Goal: Task Accomplishment & Management: Complete application form

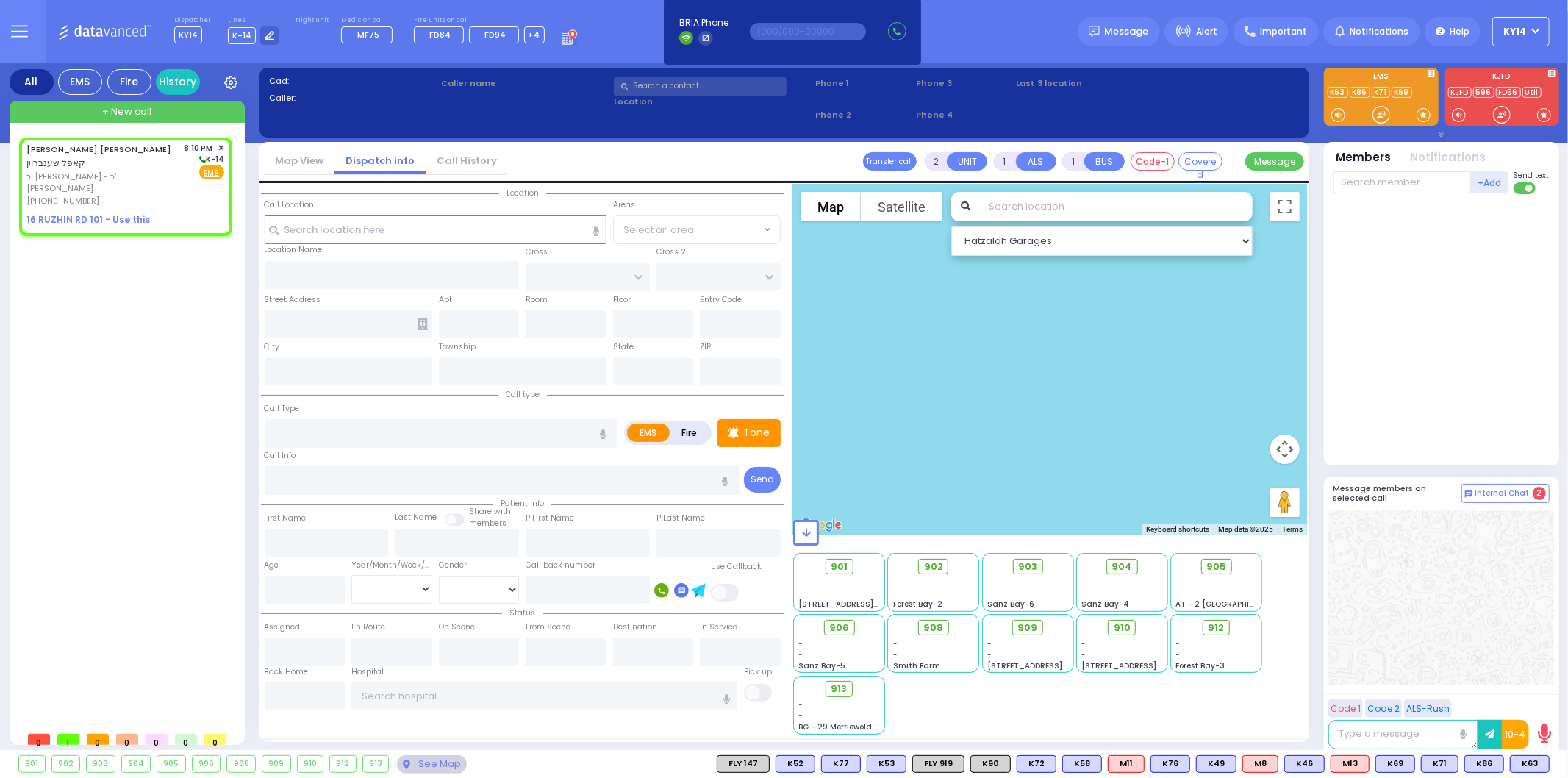
select select
radio input "true"
type input "[PERSON_NAME]"
select select
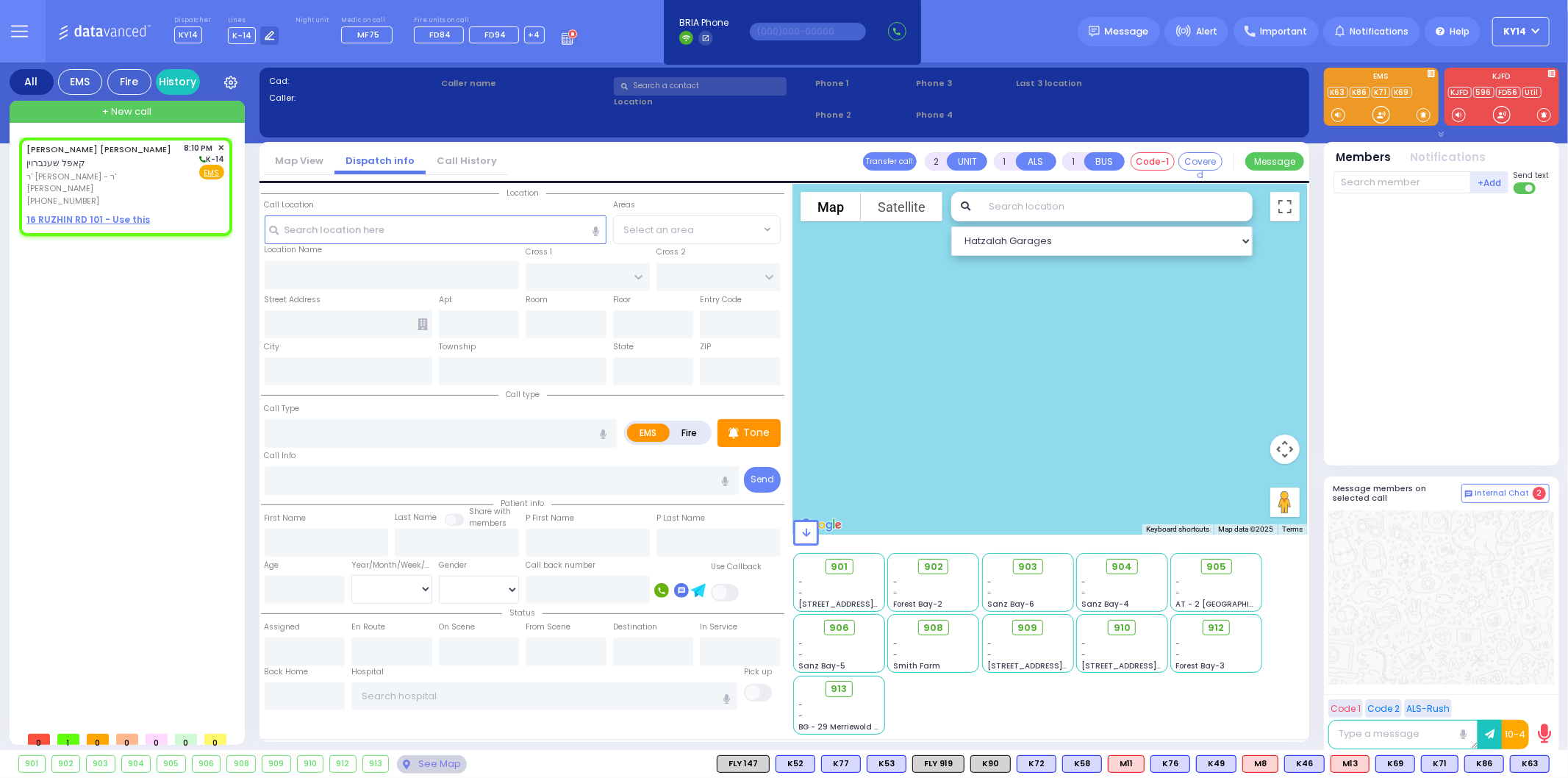
type input "20:10"
select select "Hatzalah Garages"
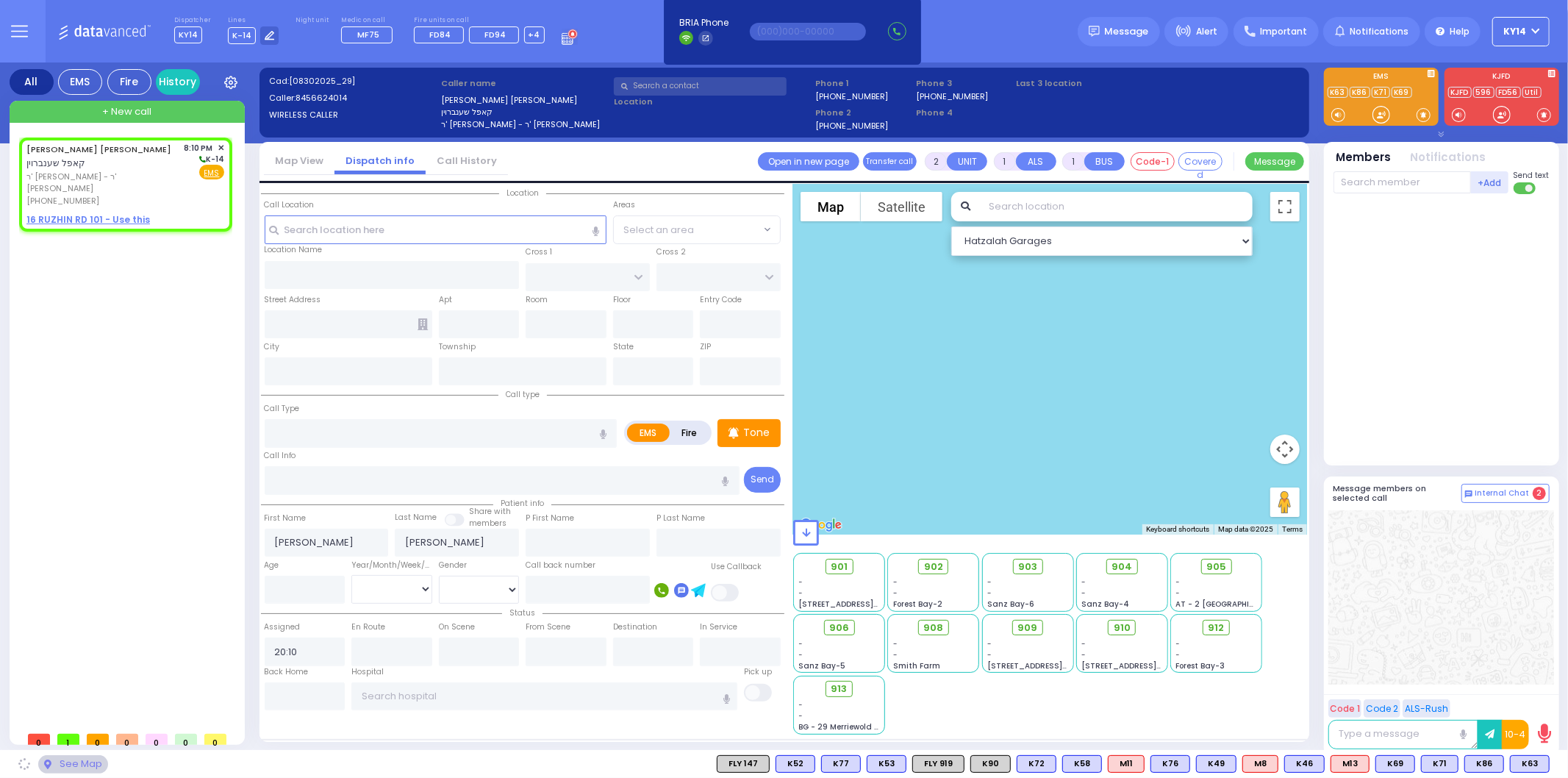
select select
radio input "true"
select select
select select "Hatzalah Garages"
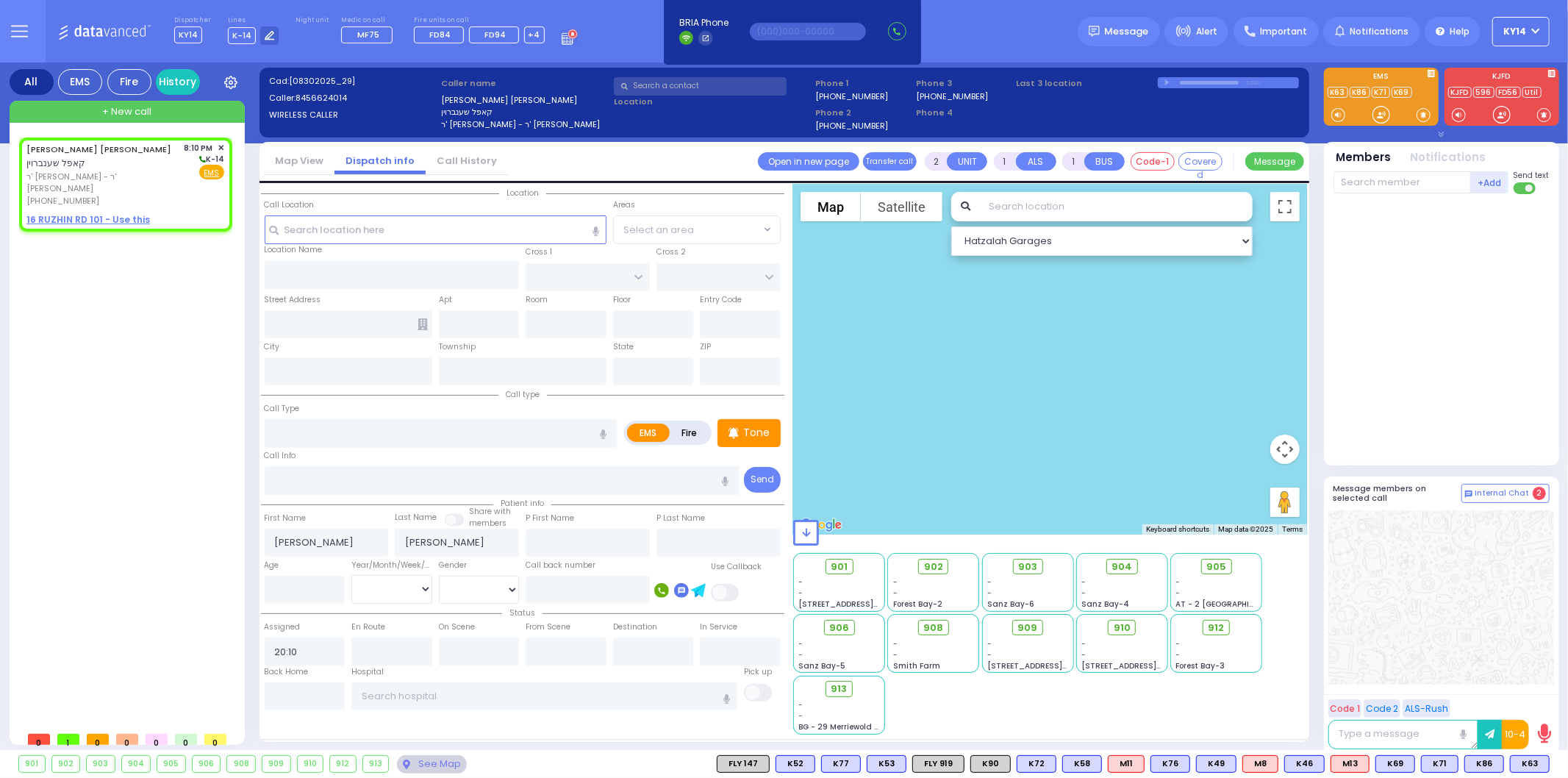
select select
radio input "true"
select select
select select "Hatzalah Garages"
select select
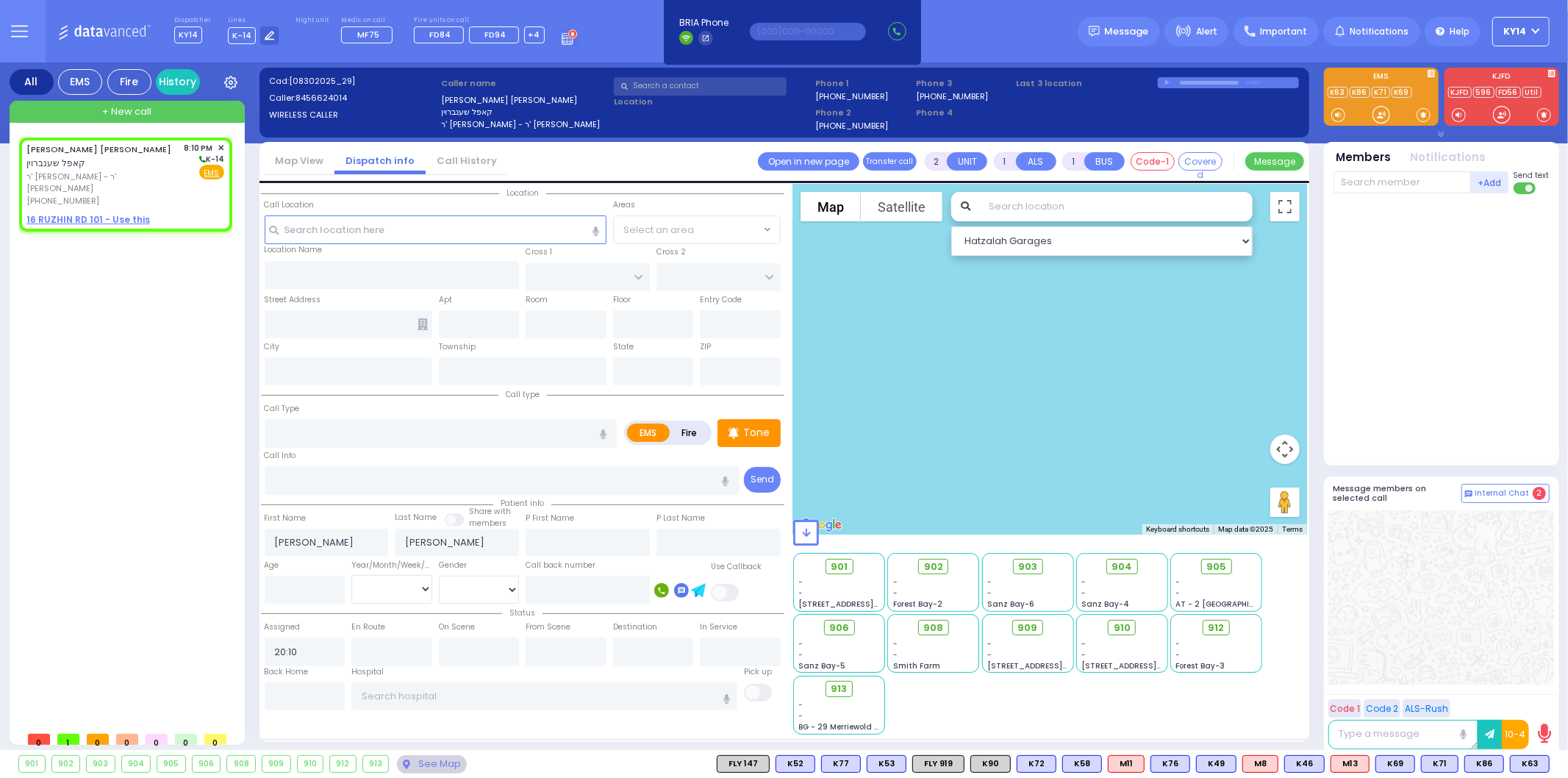
radio input "true"
select select
select select "Hatzalah Garages"
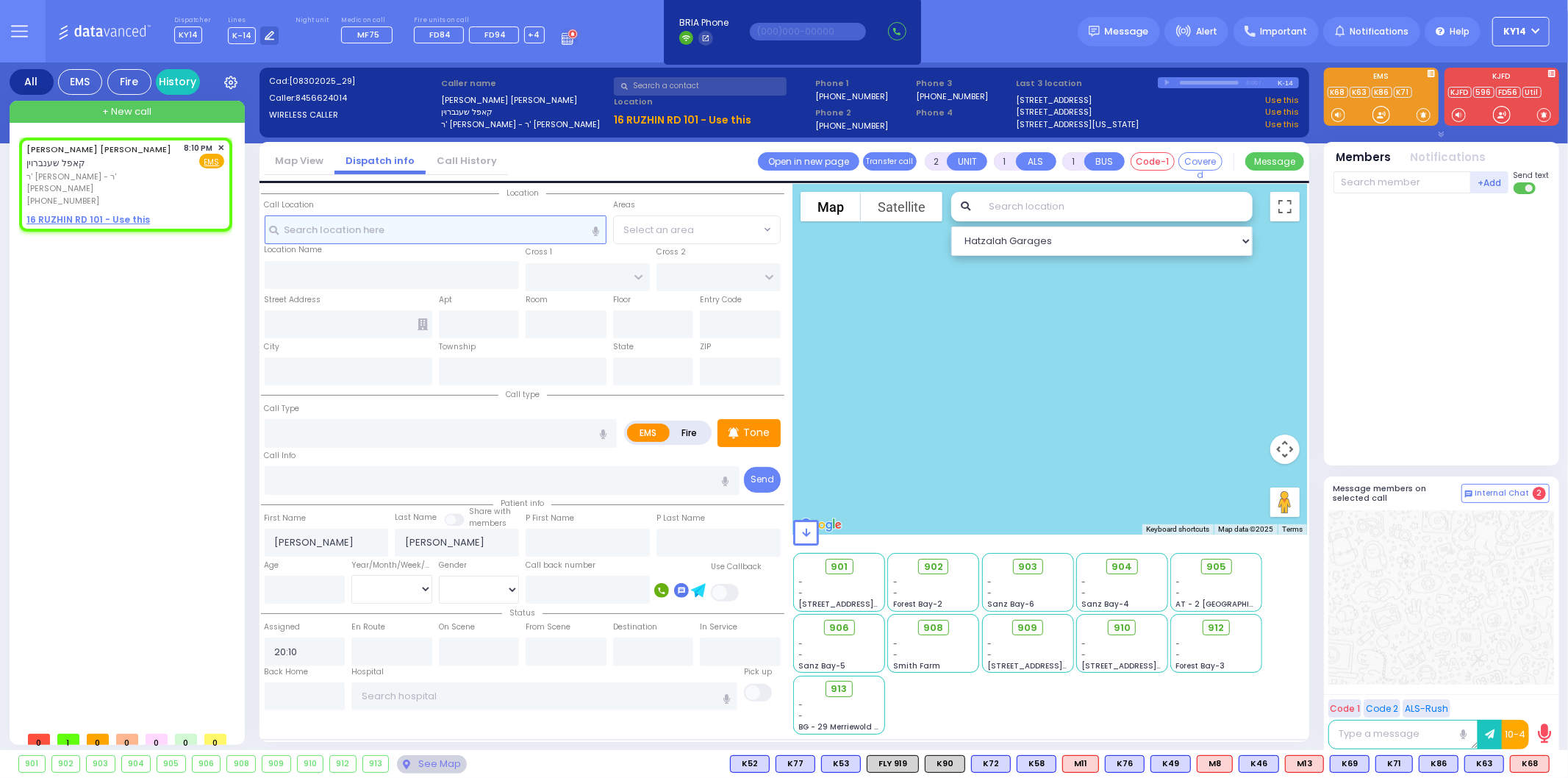
select select
radio input "true"
select select
select select "Hatzalah Garages"
click at [76, 213] on u "16 RUZHIN RD 101 - Use this" at bounding box center [88, 219] width 123 height 12
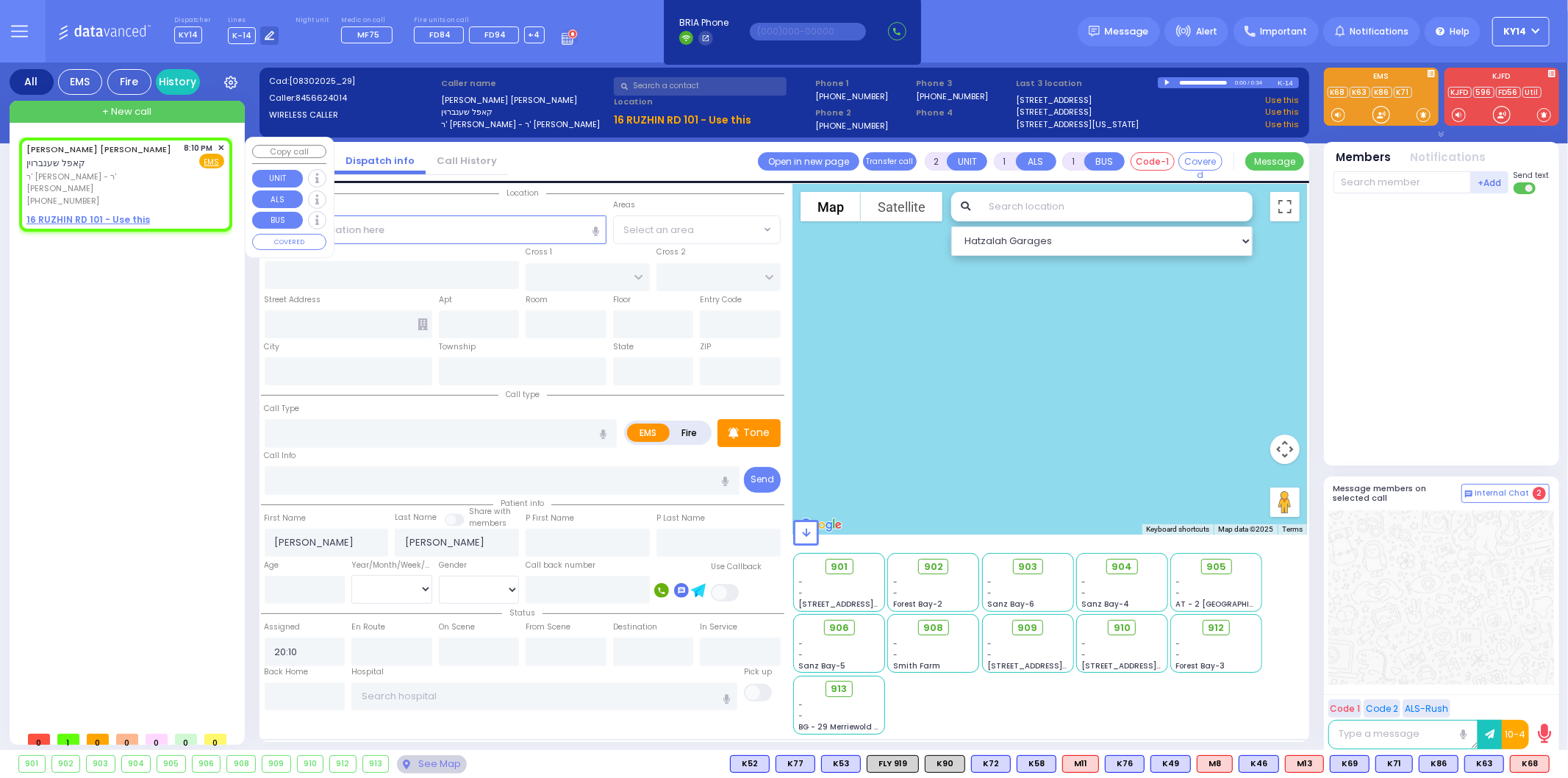
select select
radio input "true"
select select
select select "Hatzalah Garages"
select select
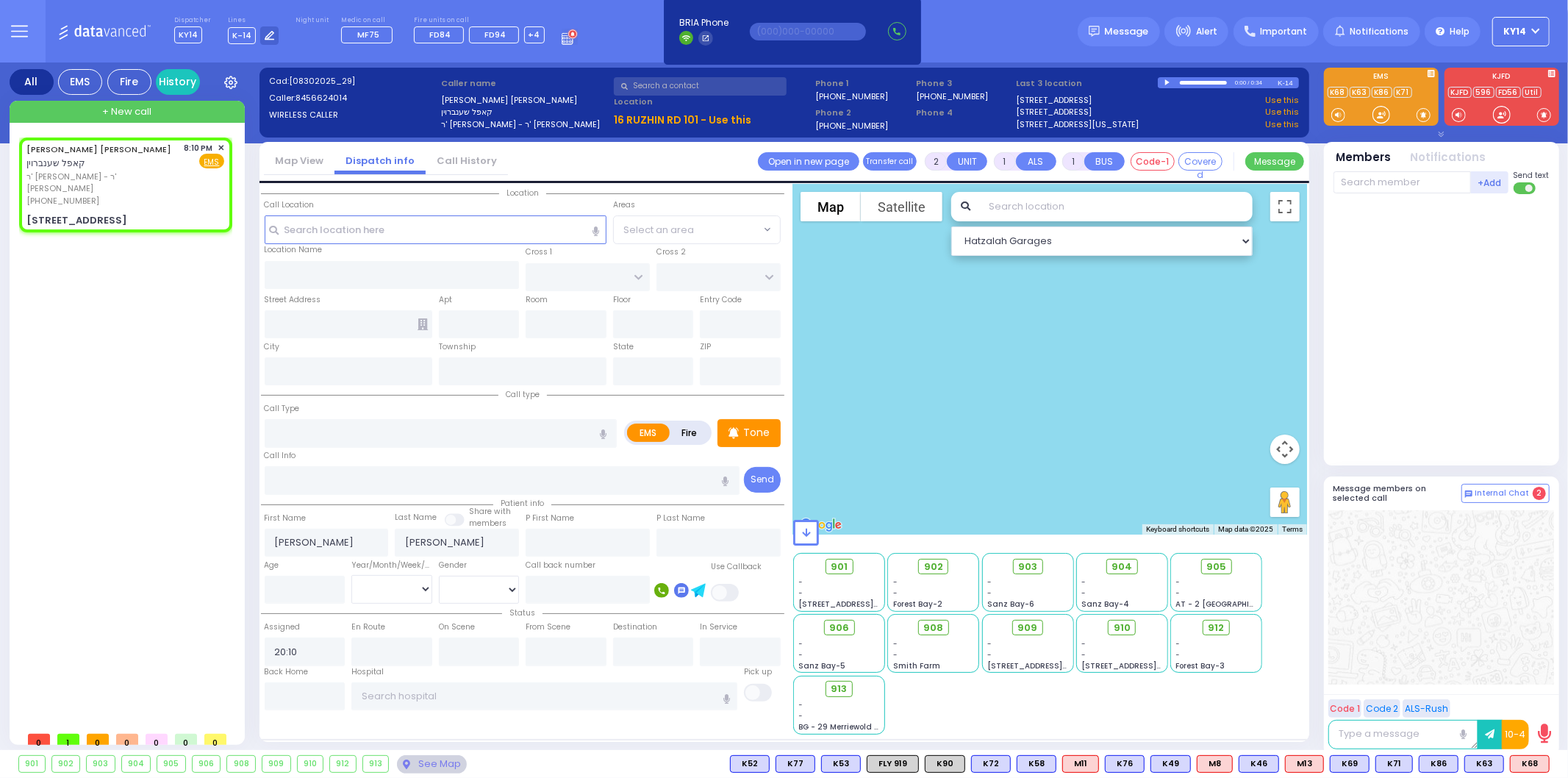
radio input "true"
select select
select select "Hatzalah Garages"
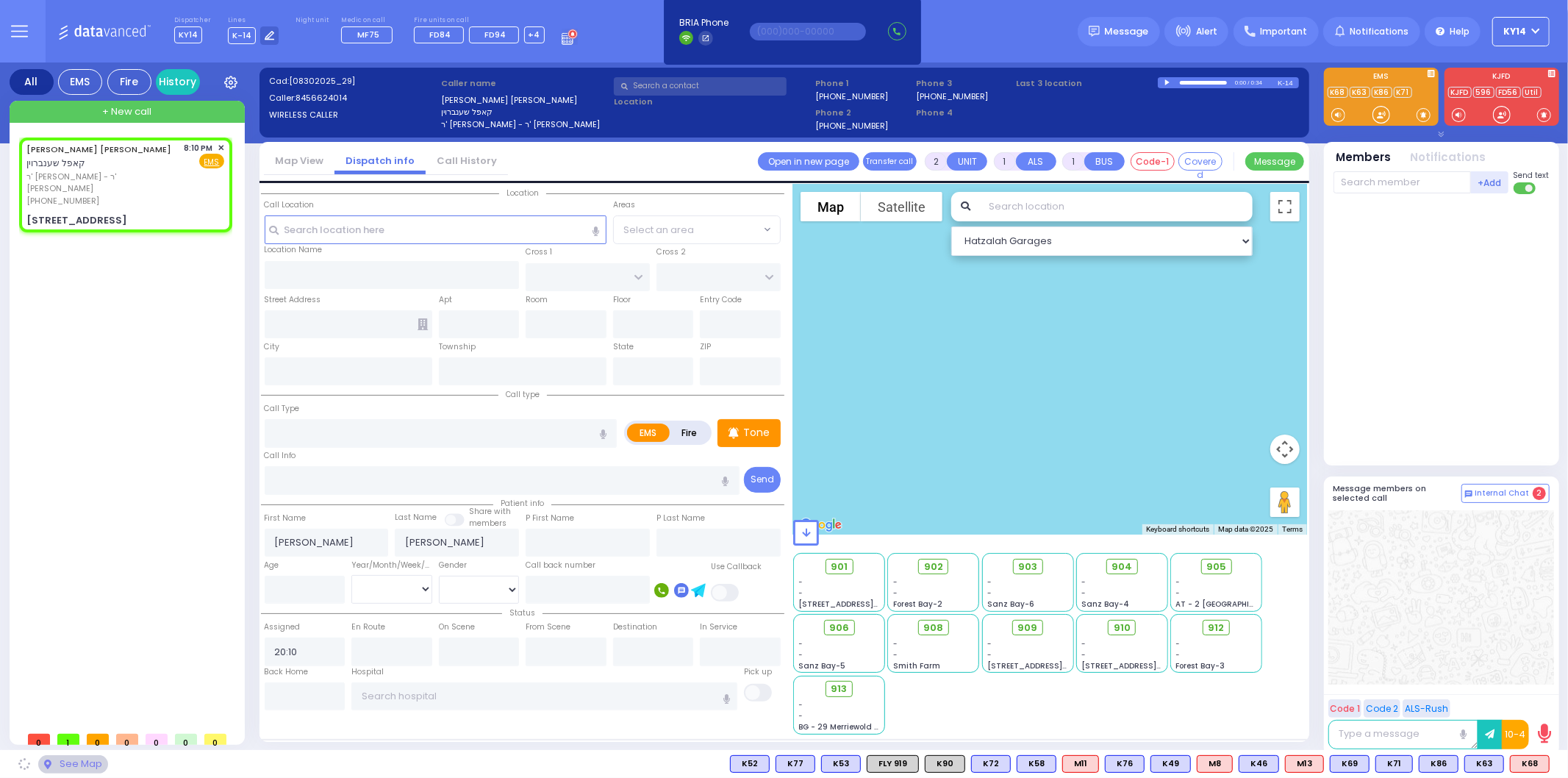
type input "KRAKOW BLVD"
type input "ANIPOLI DR"
type input "[STREET_ADDRESS]"
type input "101"
type input "Monroe"
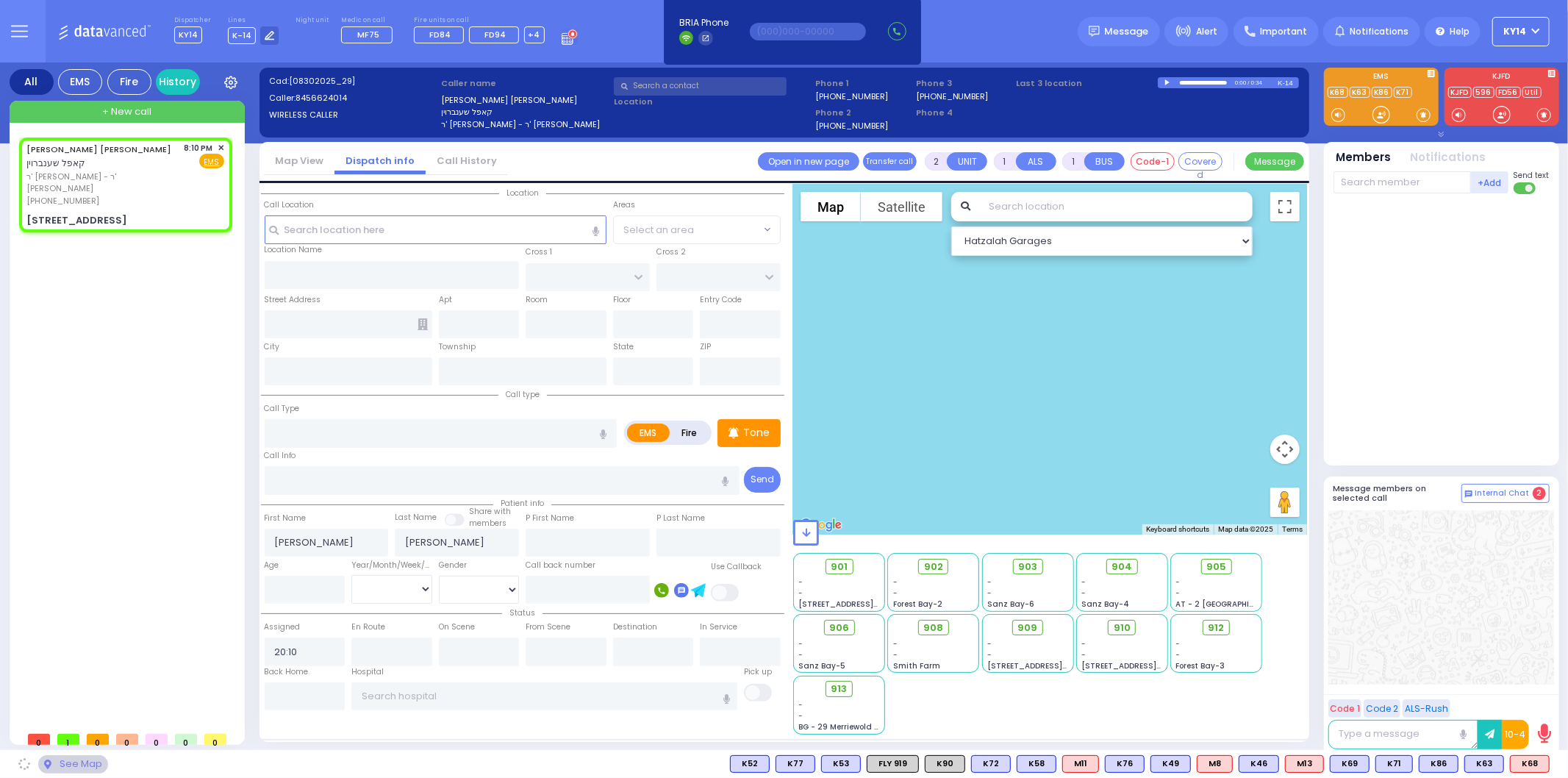
type input "[US_STATE]"
type input "10950"
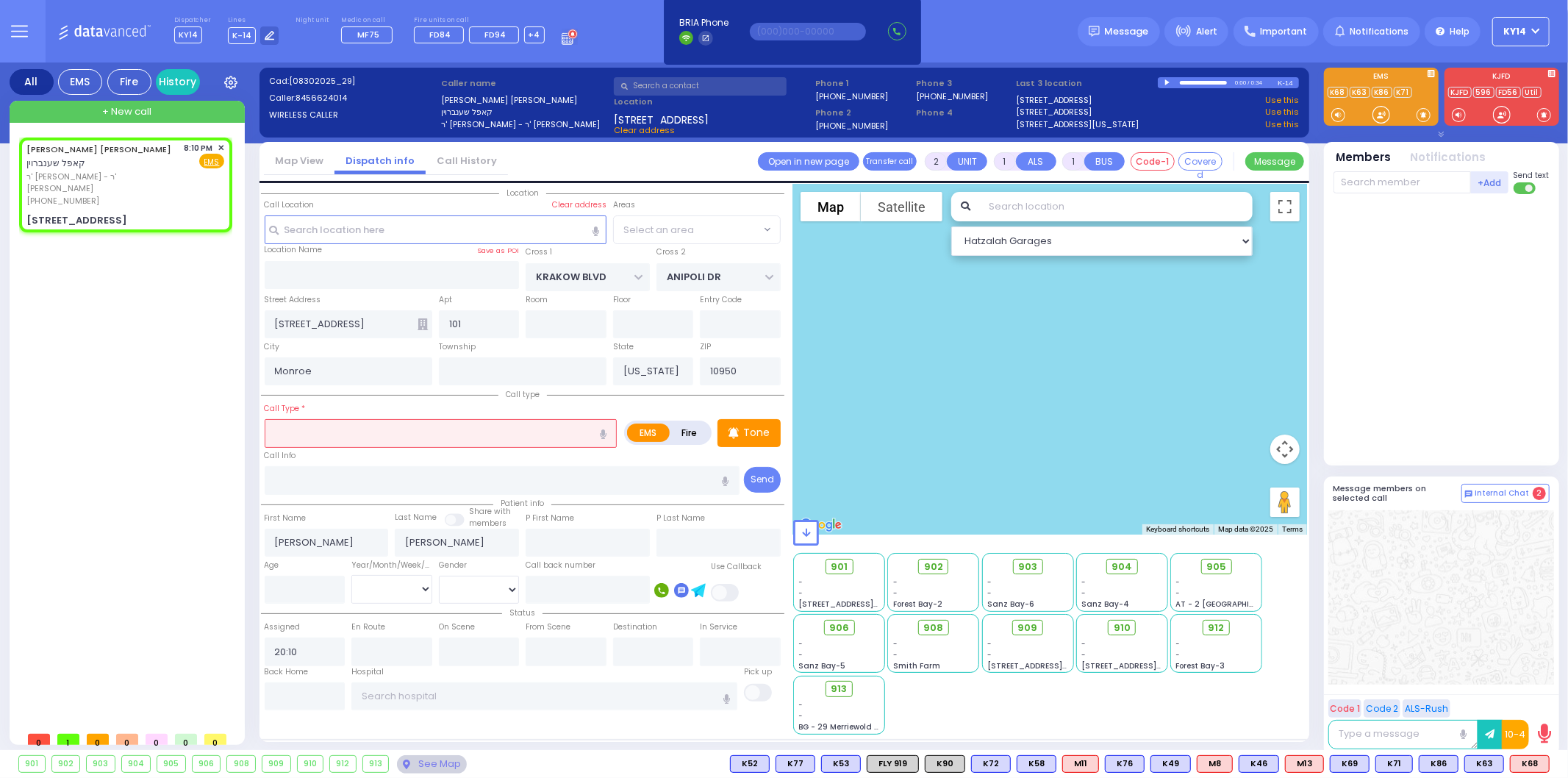
click at [688, 433] on label "Fire" at bounding box center [690, 433] width 41 height 18
radio input "true"
select select "ATZEI TAMURIM"
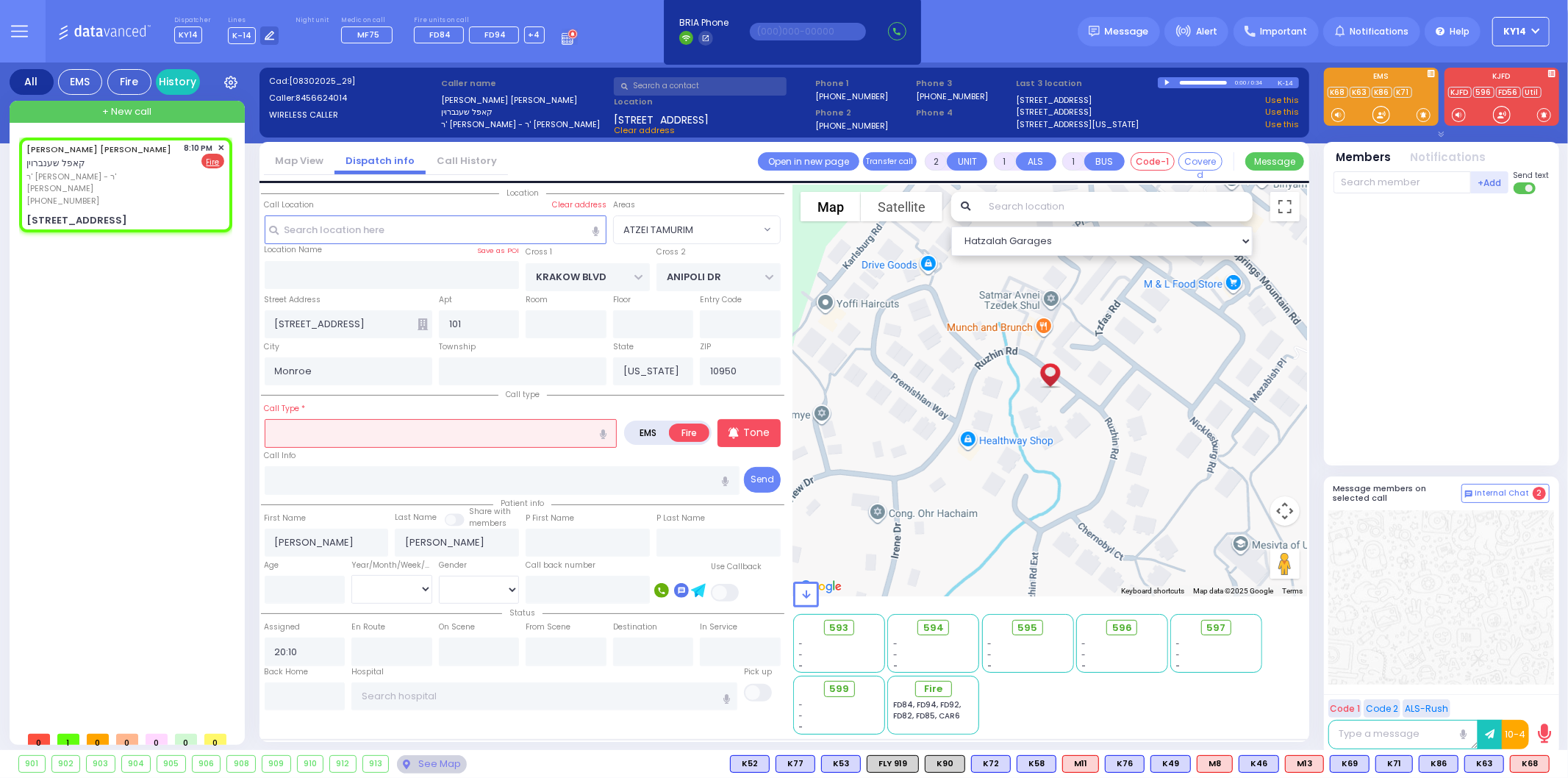
click at [557, 431] on input "text" at bounding box center [441, 433] width 353 height 28
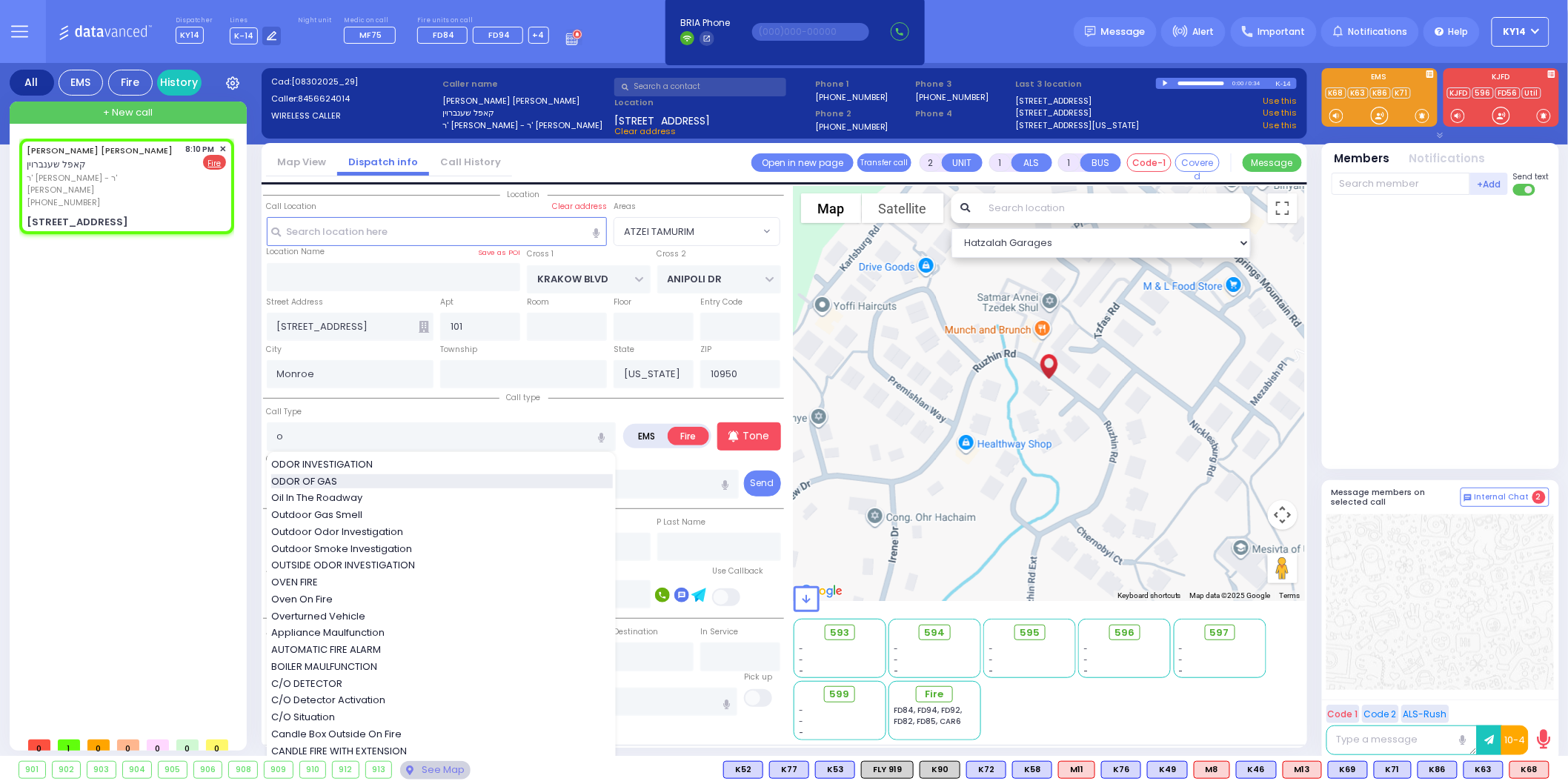
click at [312, 482] on span "ODOR OF GAS" at bounding box center [307, 481] width 71 height 15
type input "ODOR OF GAS"
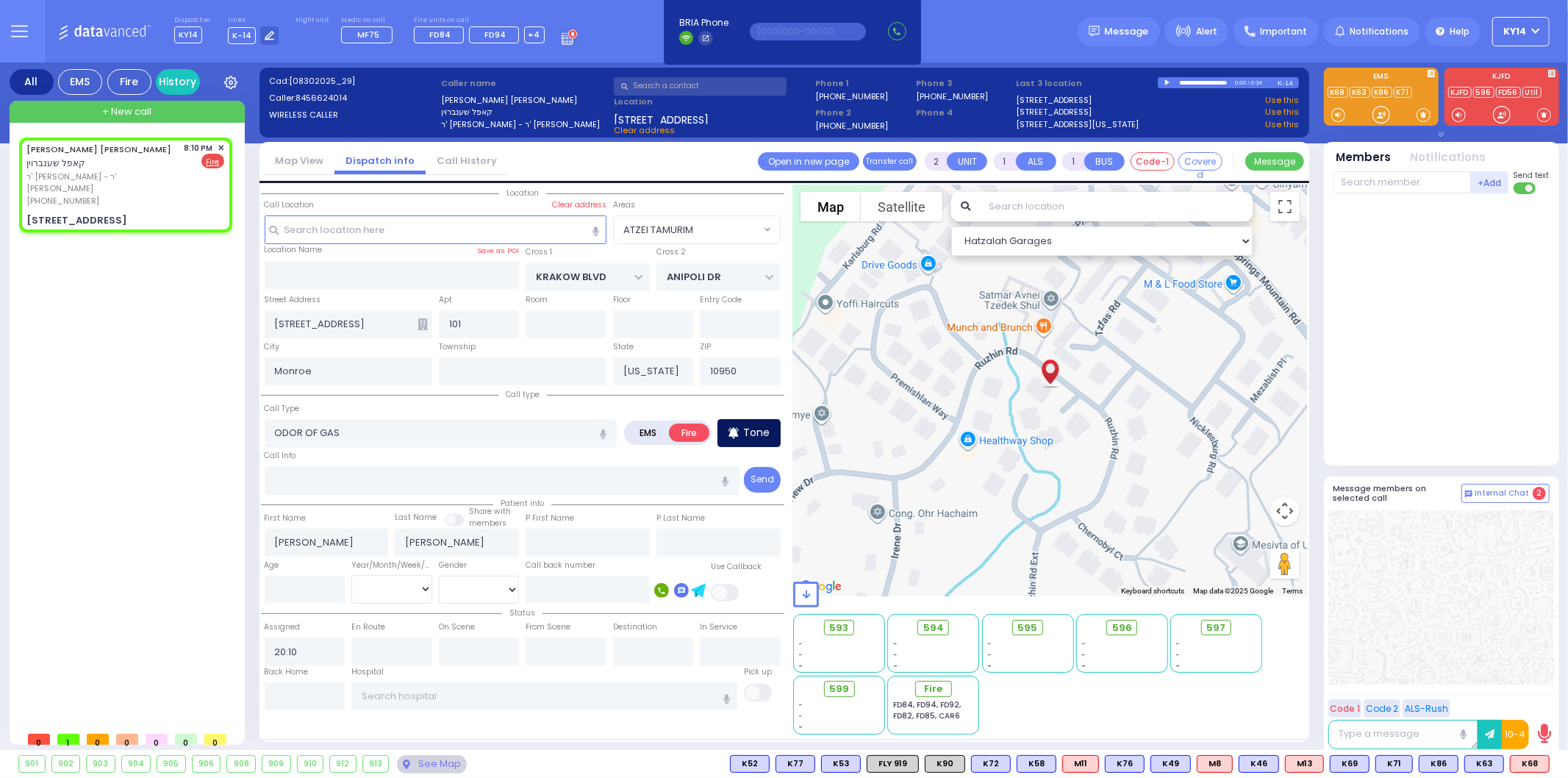
click at [752, 429] on p "Tone" at bounding box center [756, 433] width 27 height 16
select select
radio input "true"
select select
select select "Hatzalah Garages"
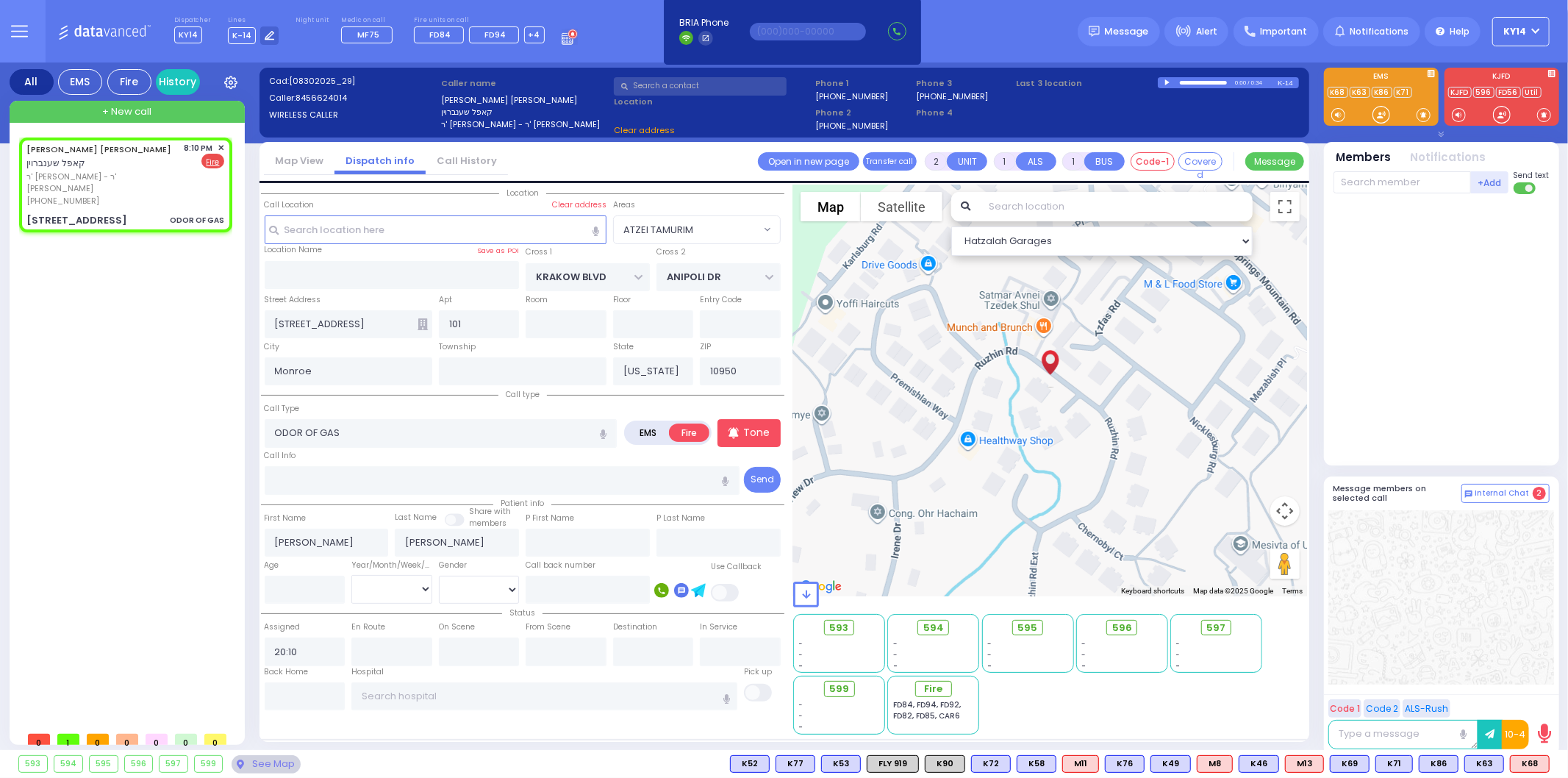
select select
radio input "true"
select select
select select "Hatzalah Garages"
select select "ATZEI TAMURIM"
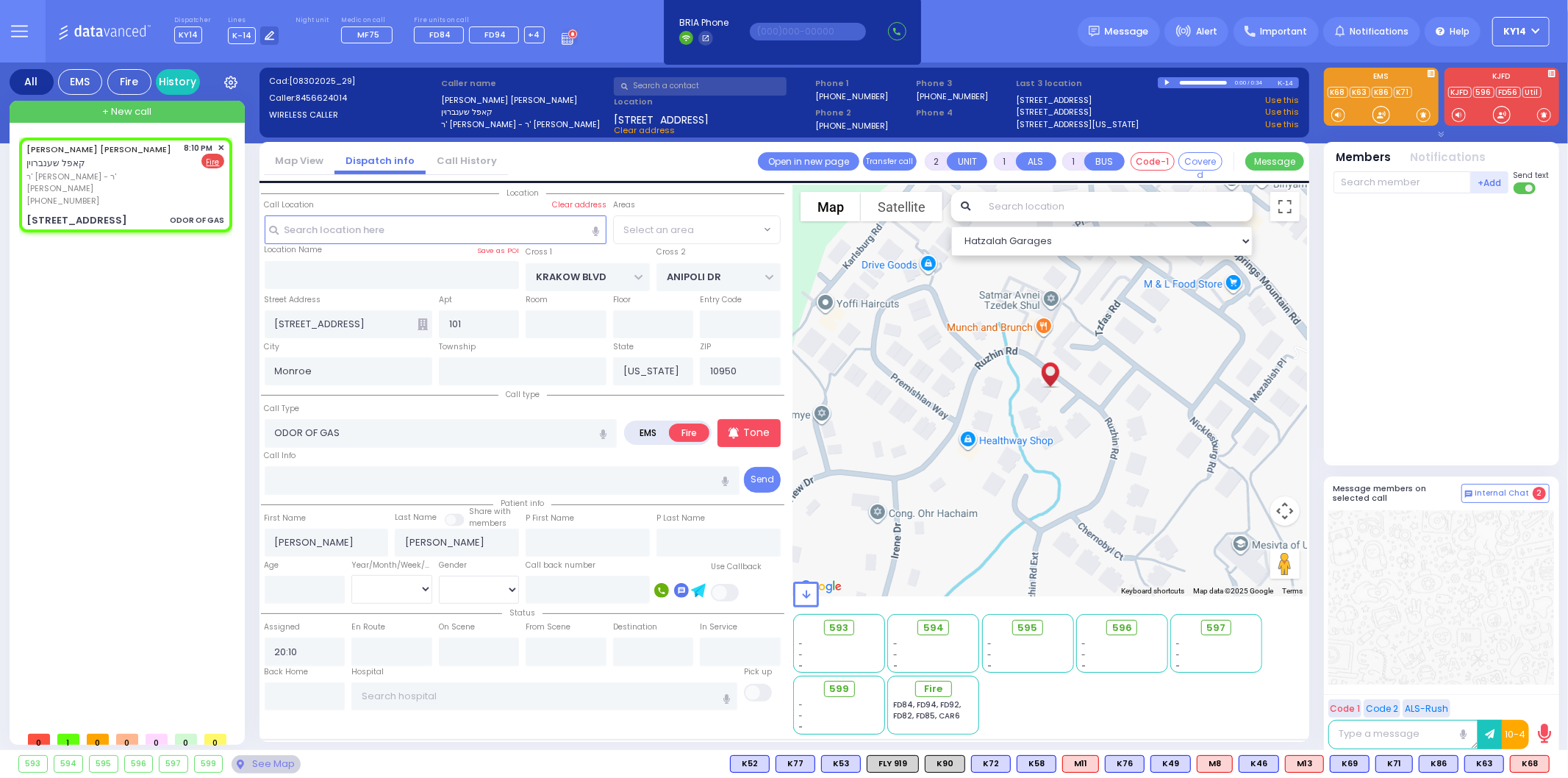
select select "ATZEI TAMURIM"
click at [1397, 187] on input "text" at bounding box center [1401, 182] width 137 height 22
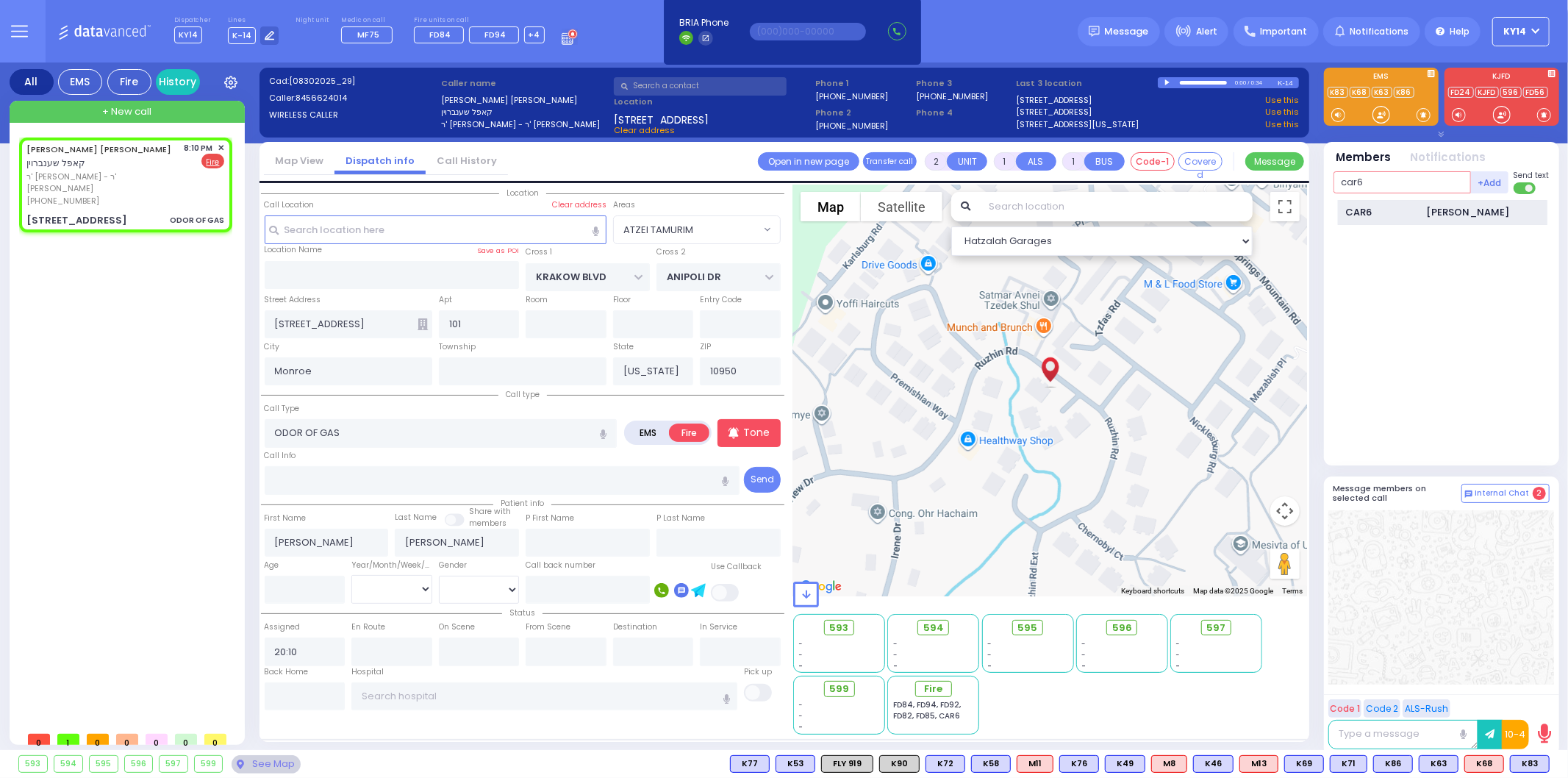
type input "car6"
click at [1394, 211] on div "CAR6" at bounding box center [1382, 212] width 73 height 15
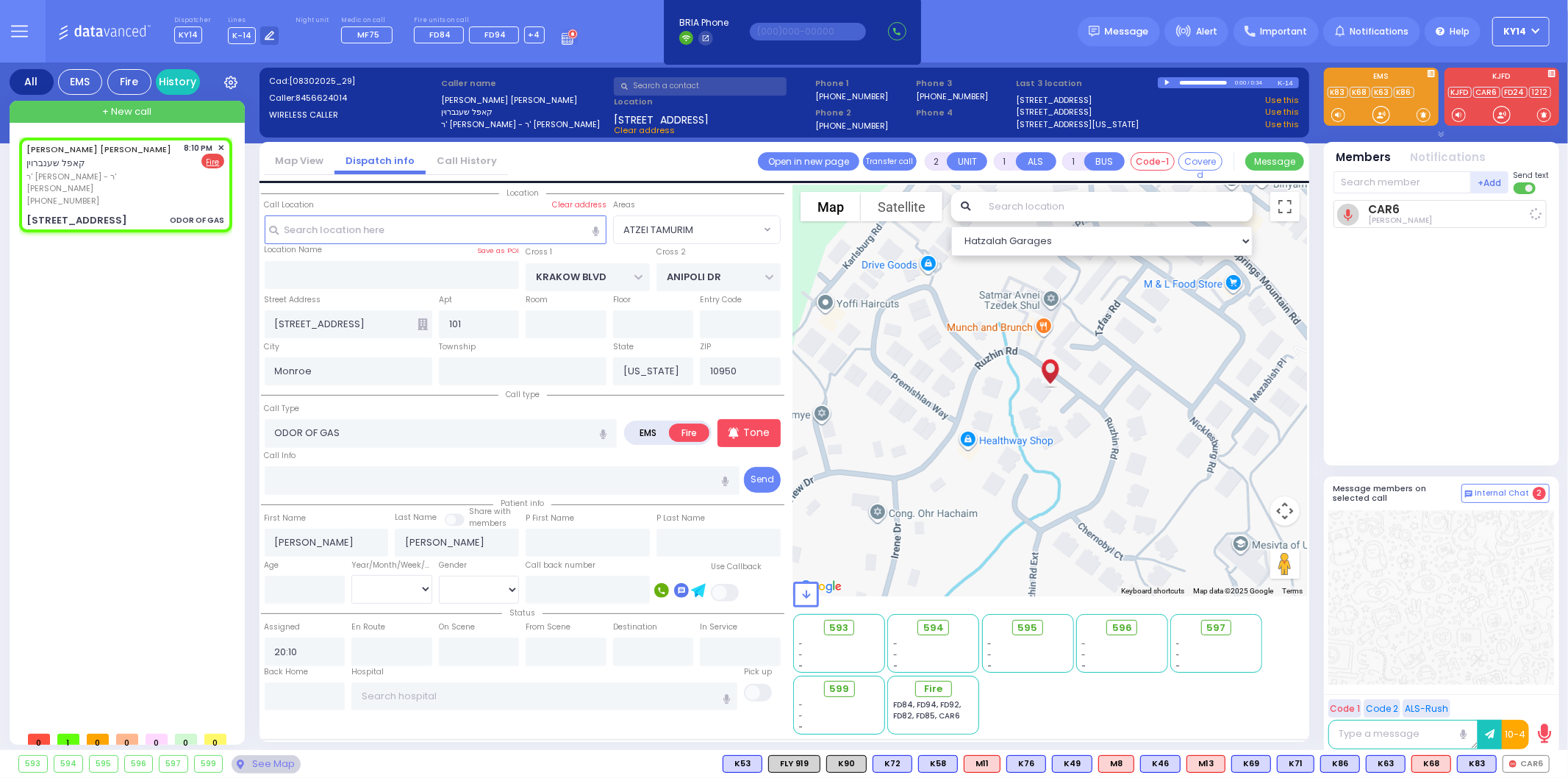
select select
radio input "true"
select select
type input "20:12"
select select "Hatzalah Garages"
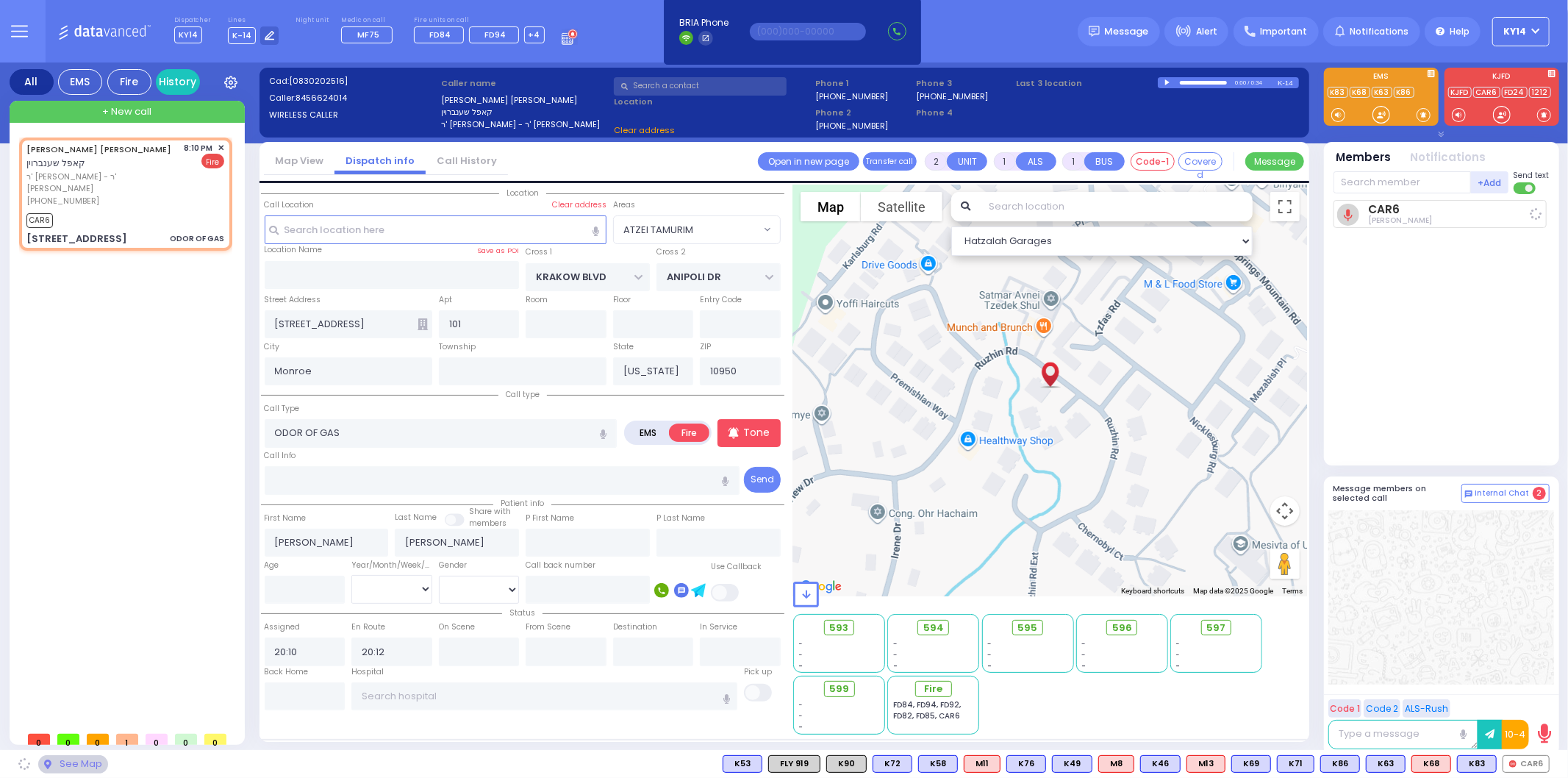
select select "ATZEI TAMURIM"
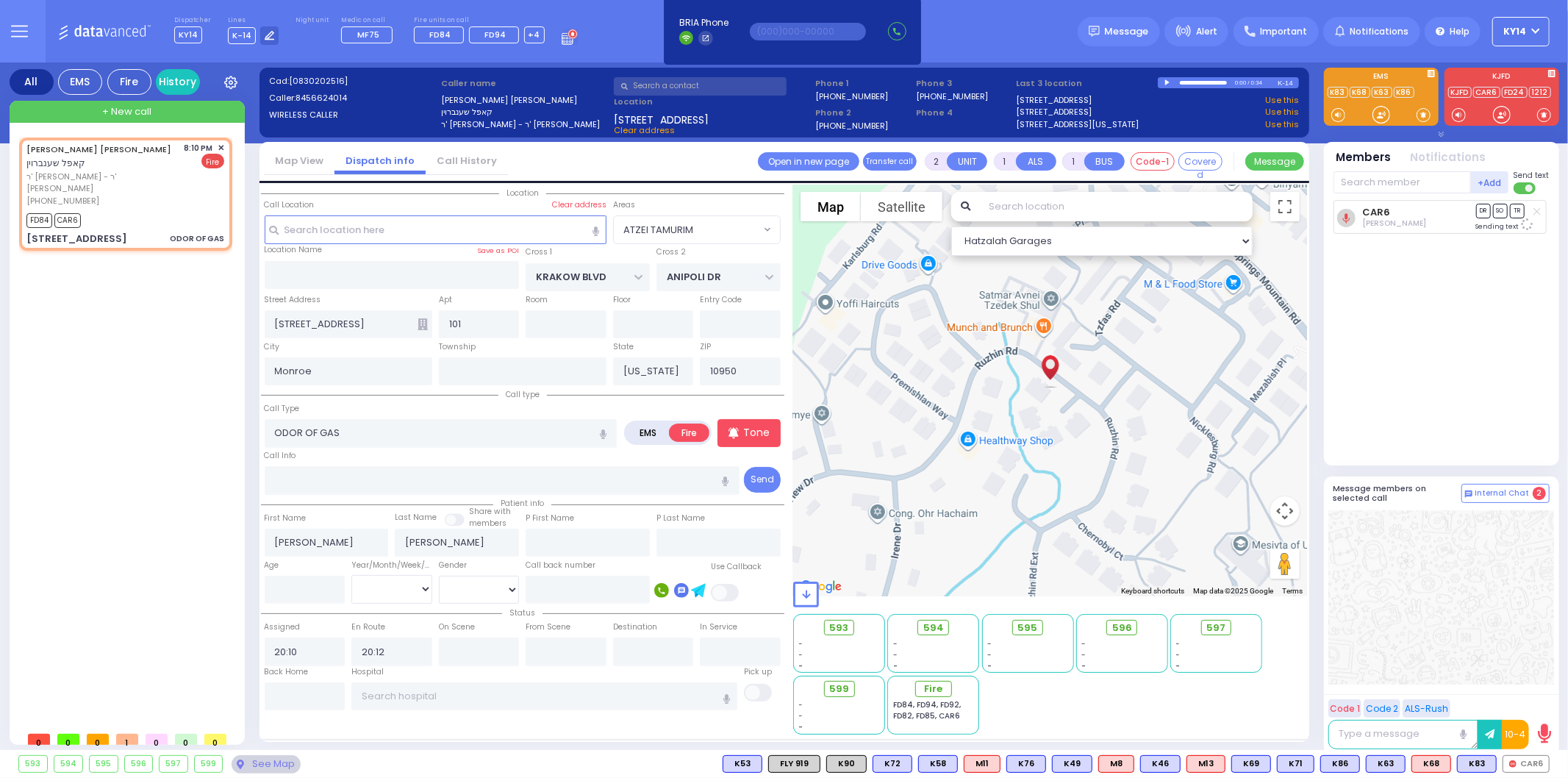
select select
radio input "true"
select select
select select "Hatzalah Garages"
select select "ATZEI TAMURIM"
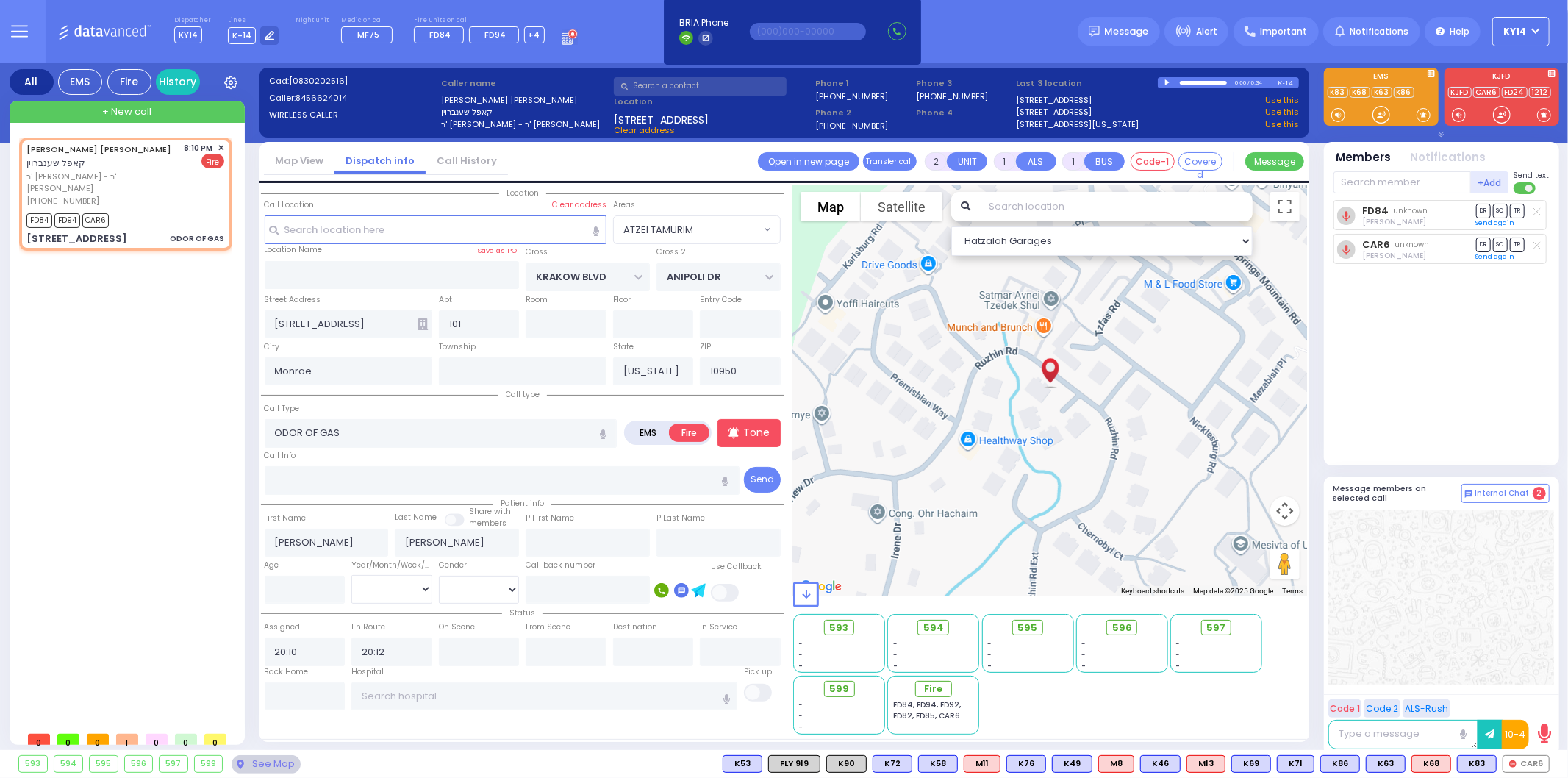
select select
radio input "true"
select select
select select "Hatzalah Garages"
select select "ATZEI TAMURIM"
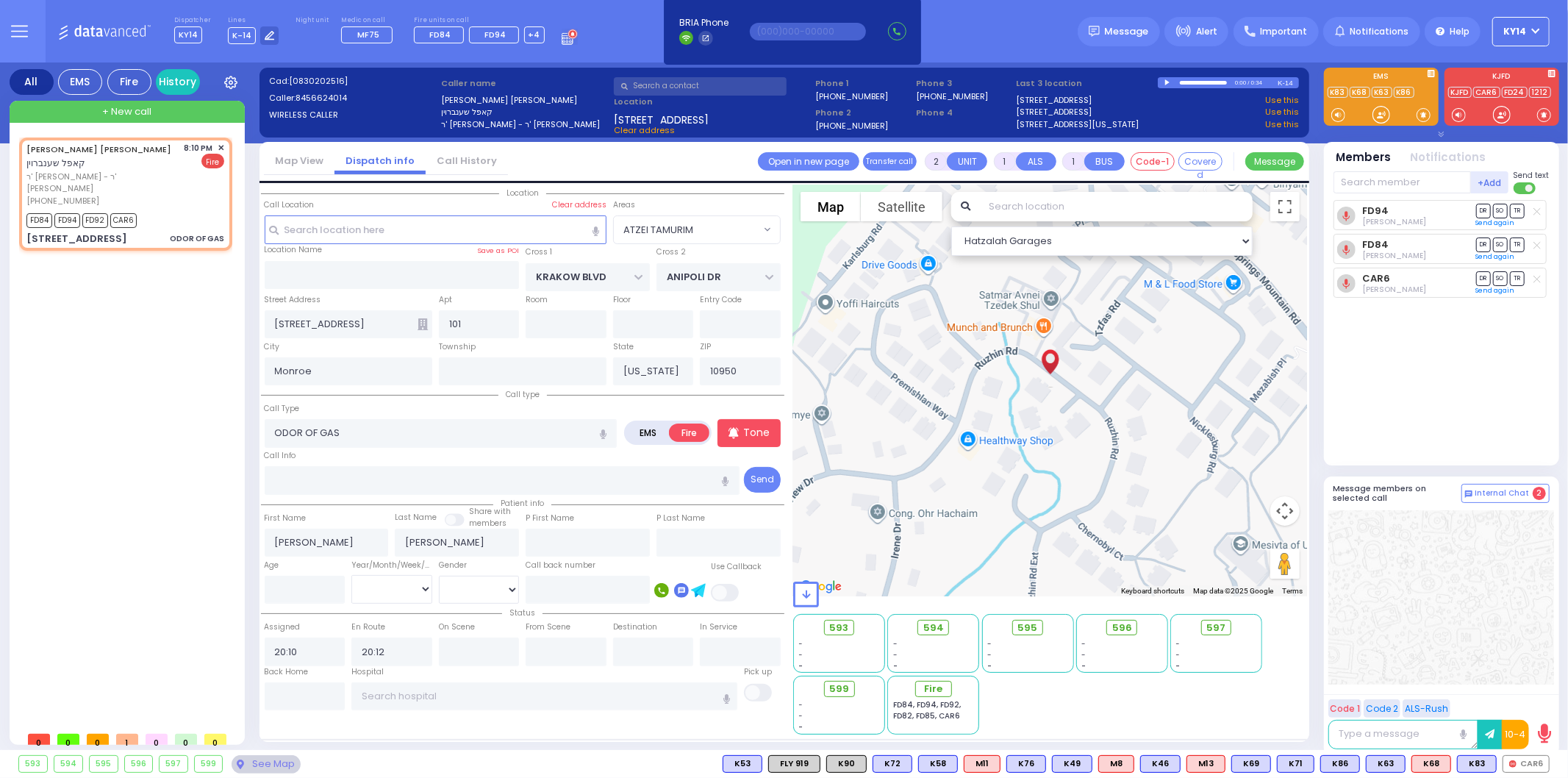
select select
radio input "true"
select select
select select "Hatzalah Garages"
select select "ATZEI TAMURIM"
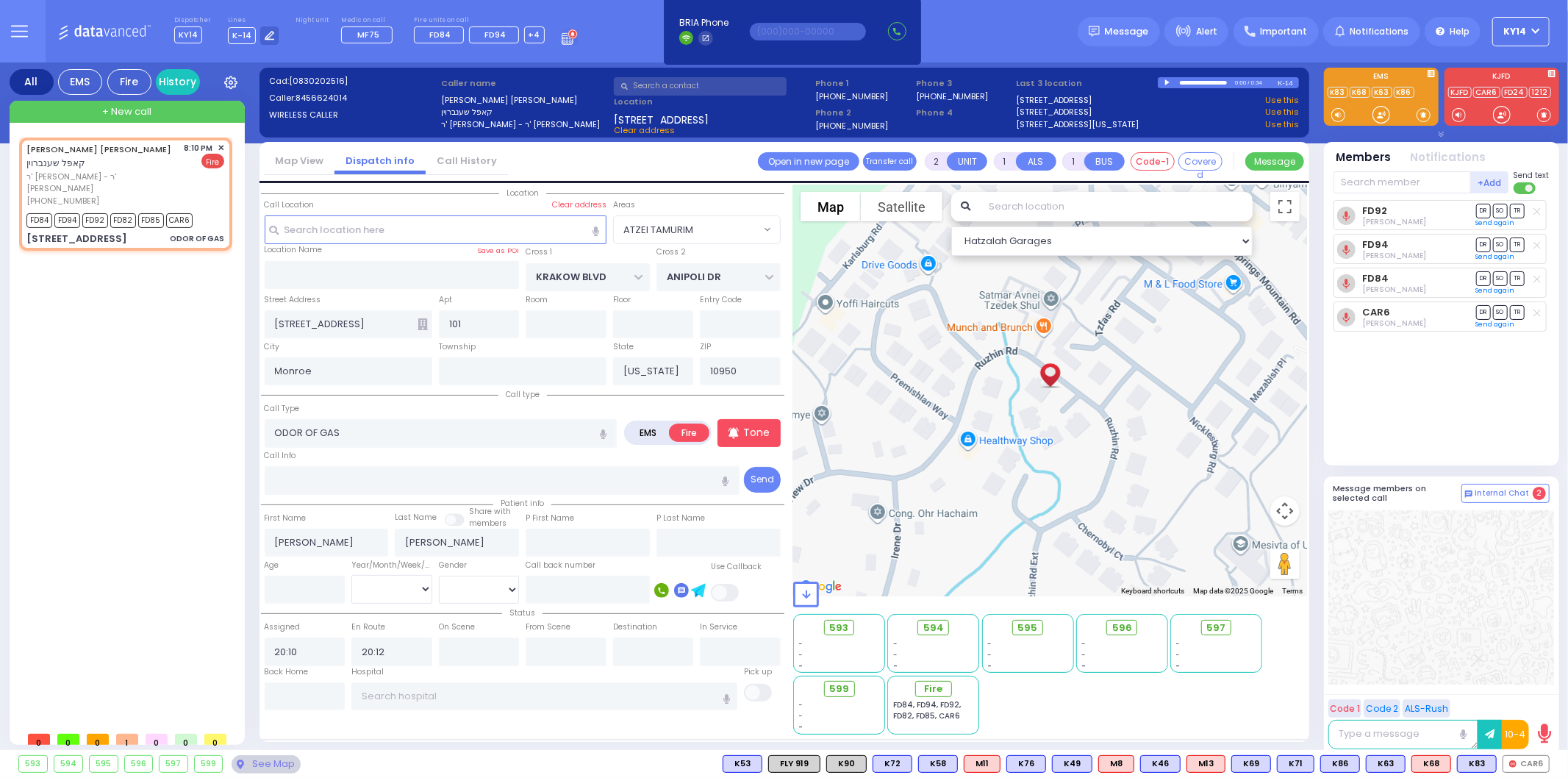
select select
radio input "true"
select select
select select "Hatzalah Garages"
select select
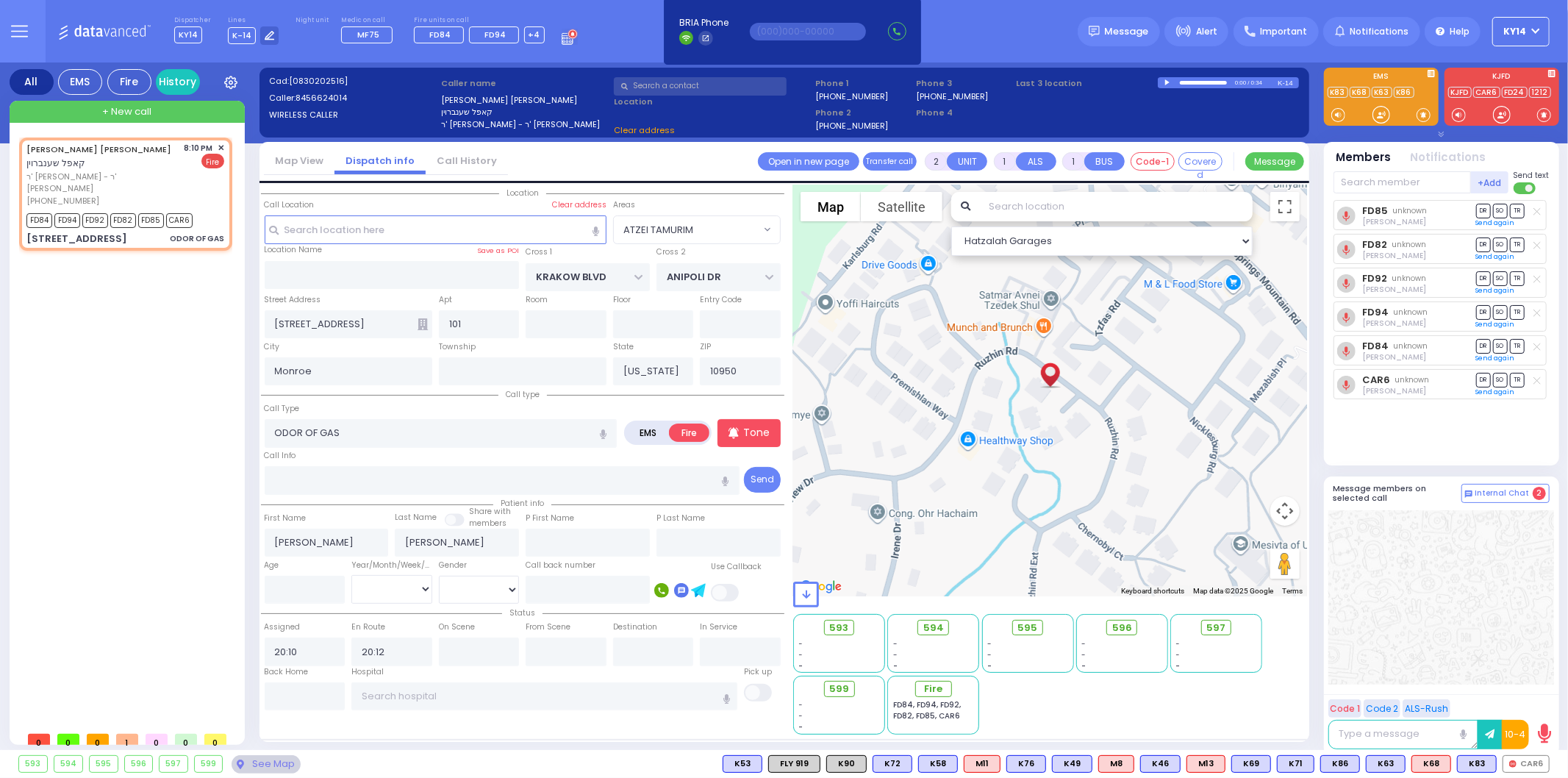
radio input "true"
select select
select select "Hatzalah Garages"
select select "ATZEI TAMURIM"
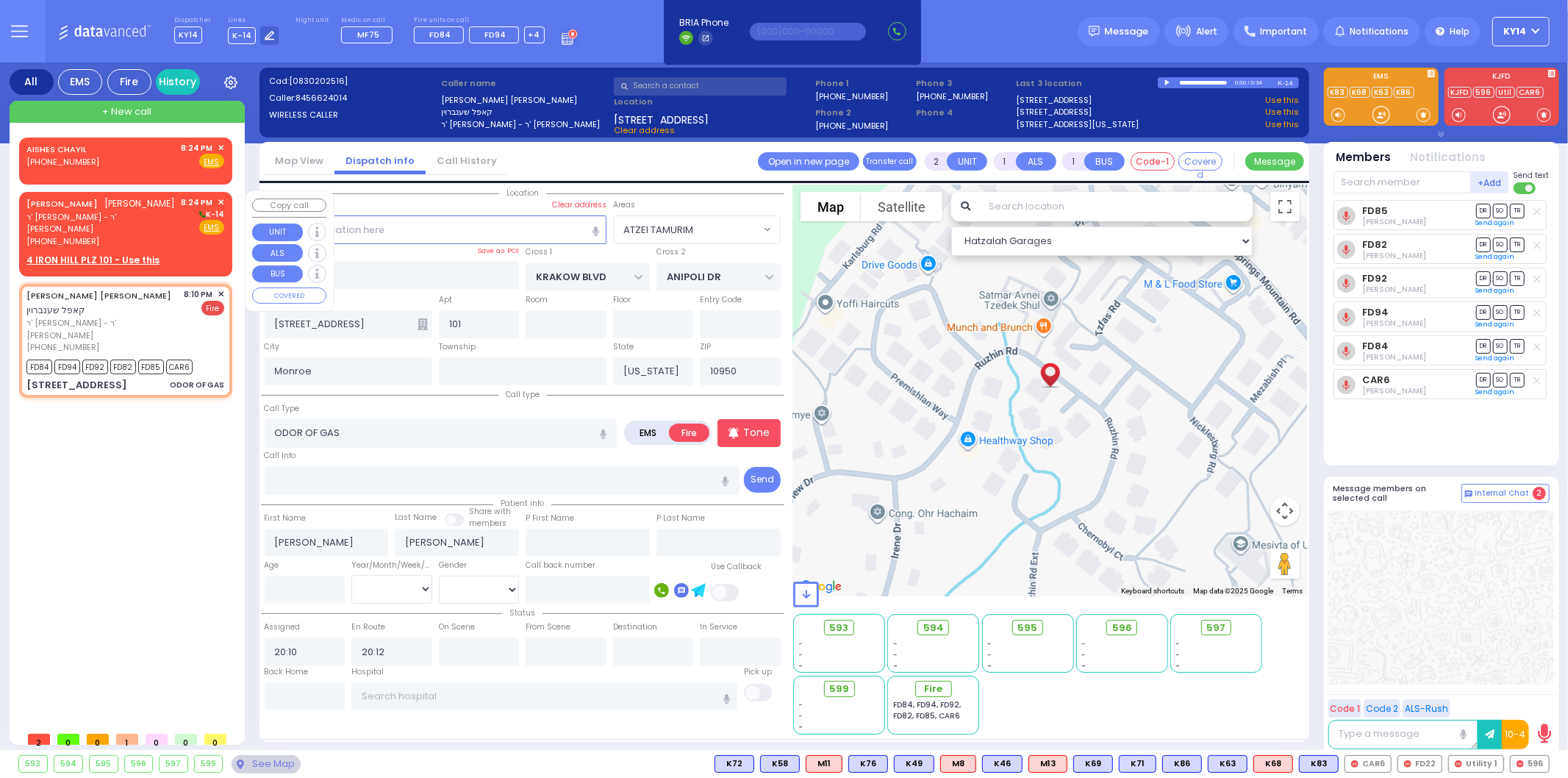
click at [161, 211] on div "[PERSON_NAME] [PERSON_NAME]" at bounding box center [101, 203] width 149 height 15
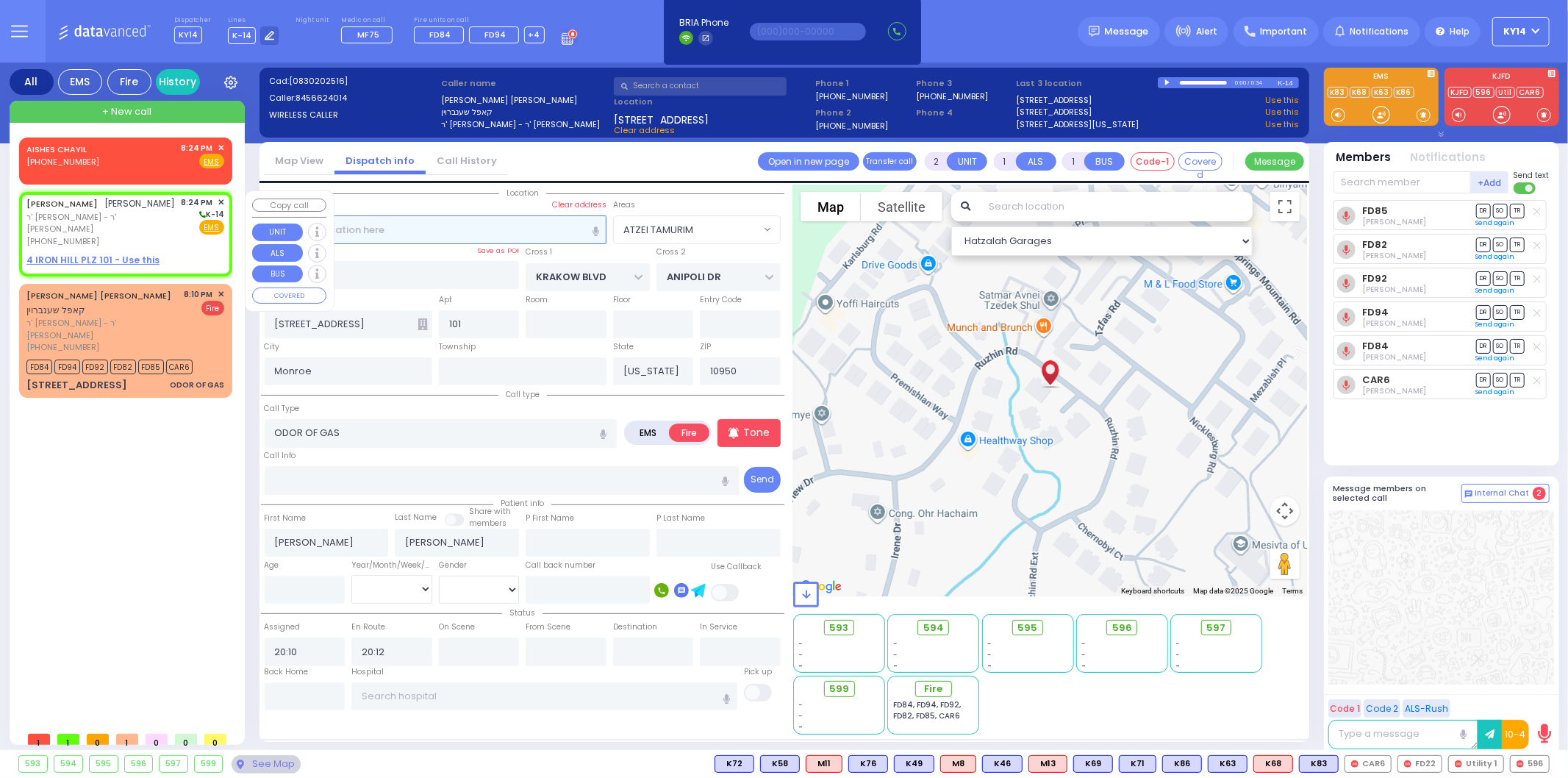
select select
radio input "true"
type input "[PERSON_NAME]"
type input "OPENHEIM"
select select
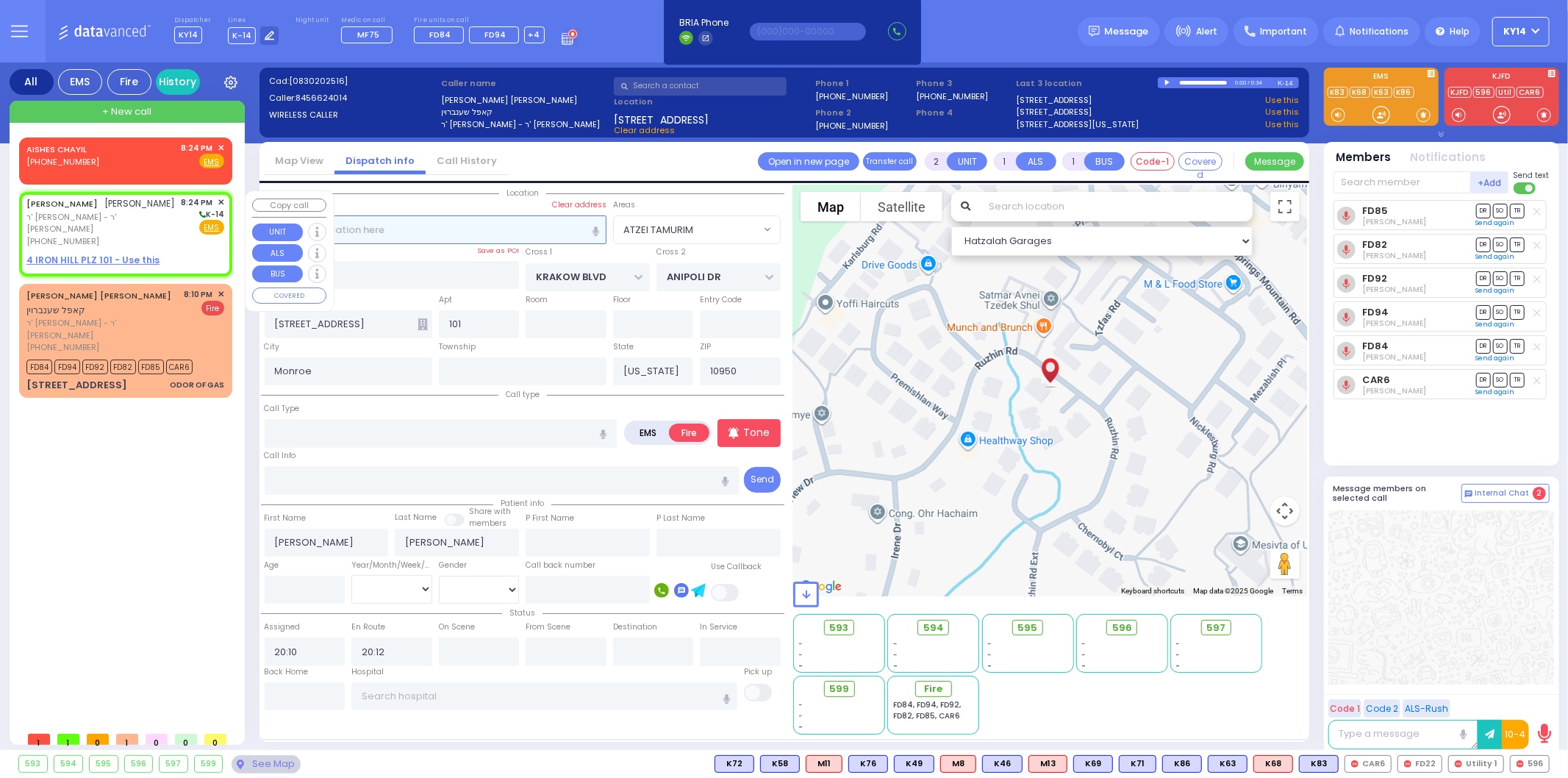
type input "20:24"
select select "Hatzalah Garages"
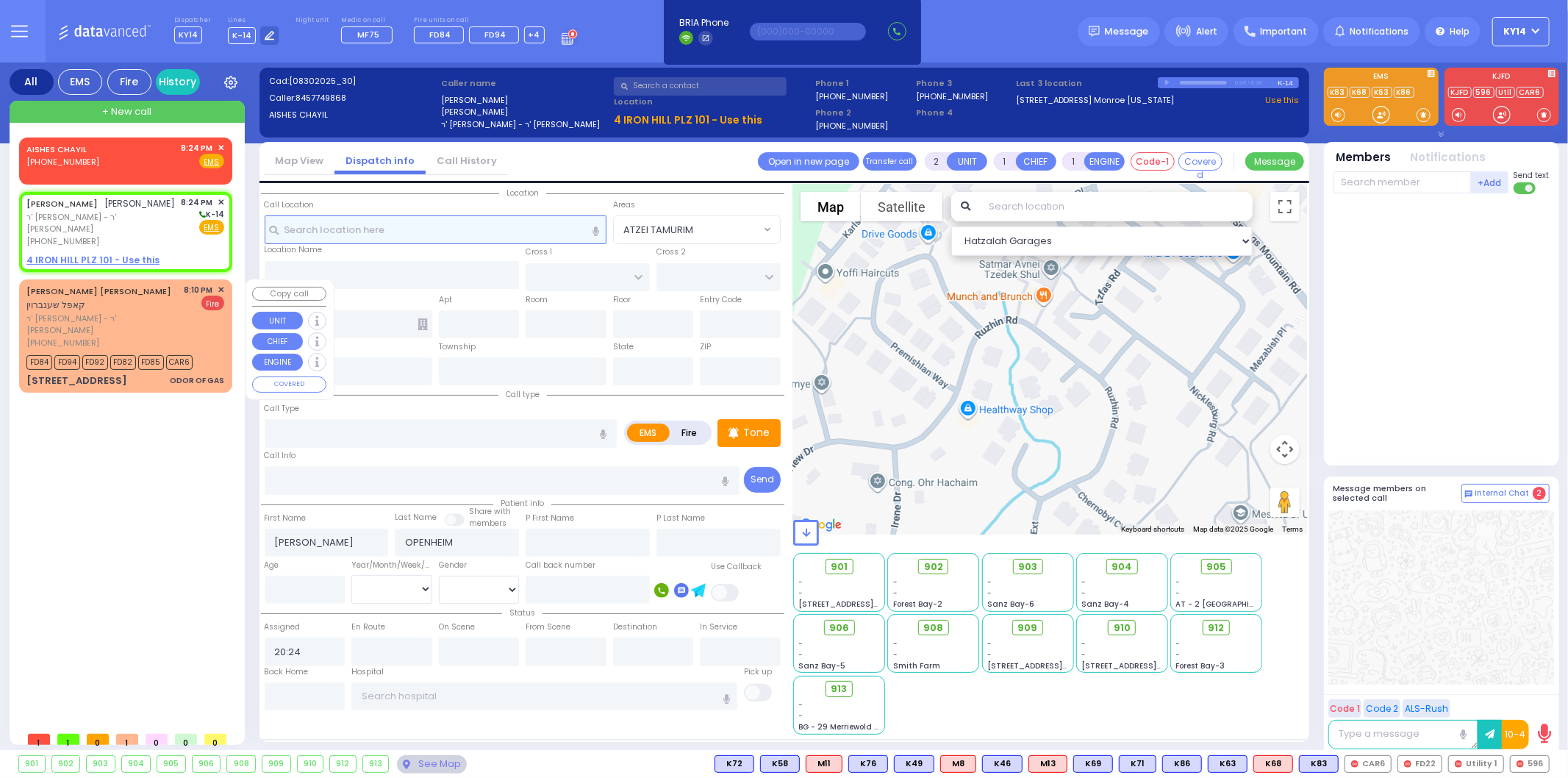
select select
radio input "true"
select select
select select "Hatzalah Garages"
select select
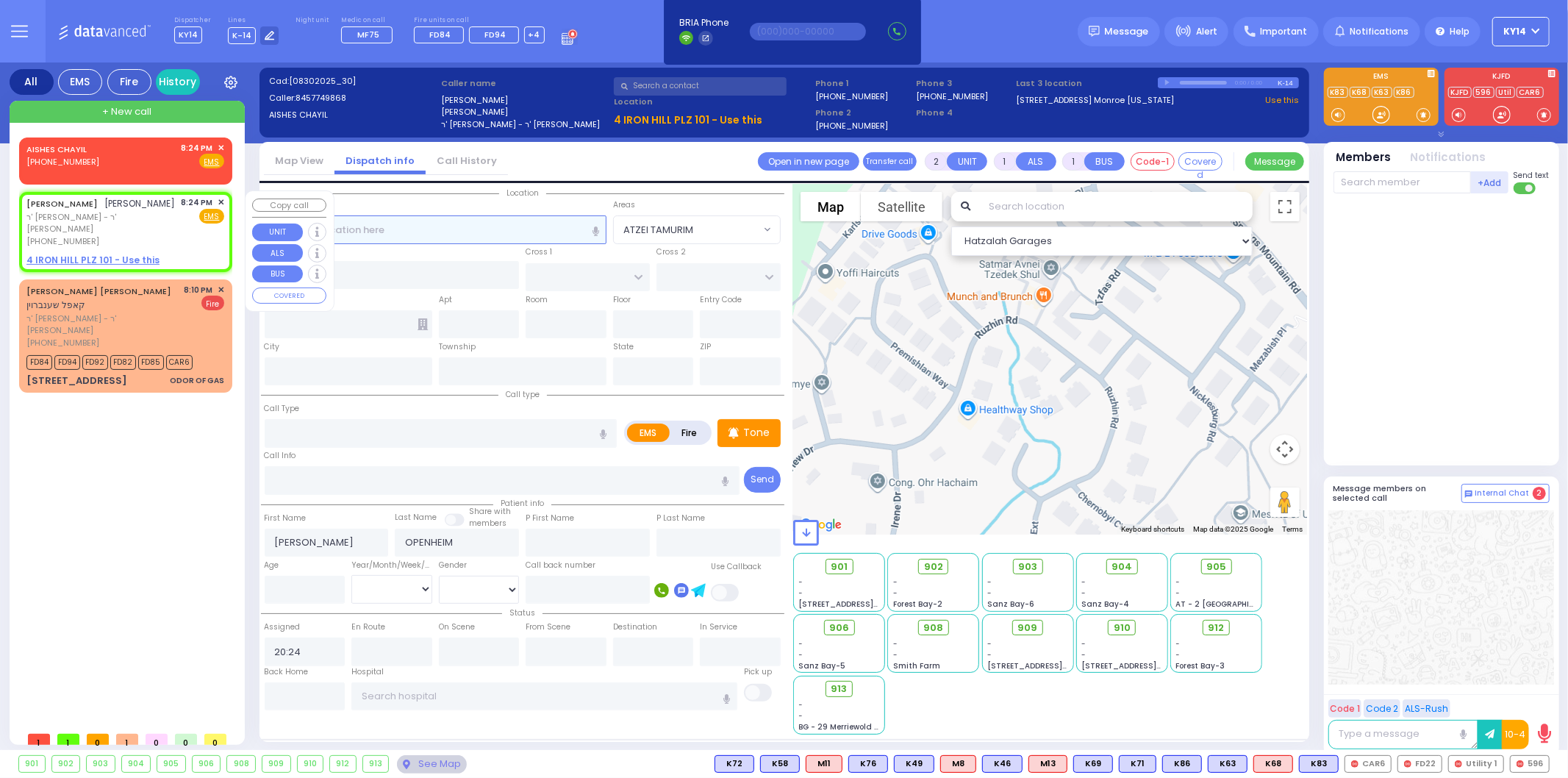
radio input "true"
select select
select select "Hatzalah Garages"
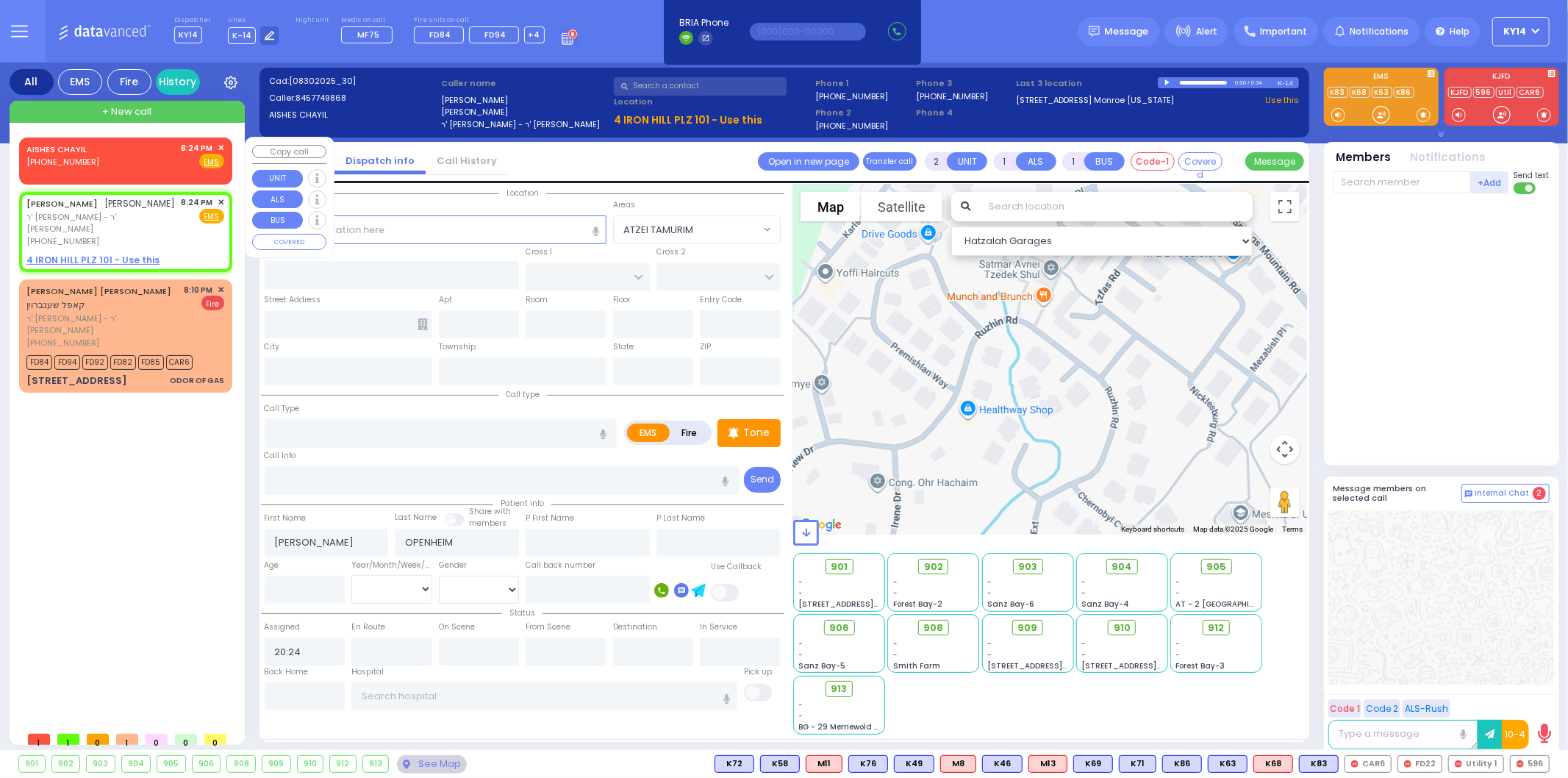
click at [127, 157] on div "AISHES CHAYIL [PHONE_NUMBER] 8:24 PM ✕ Fire EMS" at bounding box center [125, 155] width 198 height 28
select select
radio input "true"
select select
select select "Hatzalah Garages"
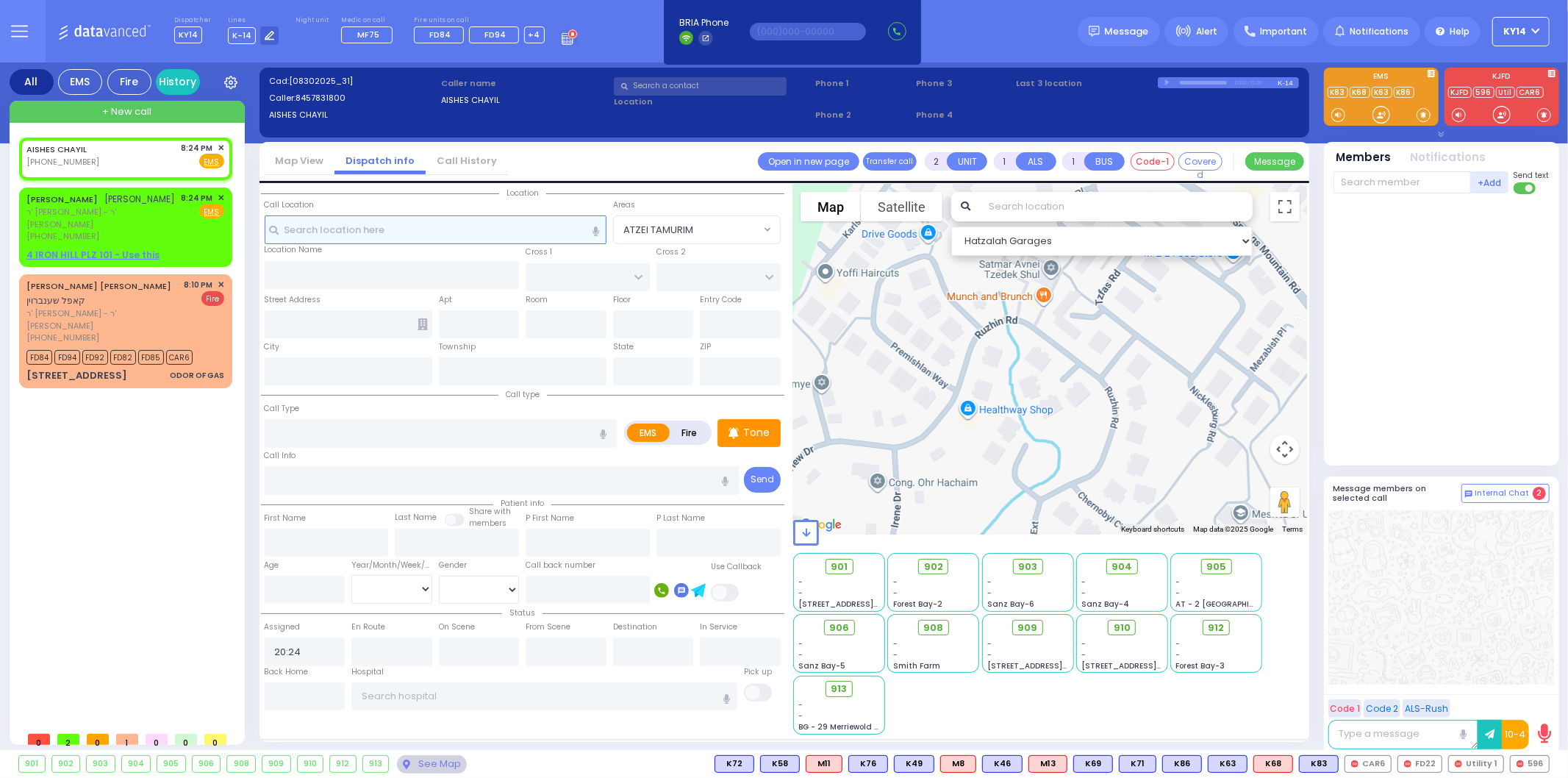
select select
radio input "true"
select select
select select "Hatzalah Garages"
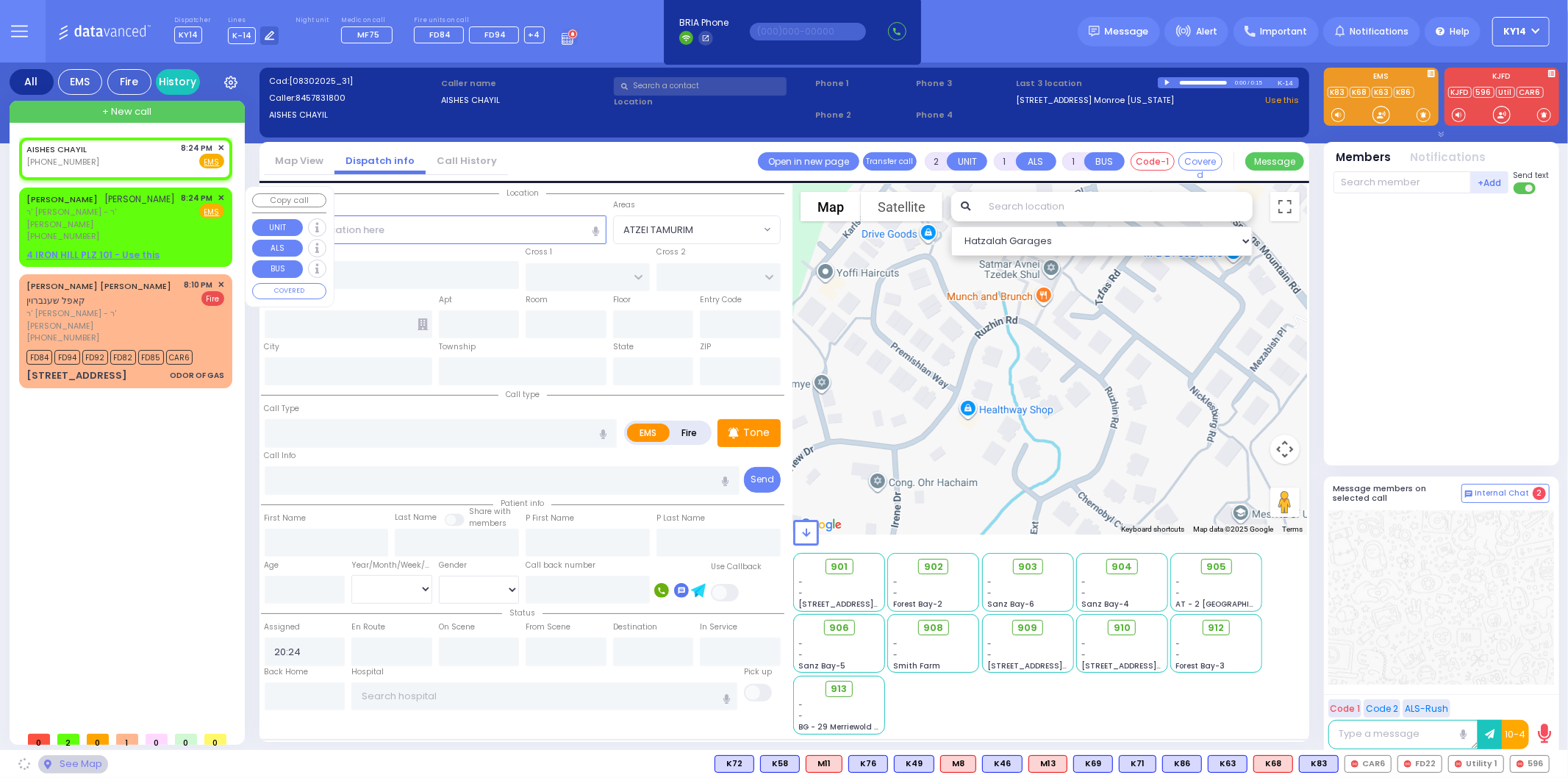
click at [142, 240] on div "[PHONE_NUMBER]" at bounding box center [102, 237] width 150 height 12
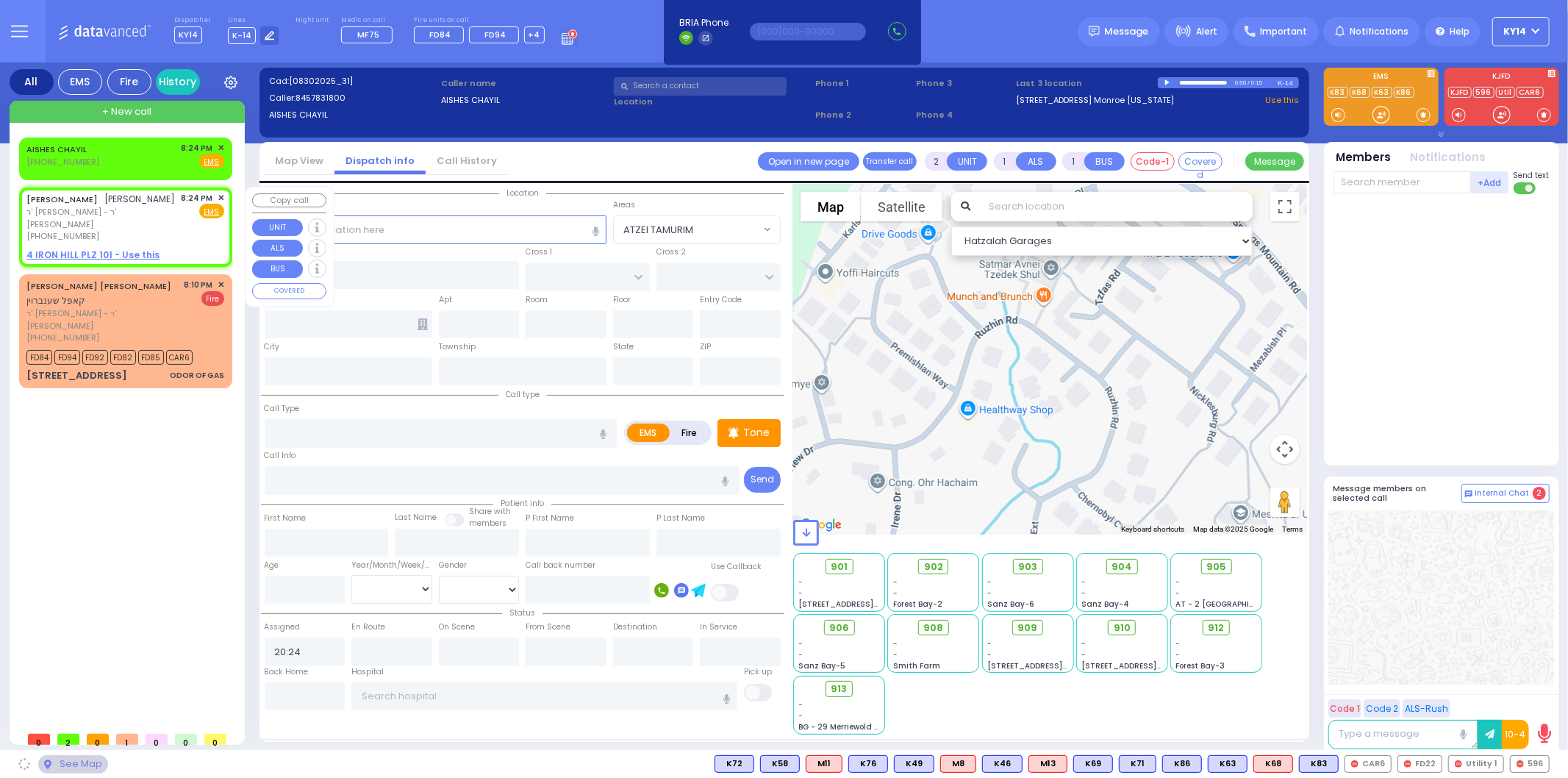
select select
radio input "true"
type input "[PERSON_NAME]"
type input "OPENHEIM"
select select
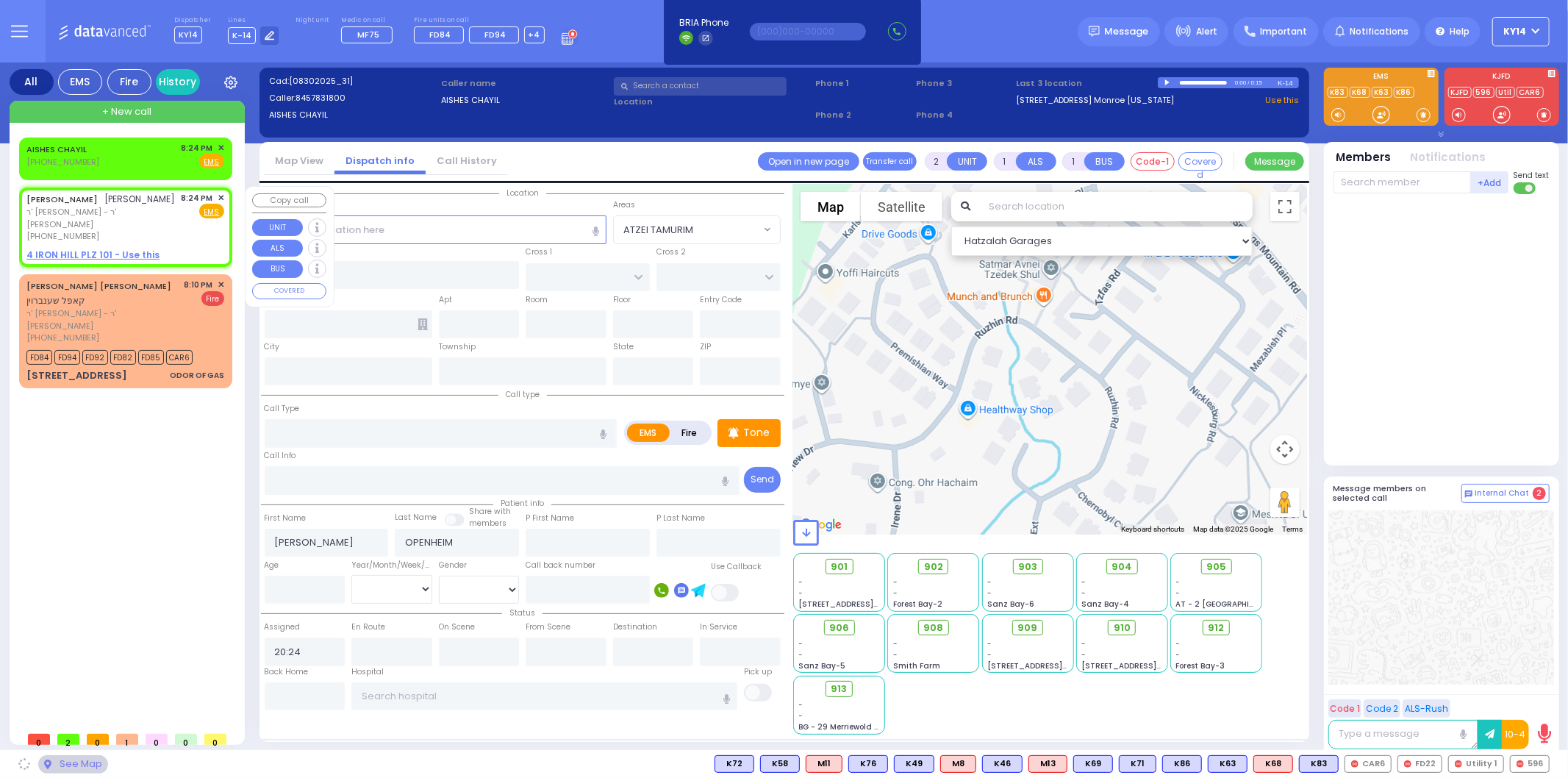
select select "Hatzalah Garages"
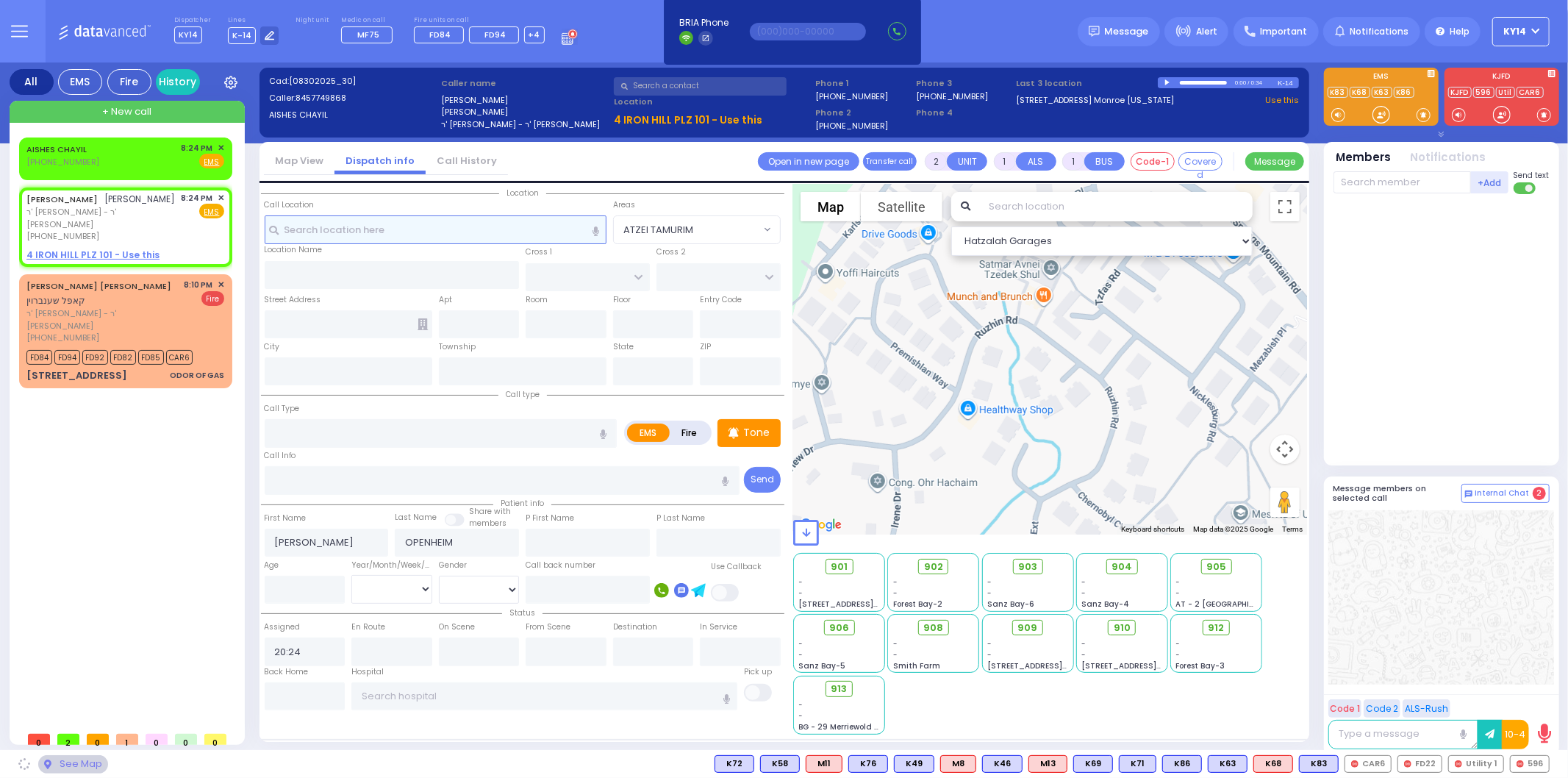
click at [406, 224] on input "text" at bounding box center [436, 230] width 342 height 28
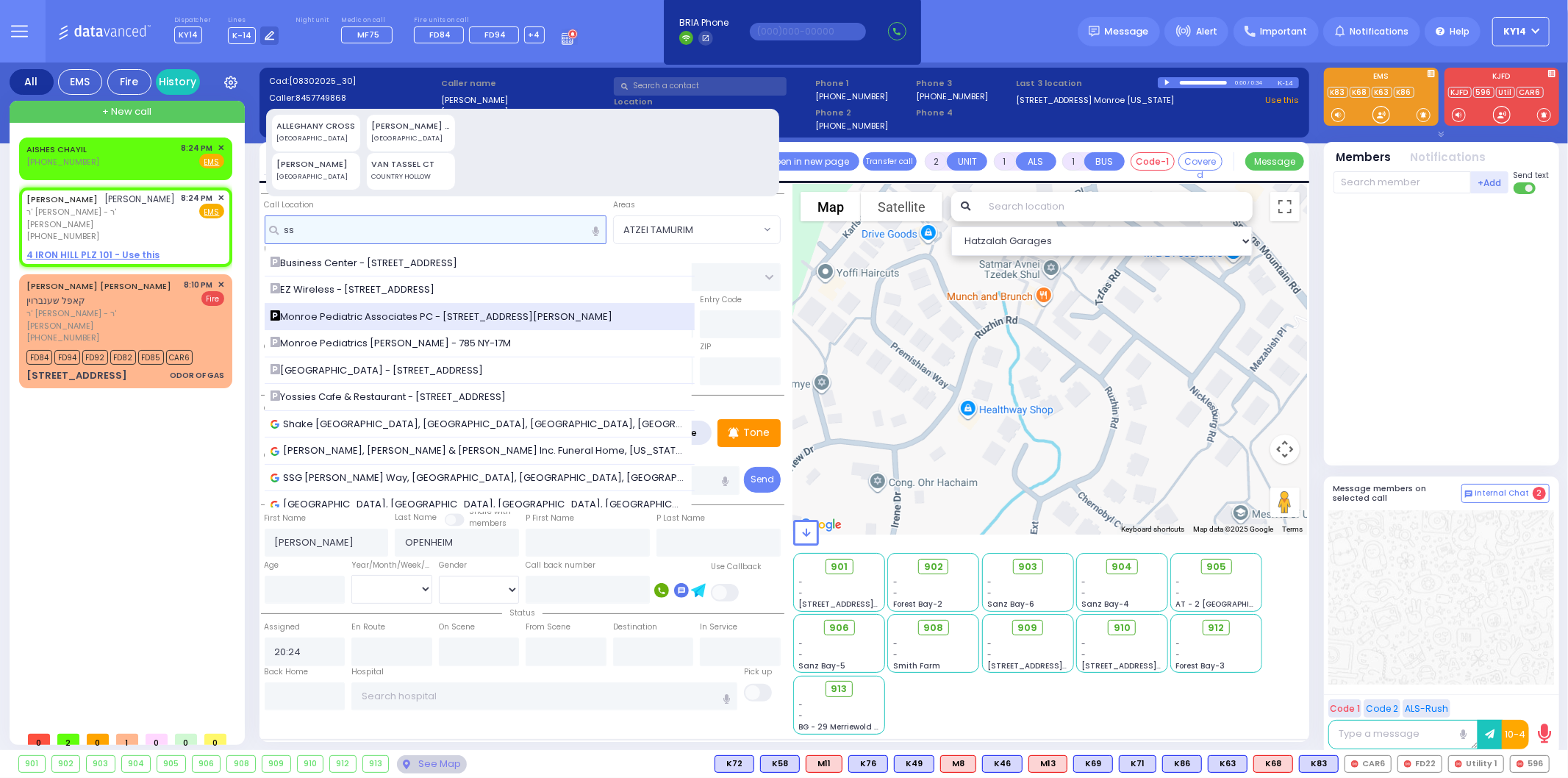
type input "s"
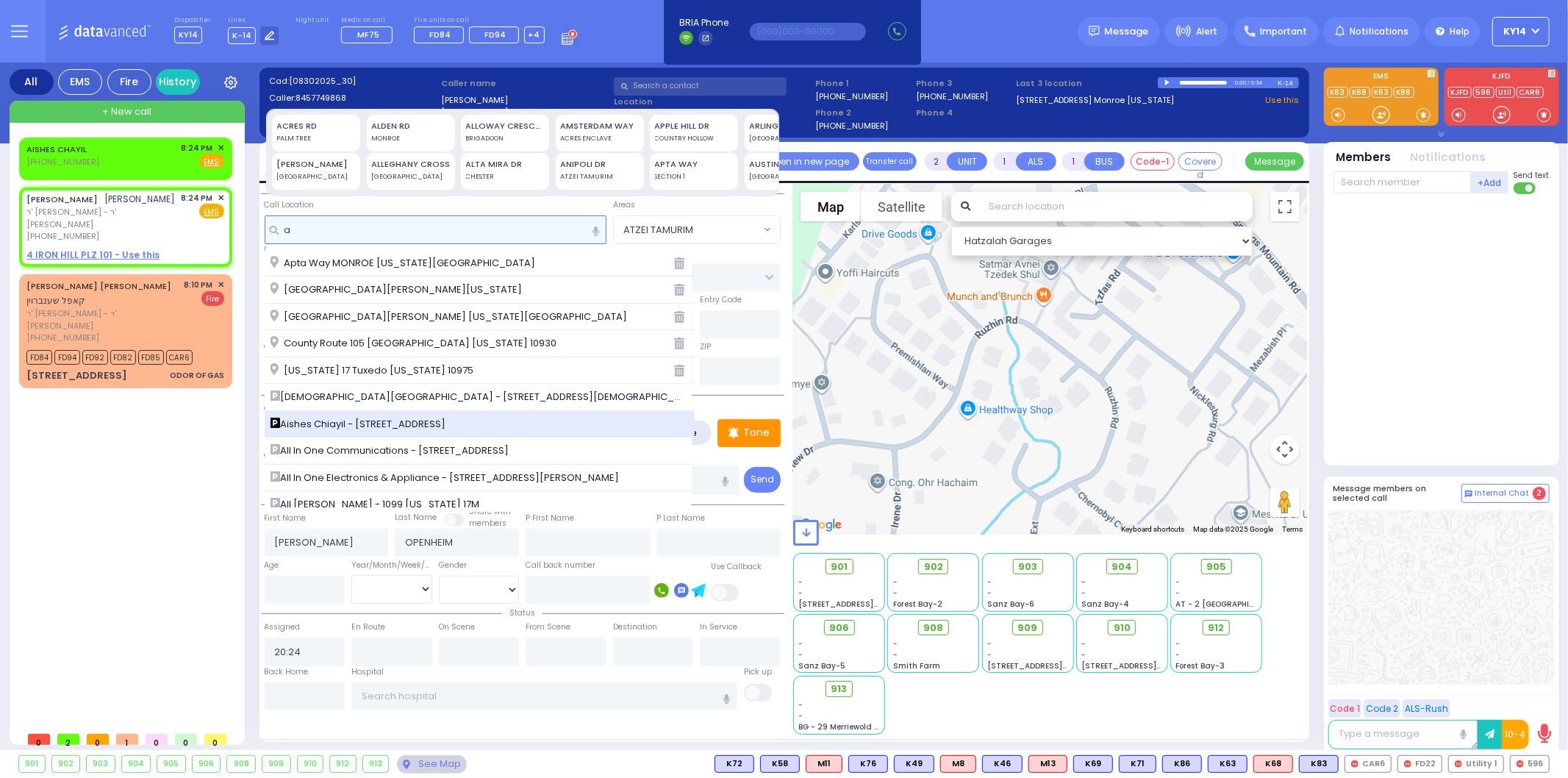
type input "a"
click at [363, 422] on span "Aishes Chiayil - [STREET_ADDRESS]" at bounding box center [361, 424] width 181 height 15
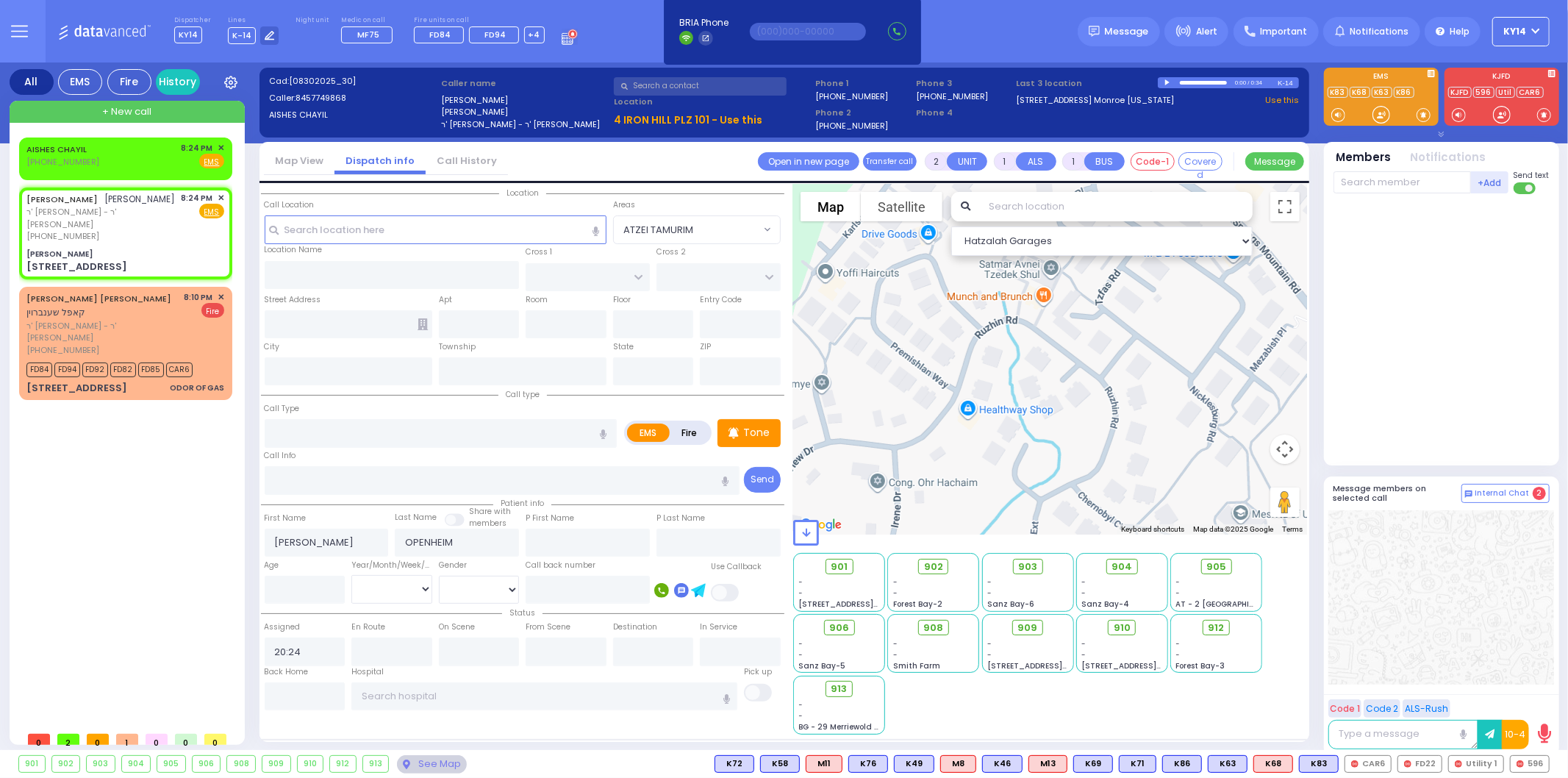
select select
radio input "true"
select select
select select "Hatzalah Garages"
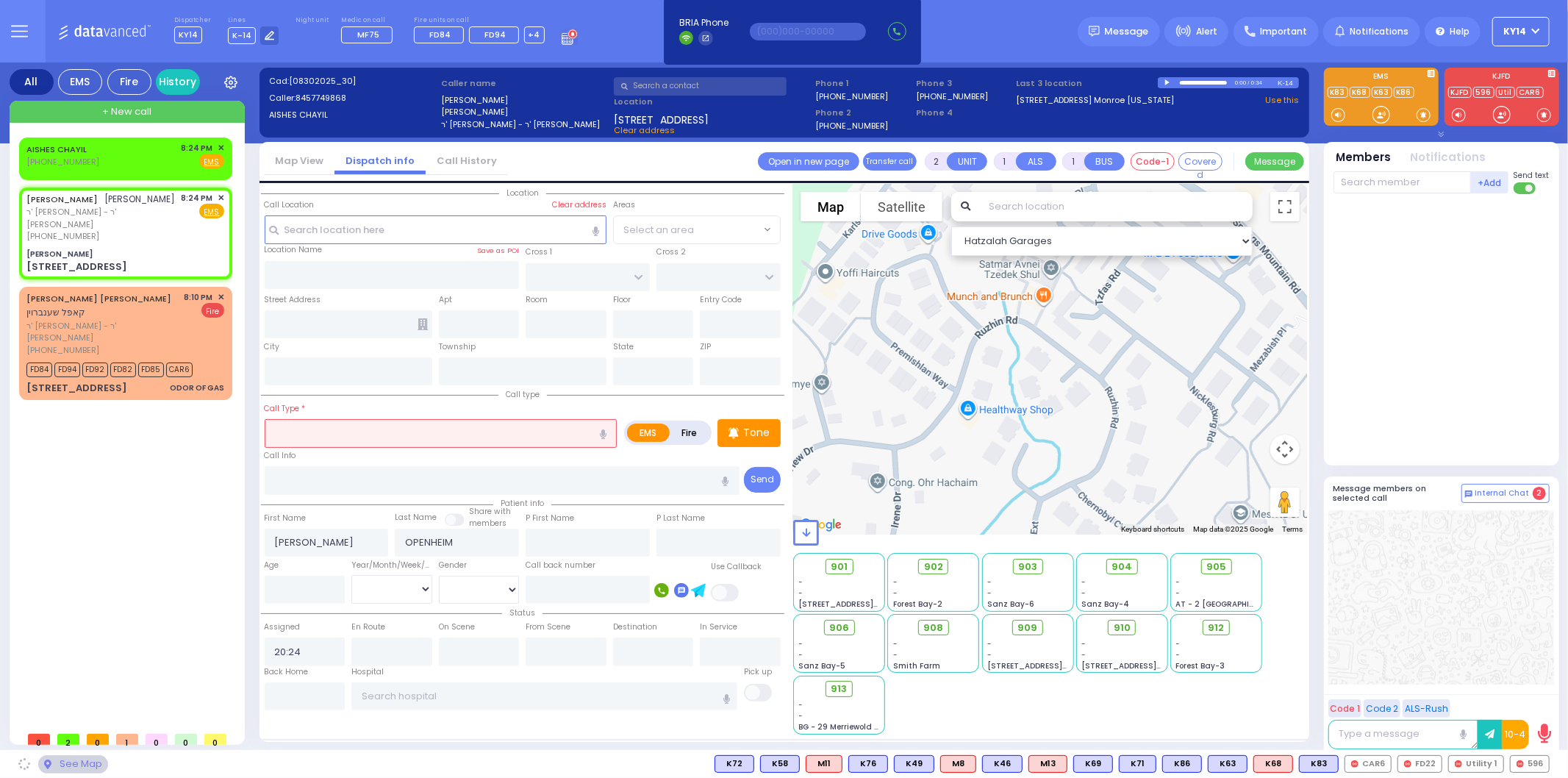
type input "[PERSON_NAME]"
type input "[GEOGRAPHIC_DATA]"
type input "[STREET_ADDRESS]"
type input "Monroe"
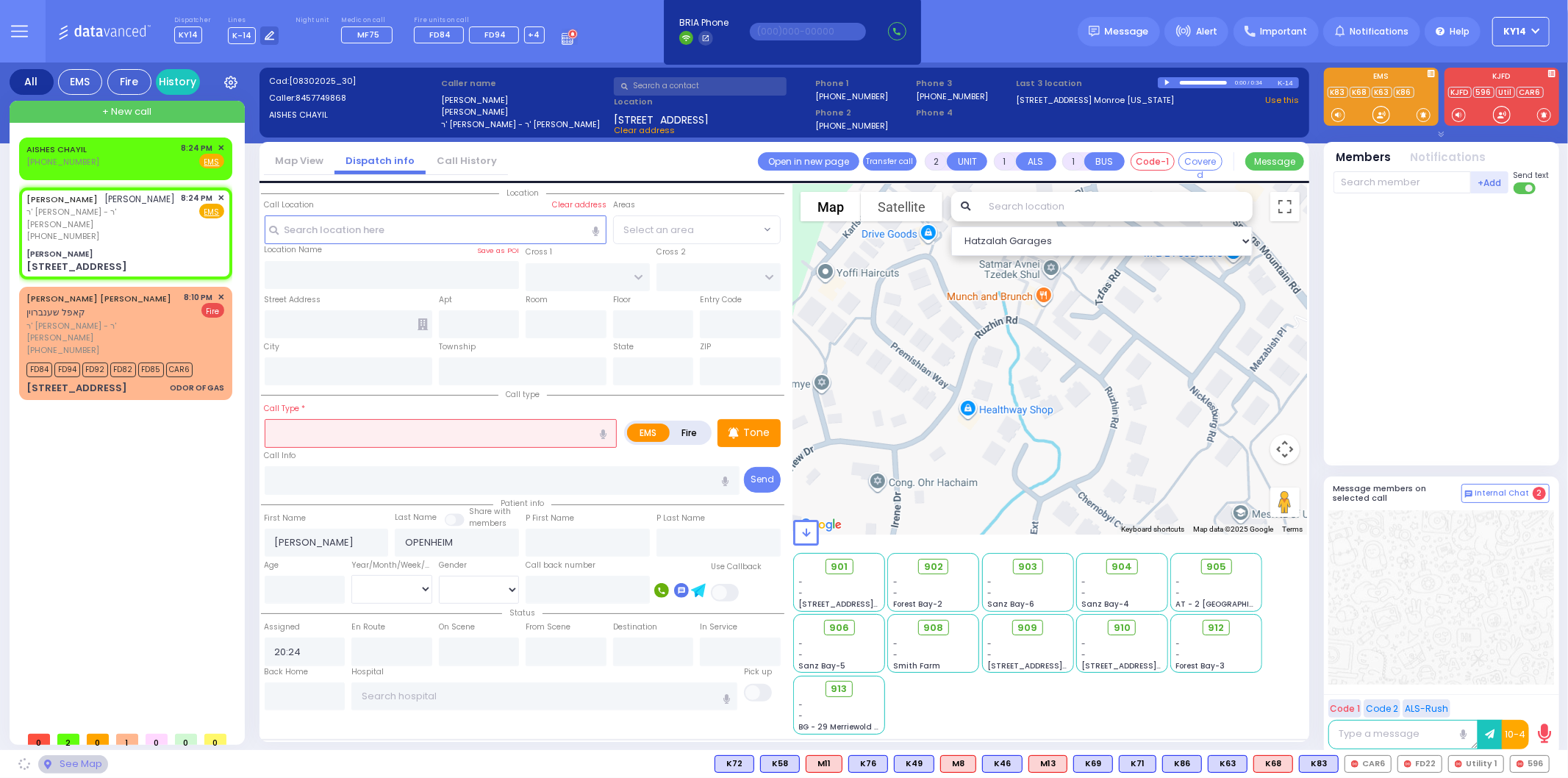
type input "[US_STATE]"
type input "10950"
select select "SECTION 5"
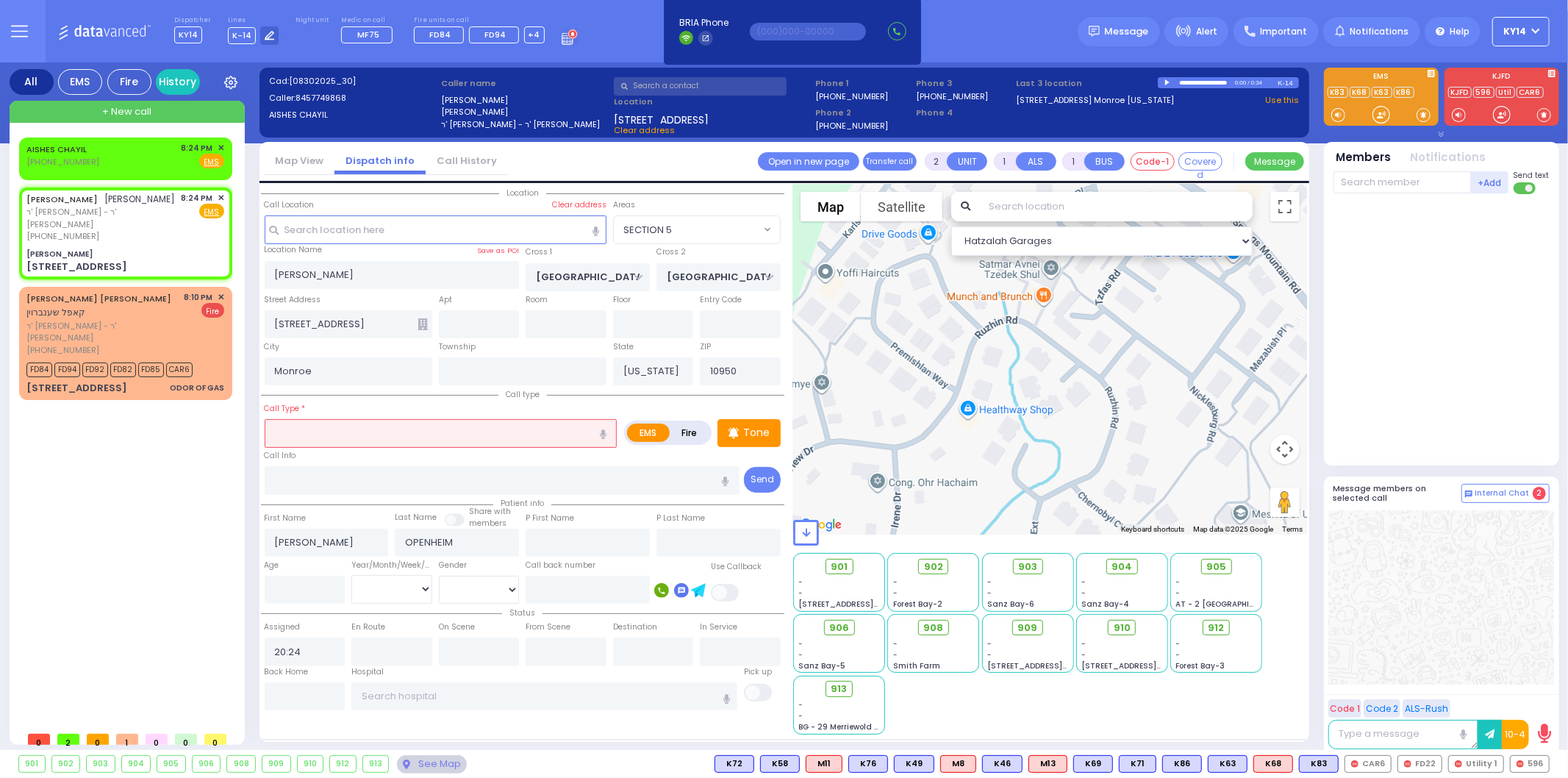
click at [375, 427] on input "text" at bounding box center [441, 433] width 353 height 28
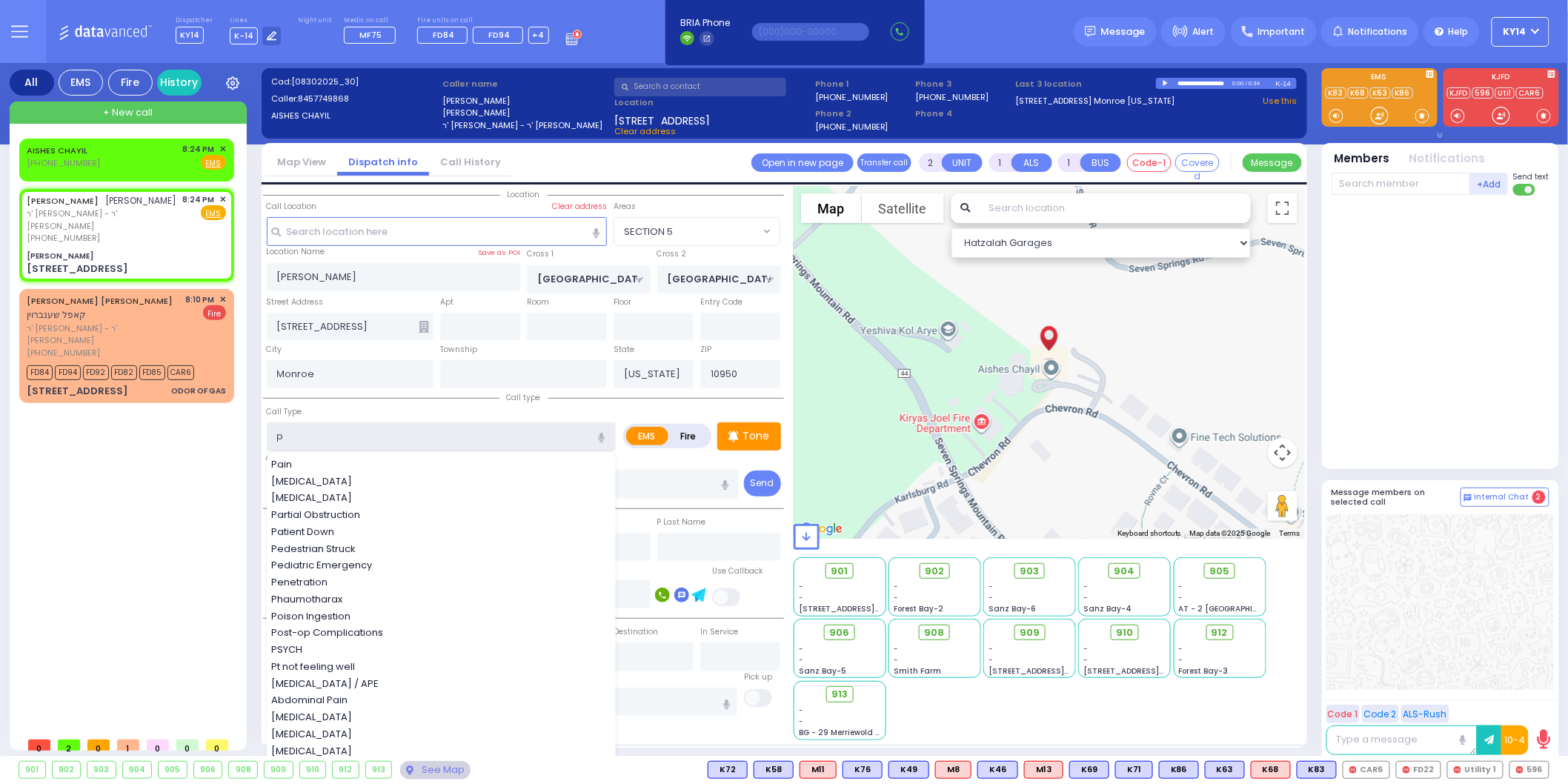
type input "pt"
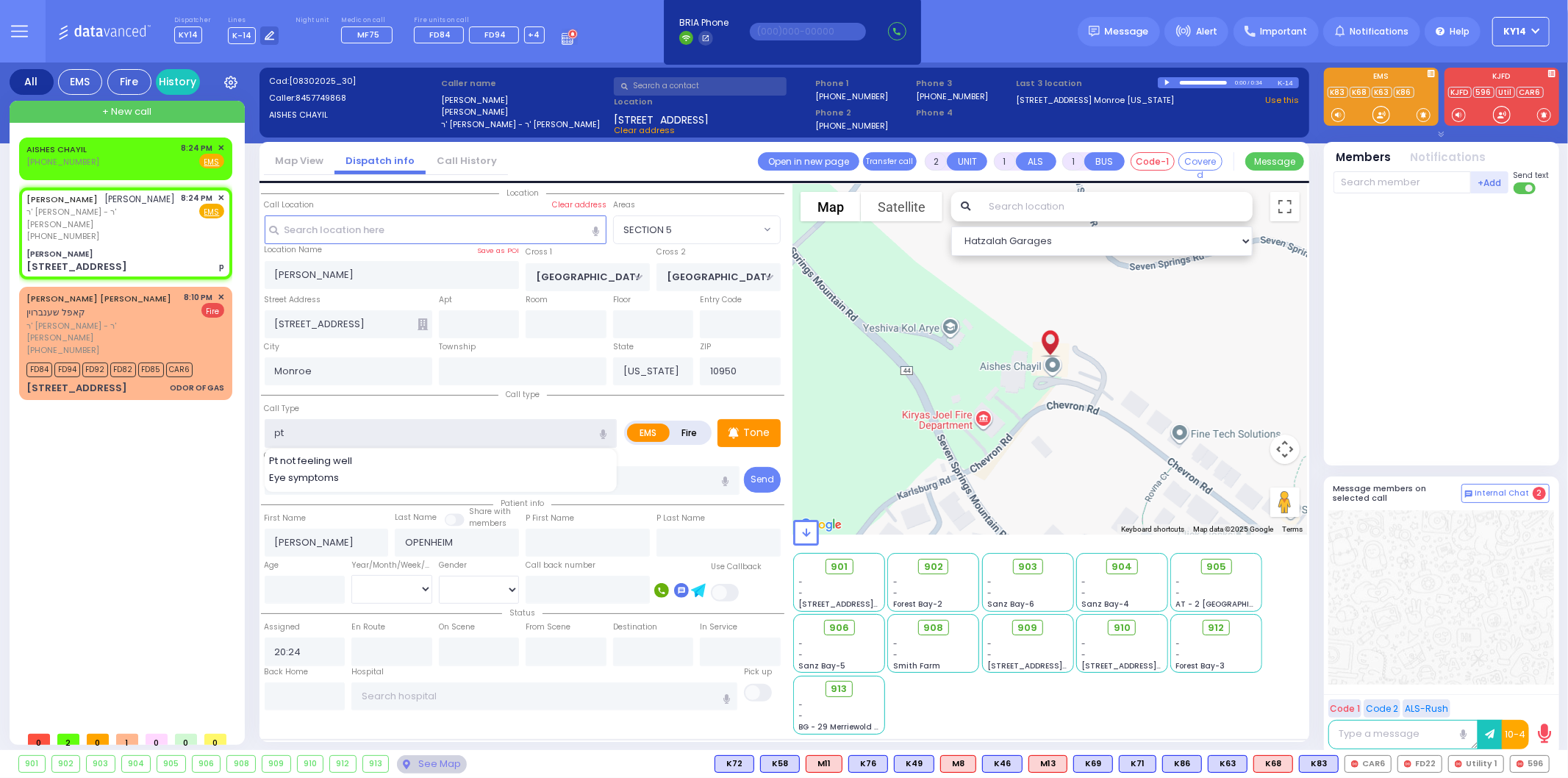
select select
radio input "true"
select select
select select "Hatzalah Garages"
type input "pt"
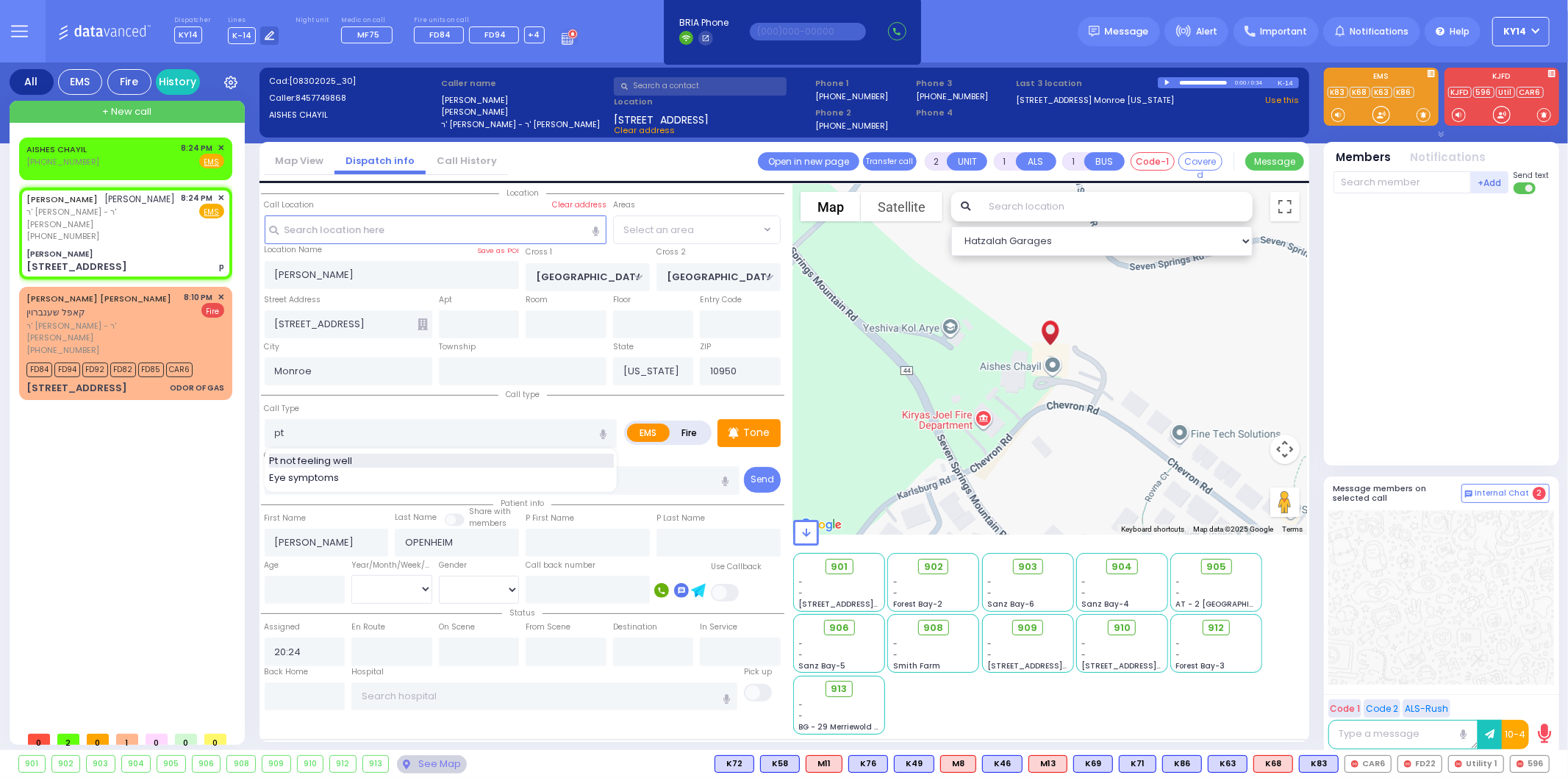
select select "SECTION 5"
click at [362, 454] on div "Pt not feeling well" at bounding box center [442, 461] width 345 height 15
type input "Pt not feeling well"
type input "1"
type input "0"
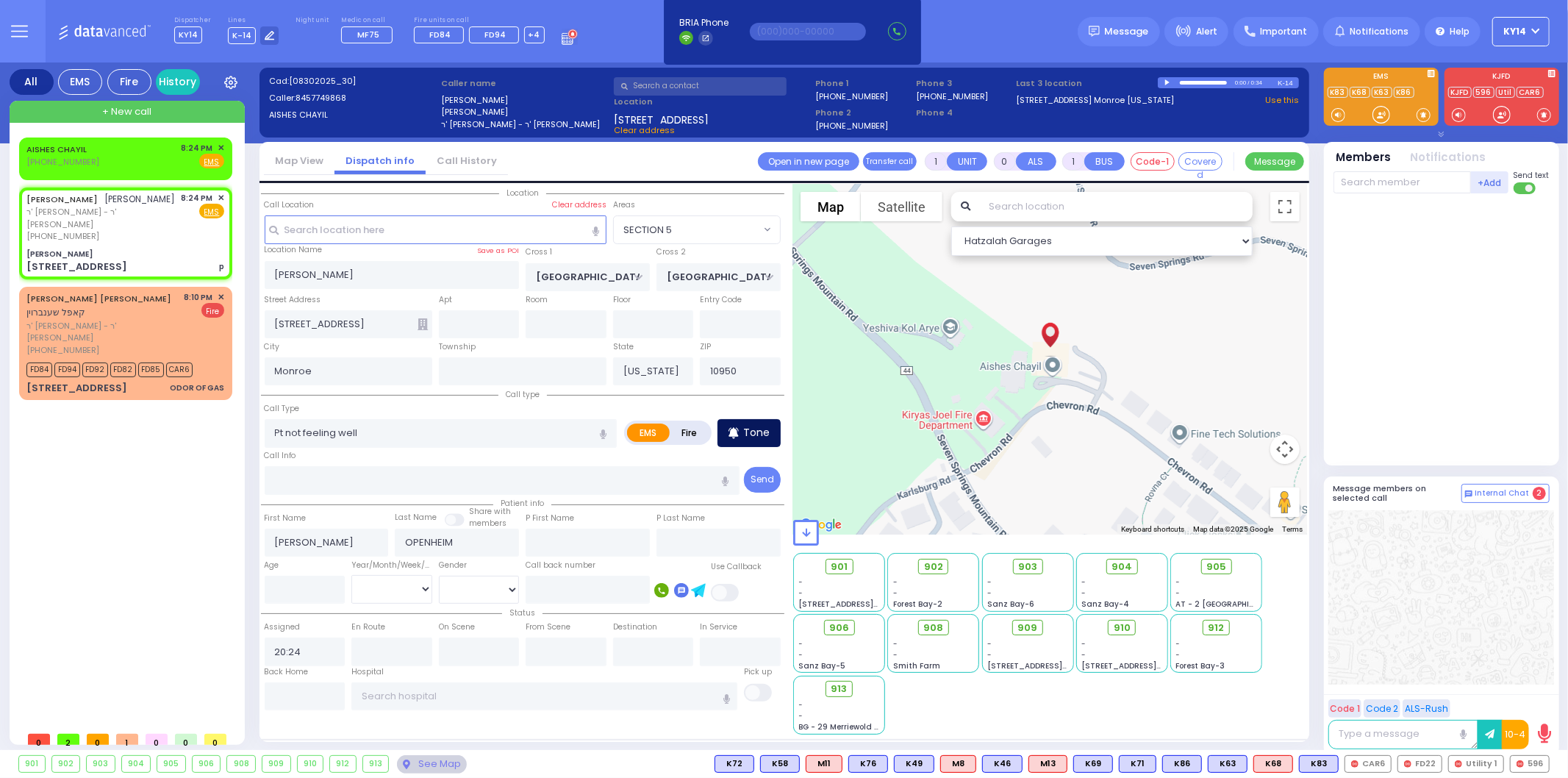
click at [748, 428] on p "Tone" at bounding box center [756, 433] width 27 height 16
select select
radio input "true"
select select
select select "Hatzalah Garages"
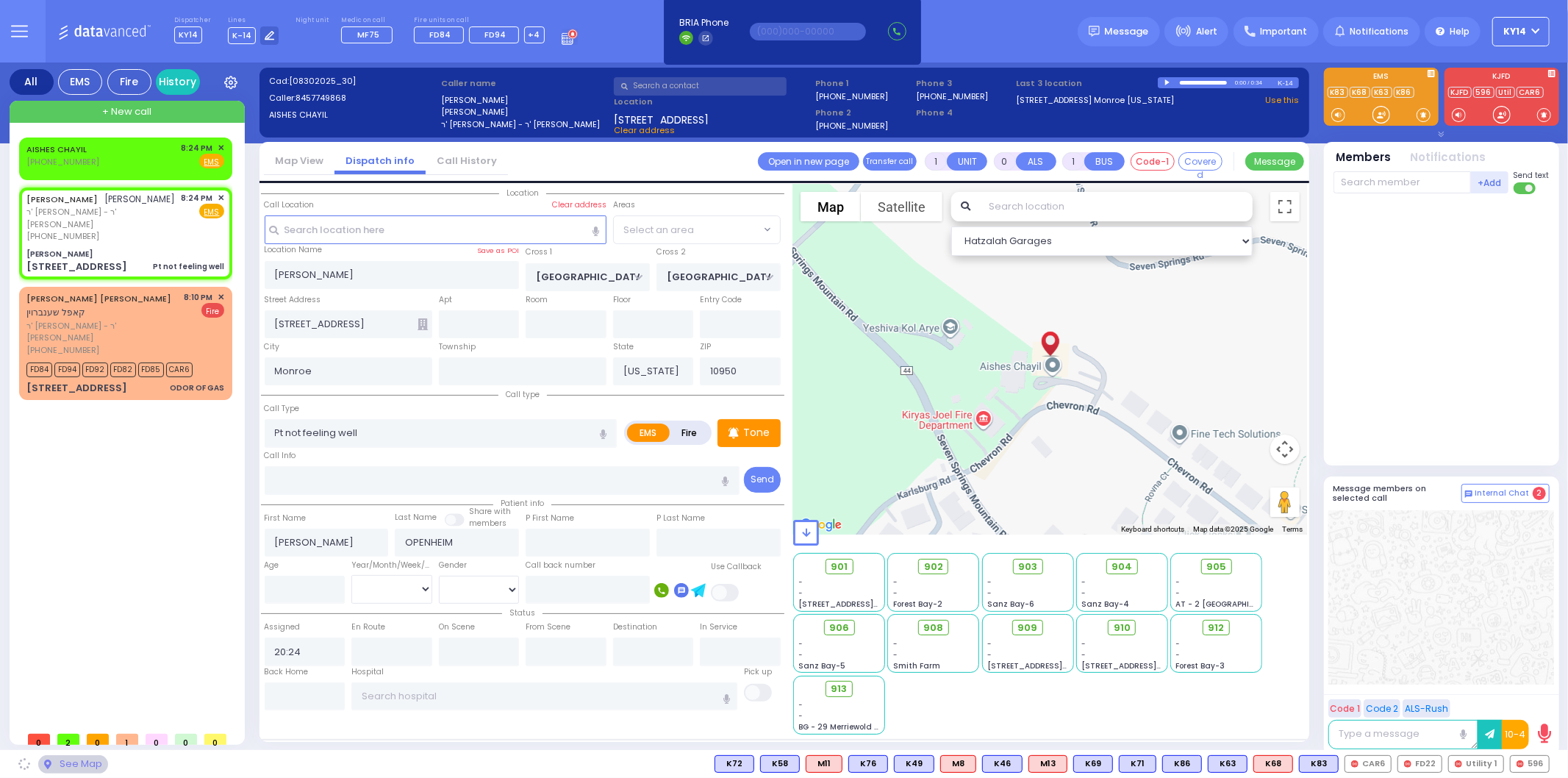
select select "SECTION 5"
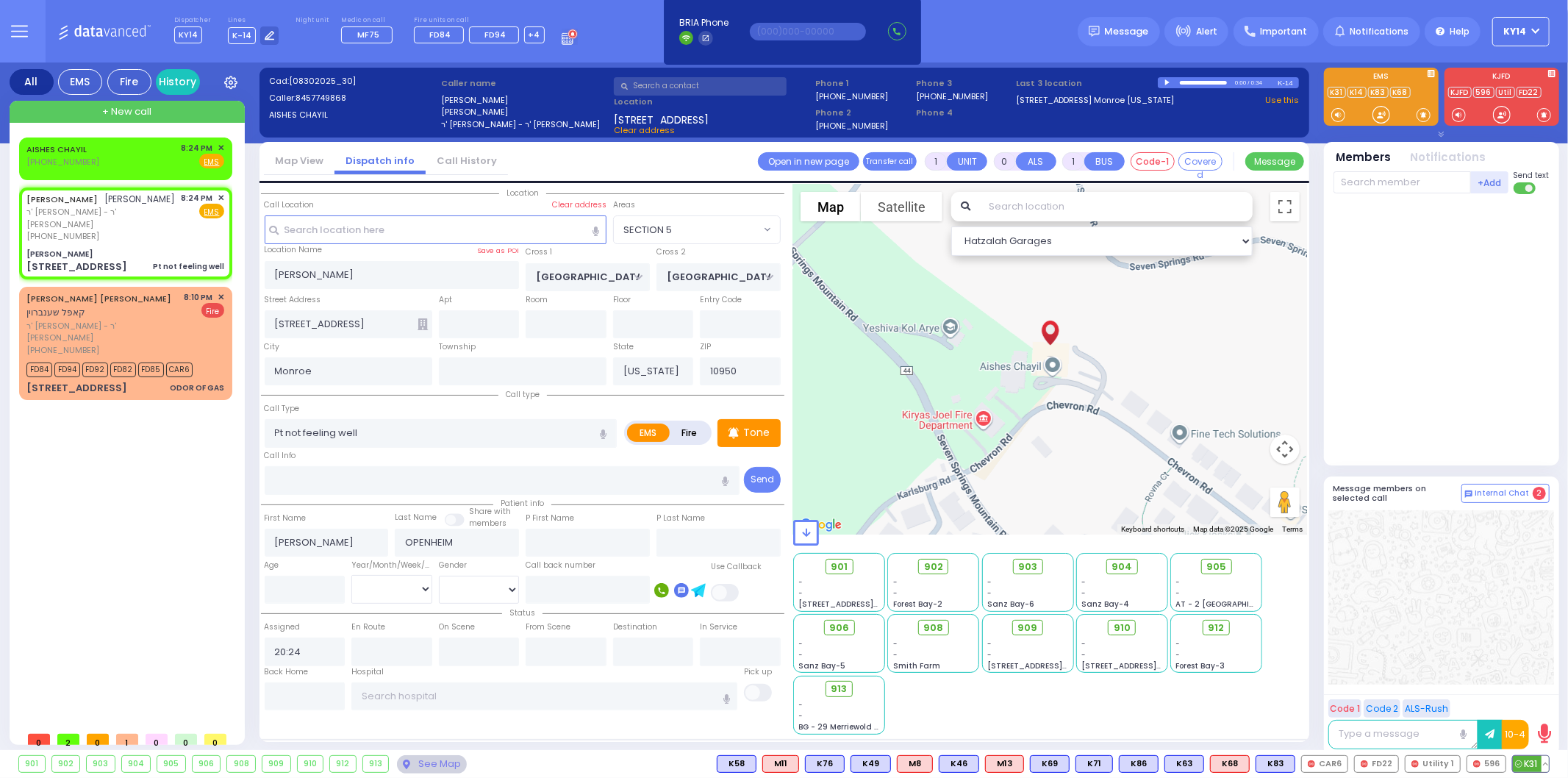
click at [1526, 765] on span "K31" at bounding box center [1531, 764] width 36 height 16
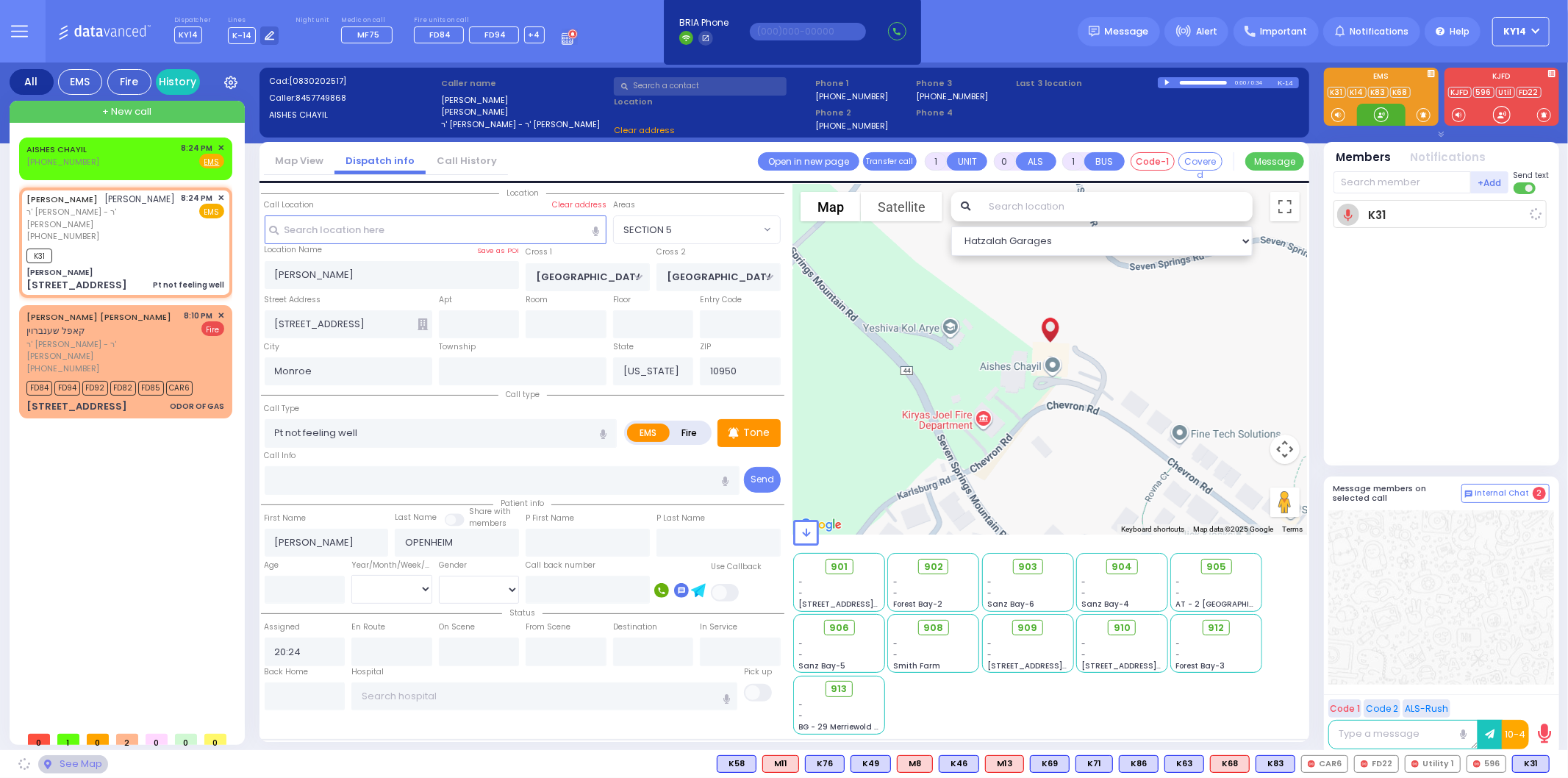
select select
radio input "true"
select select
type input "20:25"
select select "Hatzalah Garages"
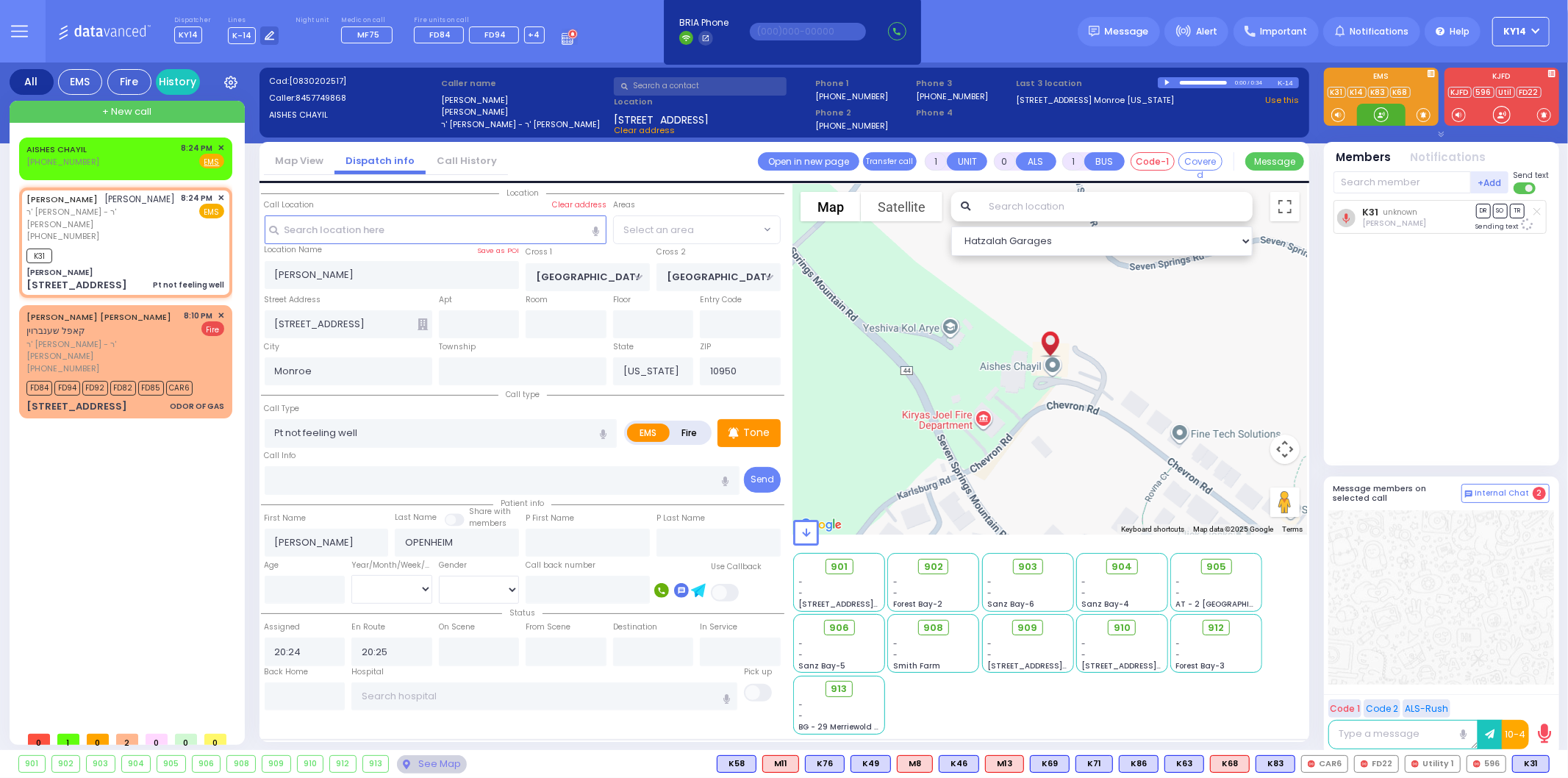
select select "SECTION 5"
click at [1520, 766] on span "K68" at bounding box center [1529, 764] width 38 height 16
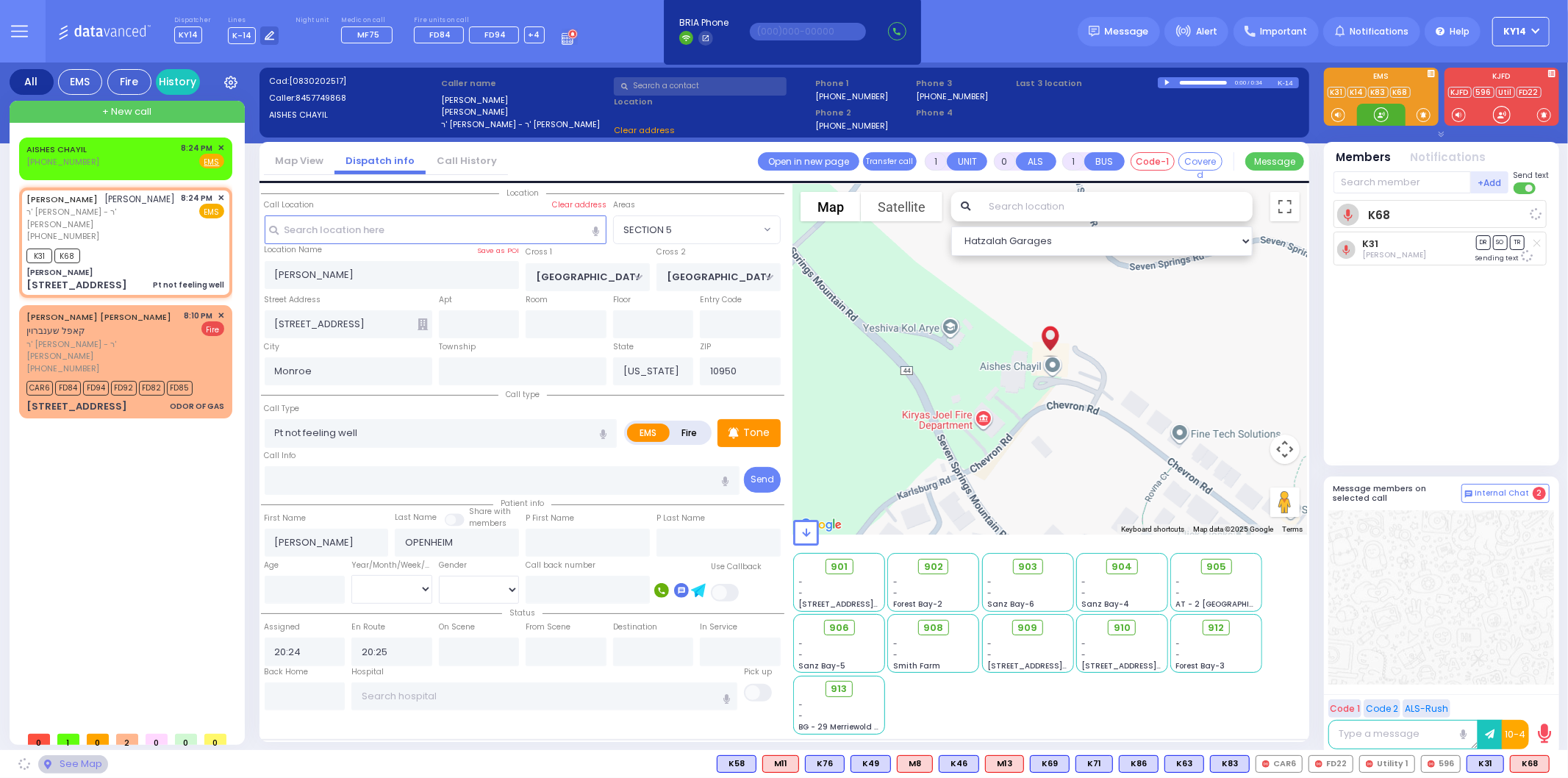
select select
radio input "true"
select select
select select "Hatzalah Garages"
select select "SECTION 5"
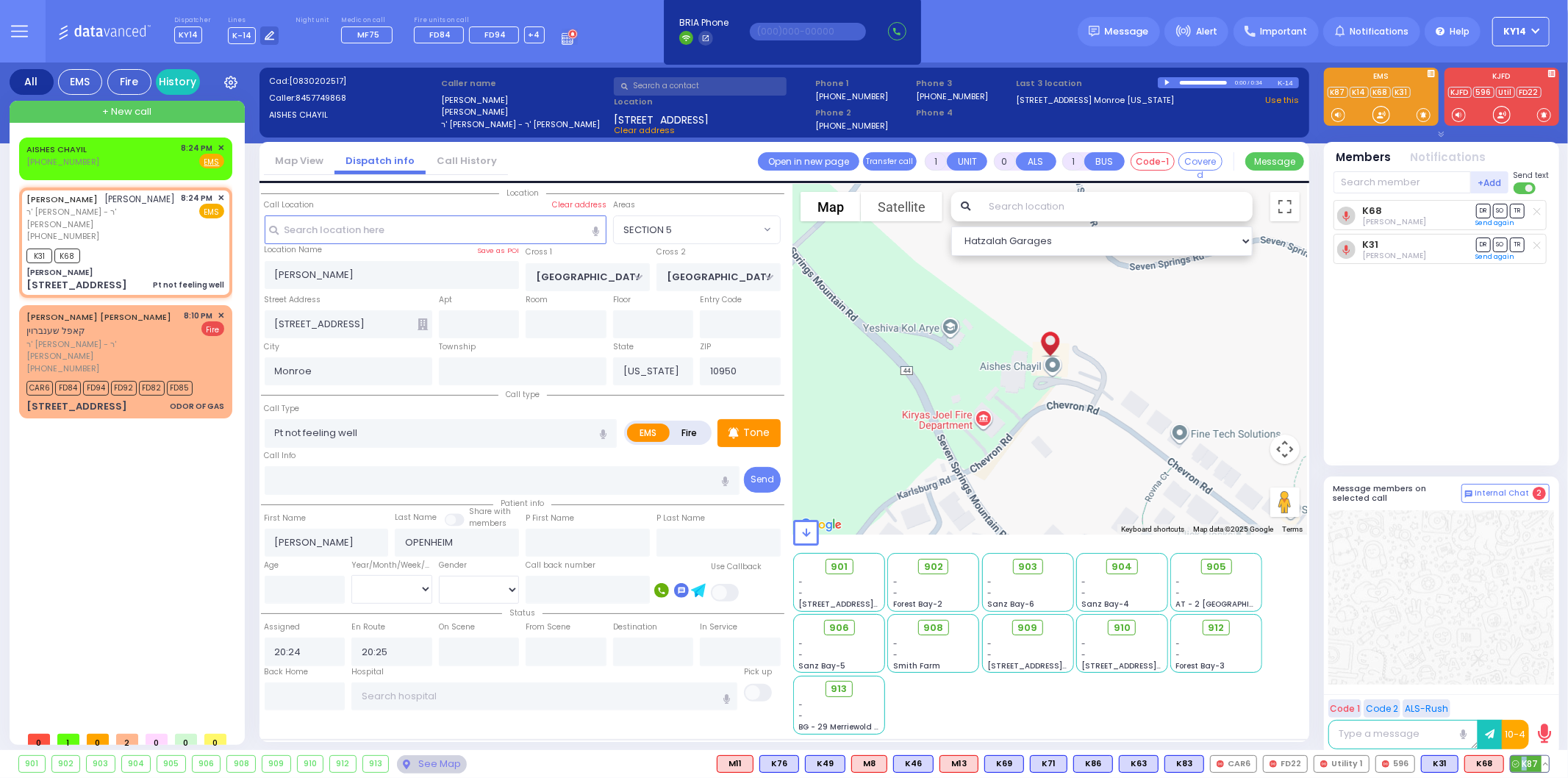
click at [1525, 762] on span "K87" at bounding box center [1529, 764] width 38 height 16
select select
radio input "true"
select select
select select "Hatzalah Garages"
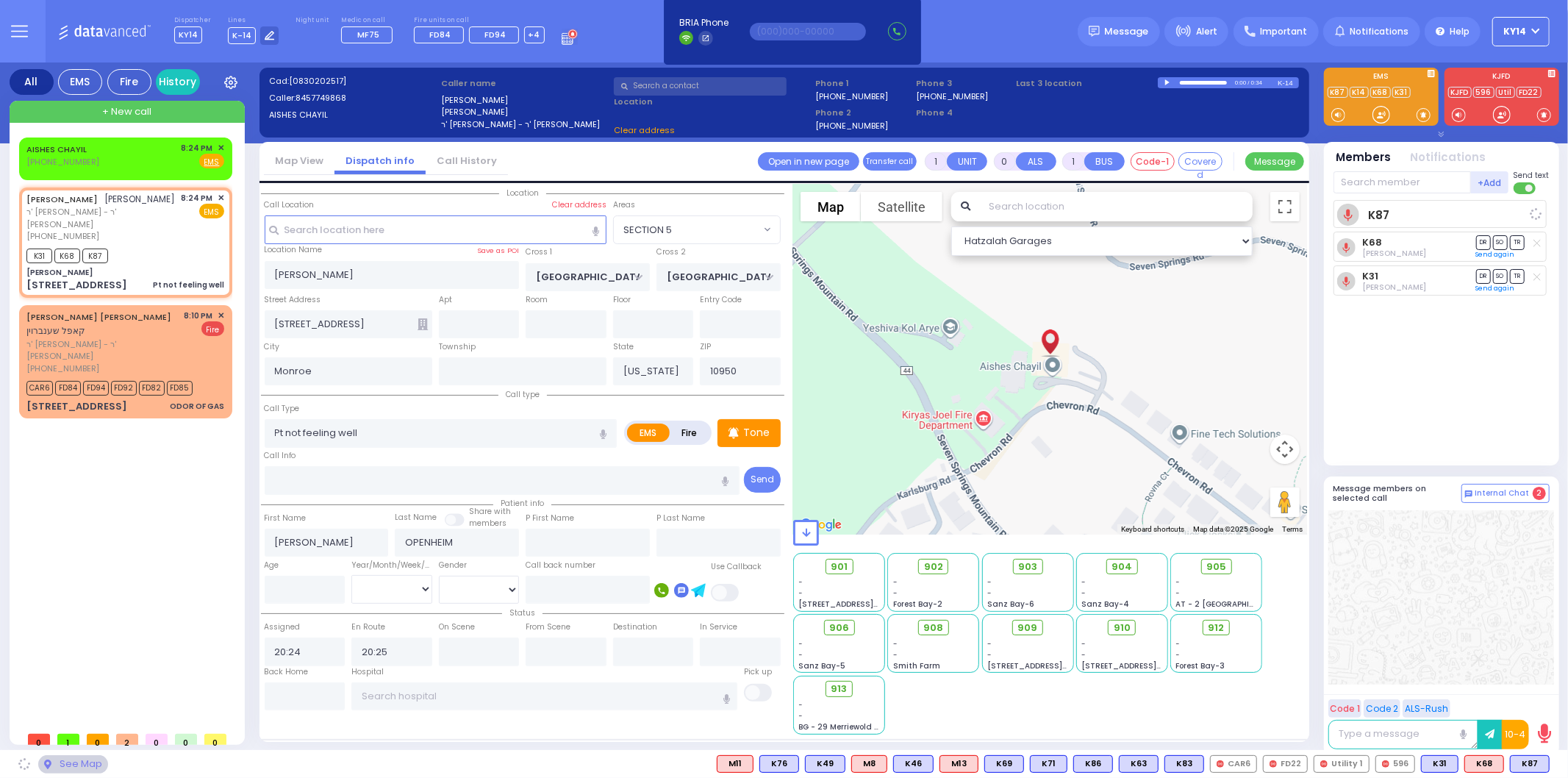
select select "SECTION 5"
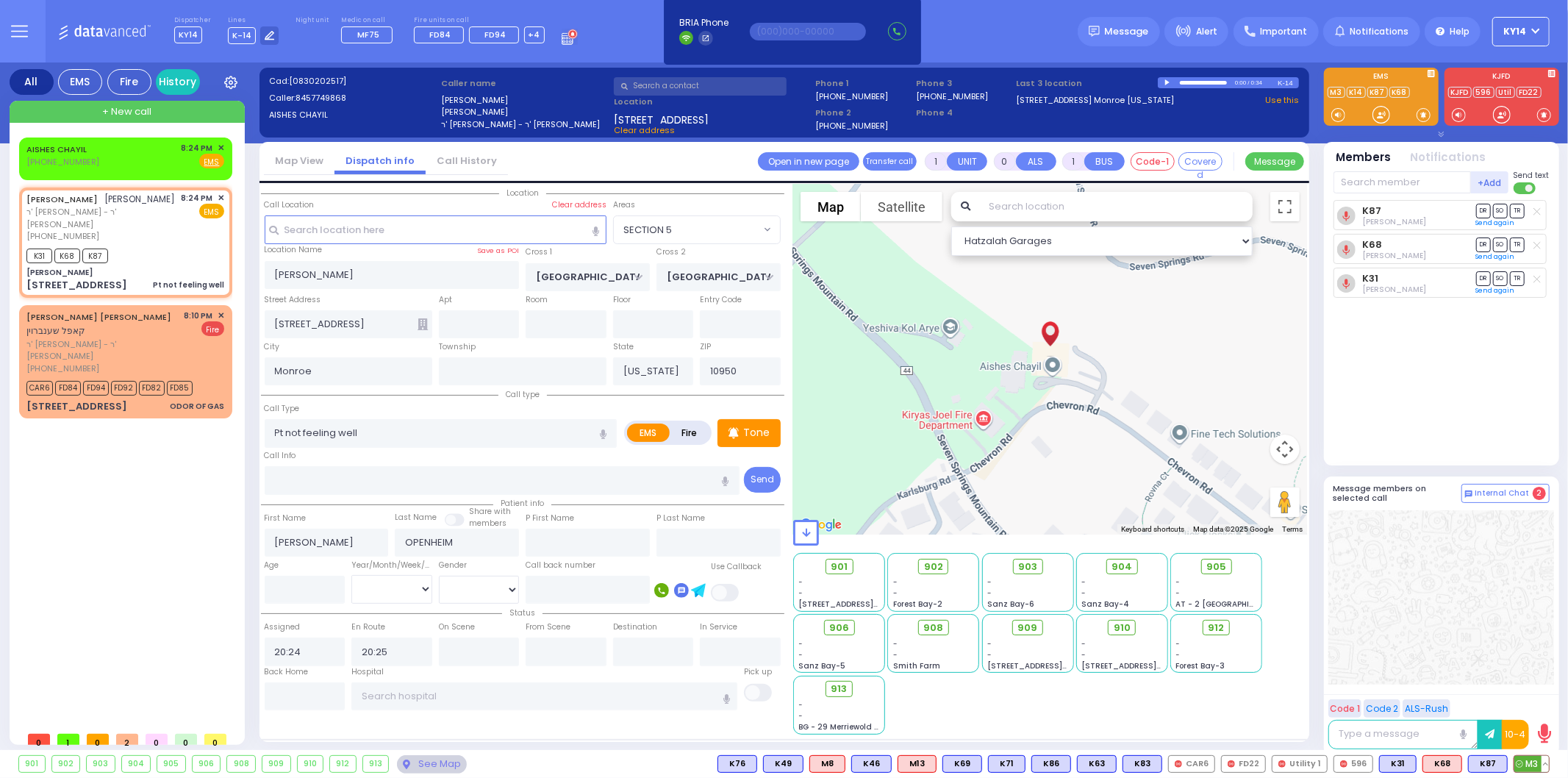
click at [1530, 763] on span "M3" at bounding box center [1532, 764] width 35 height 16
select select
radio input "true"
select select
select select "Hatzalah Garages"
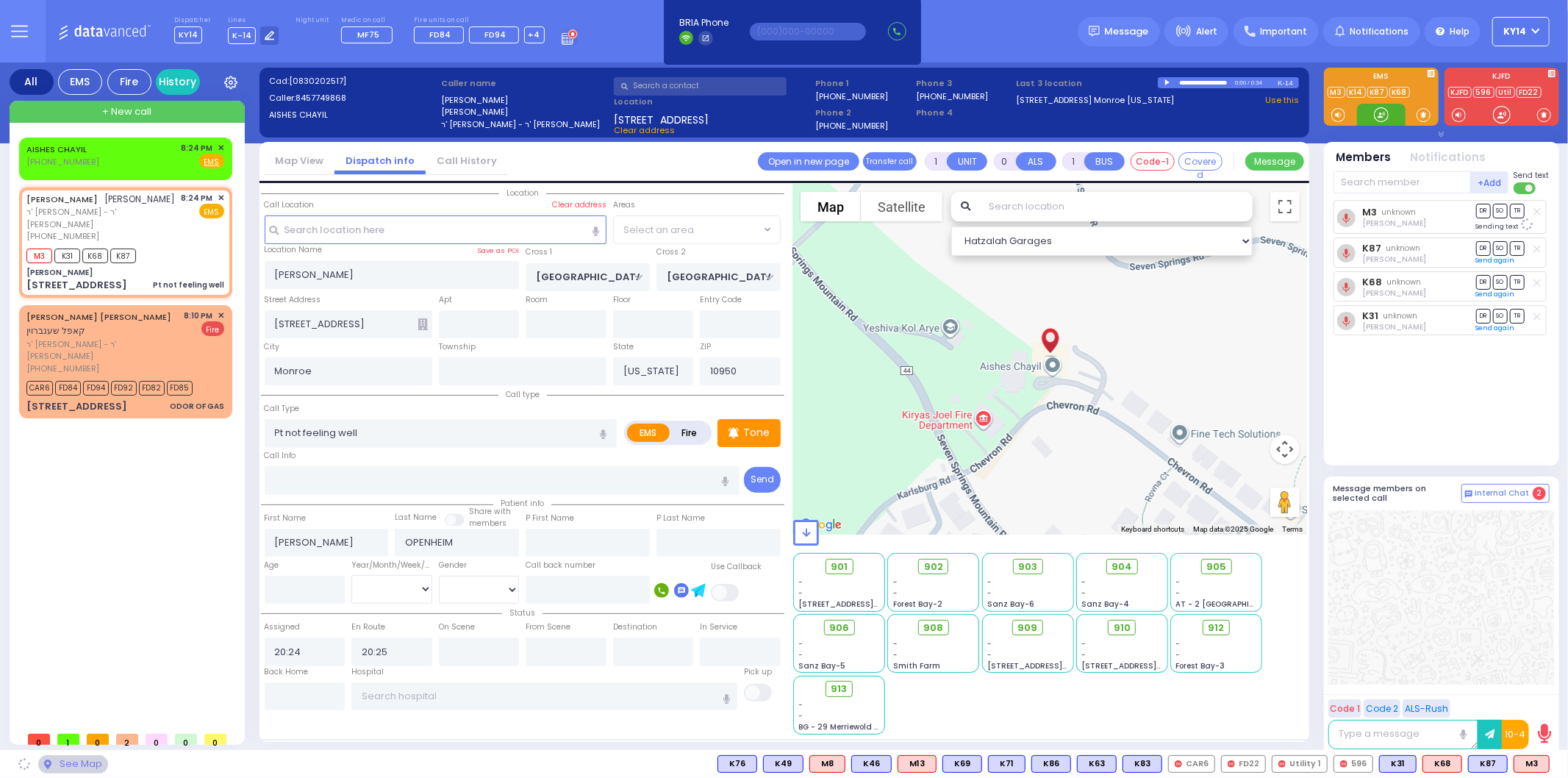
select select "SECTION 5"
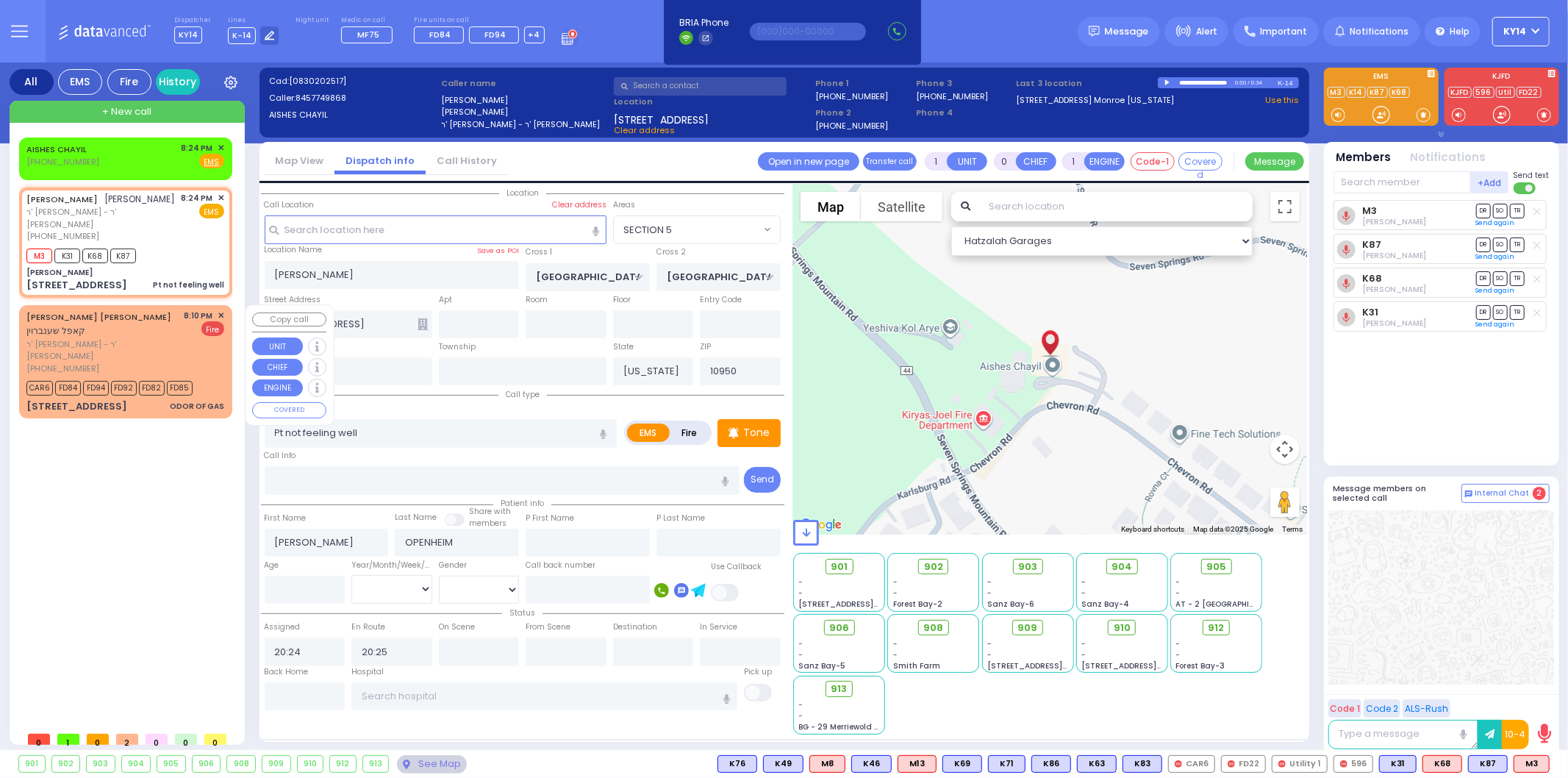
click at [224, 314] on span "✕" at bounding box center [221, 316] width 7 height 12
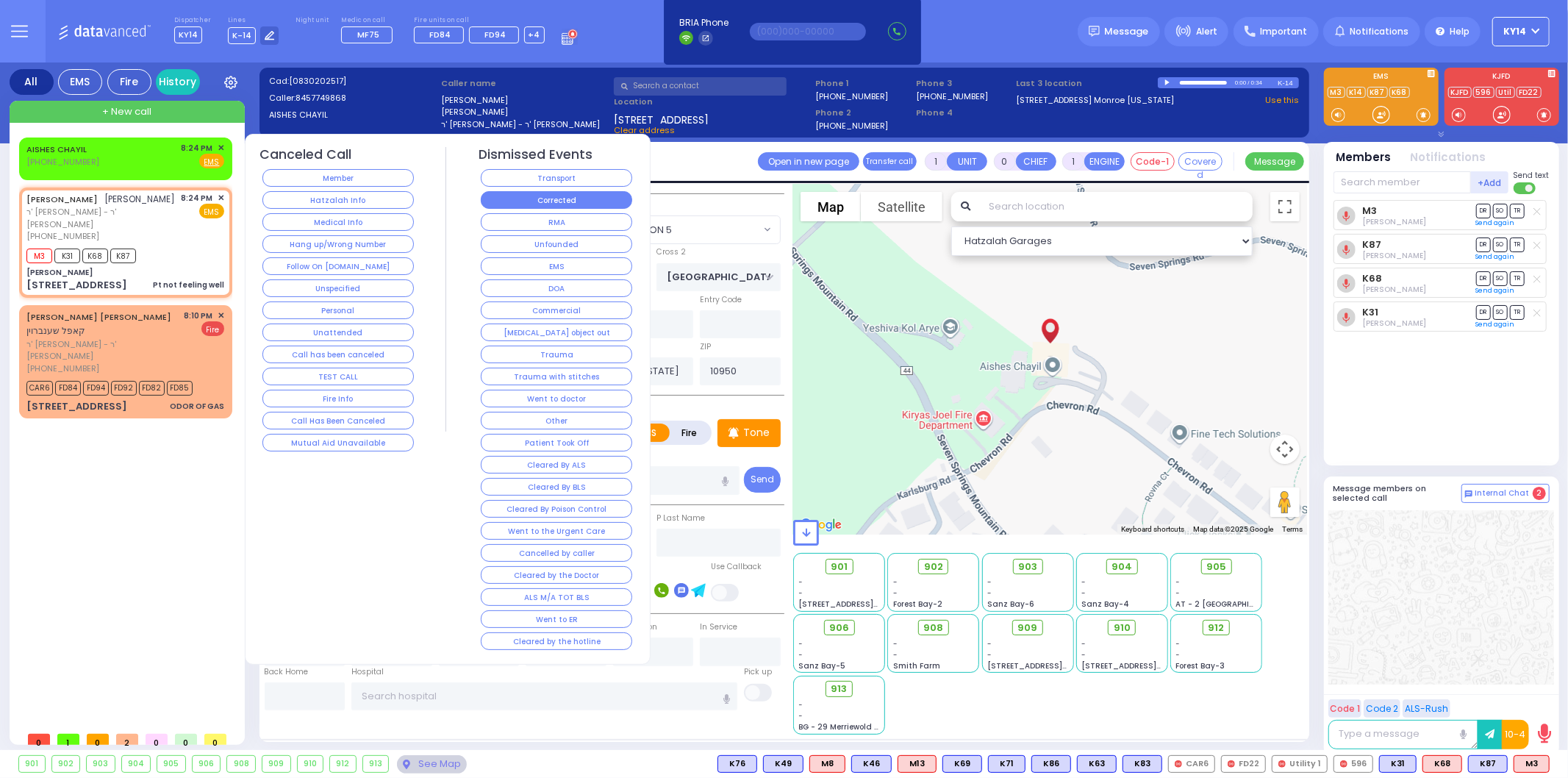
click at [563, 199] on button "Corrected" at bounding box center [556, 199] width 151 height 17
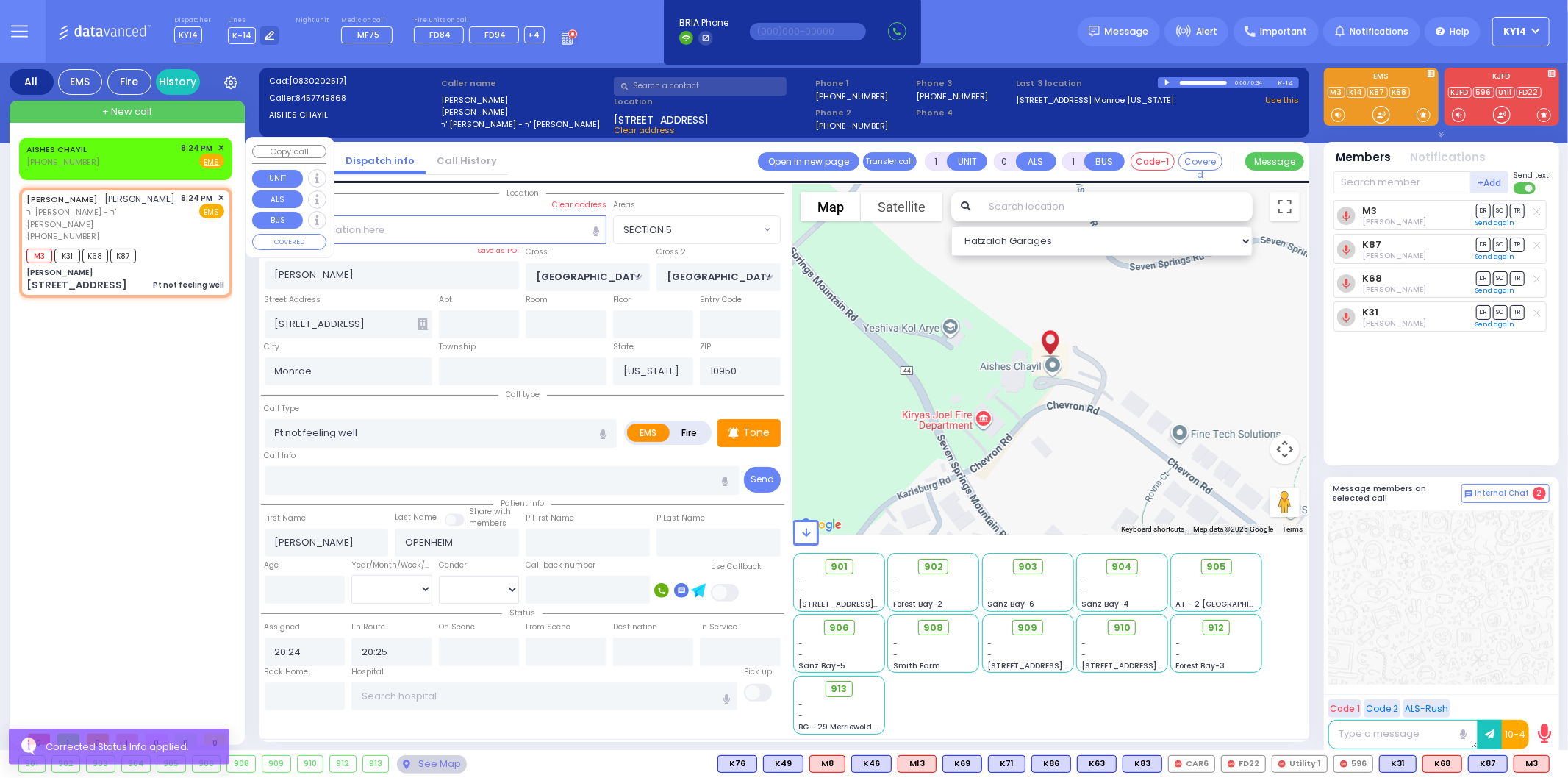
click at [218, 146] on span "✕" at bounding box center [221, 148] width 7 height 12
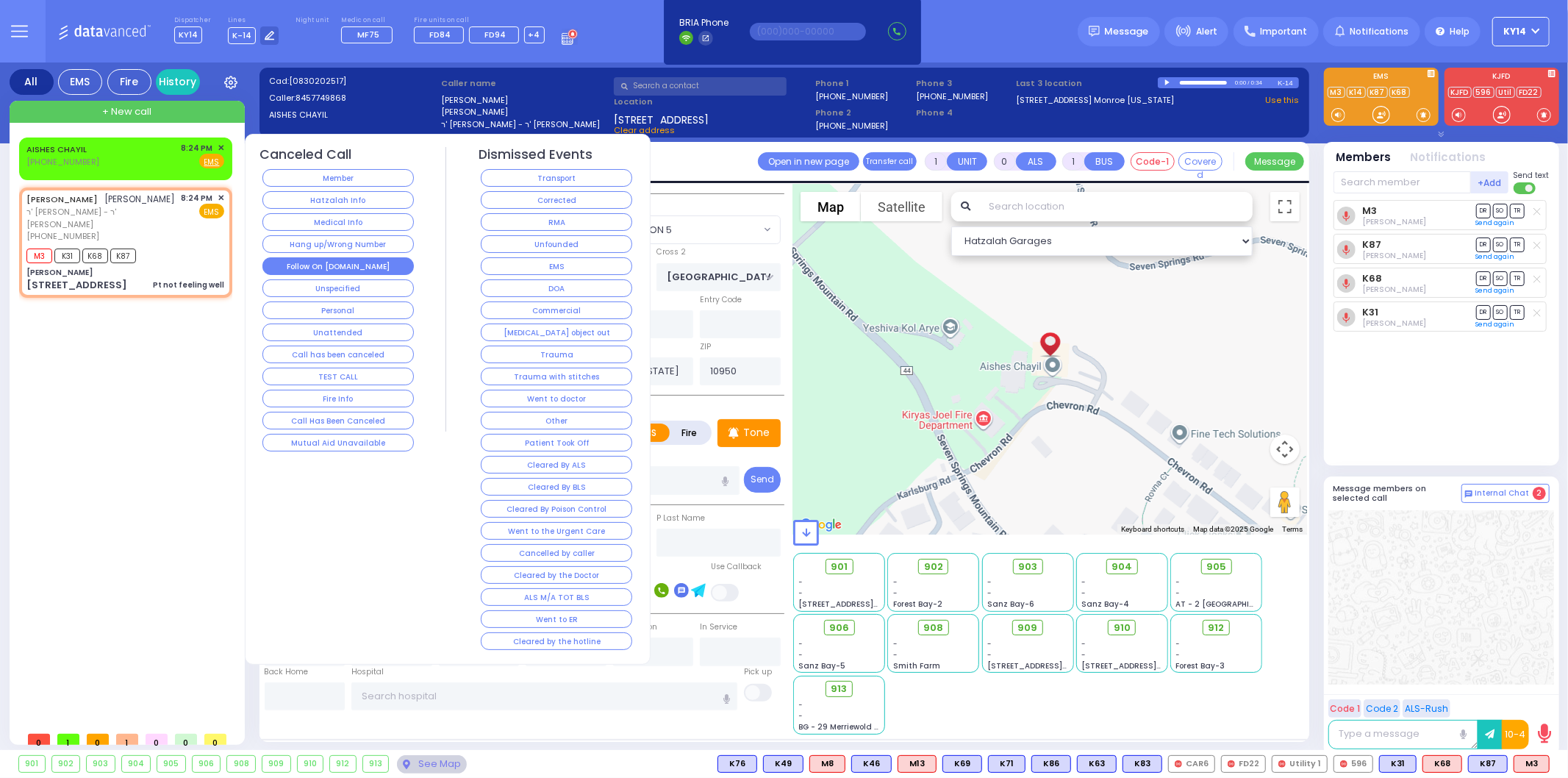
click at [331, 266] on button "Follow On [DOMAIN_NAME]" at bounding box center [337, 266] width 151 height 17
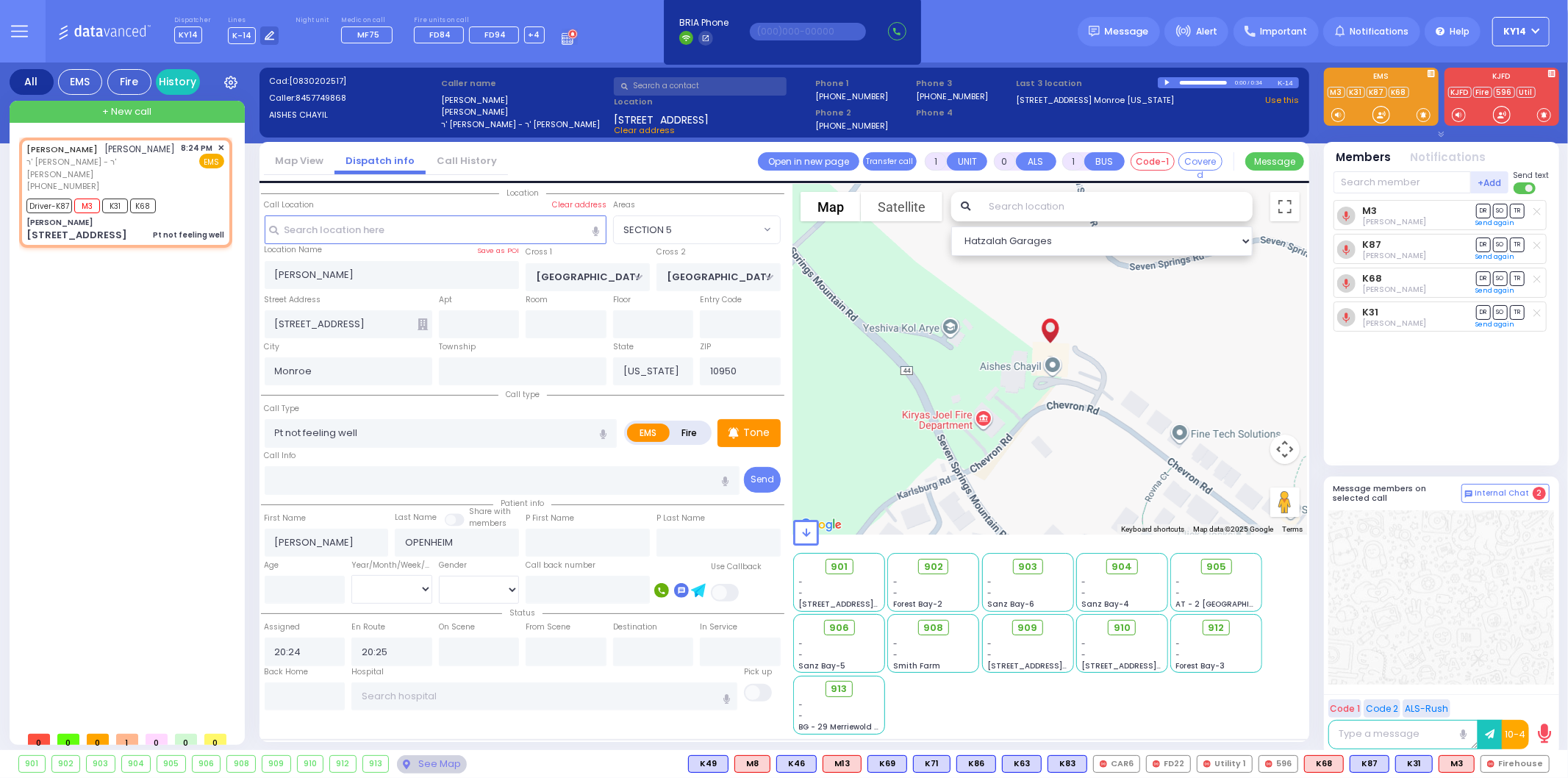
type input "6"
select select
radio input "true"
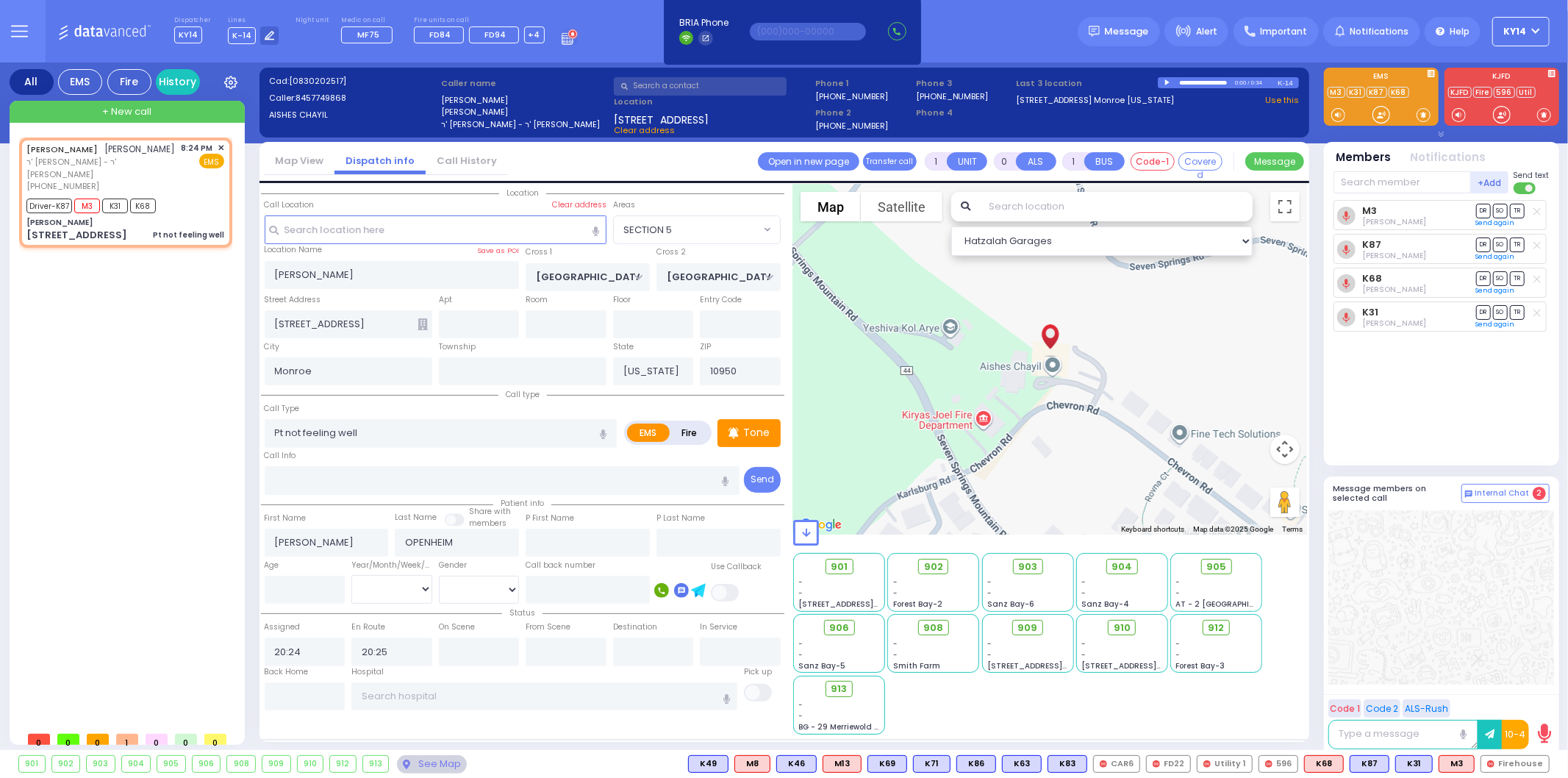
type input "Unknown"
select select "Year"
type input "20:31"
type input "20:50"
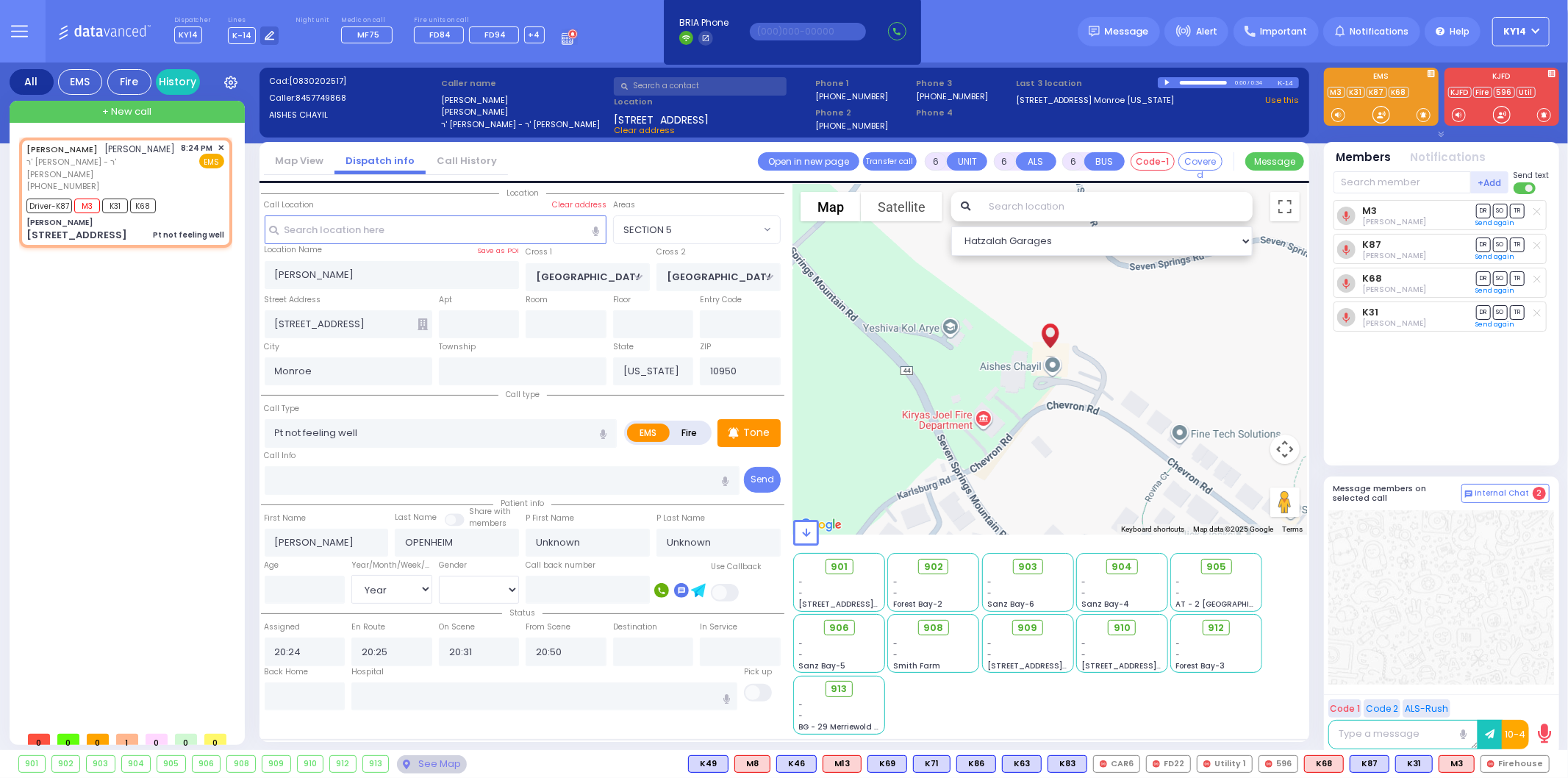
select select "Hatzalah Garages"
select select
radio input "true"
select select "Year"
select select "SECTION 5"
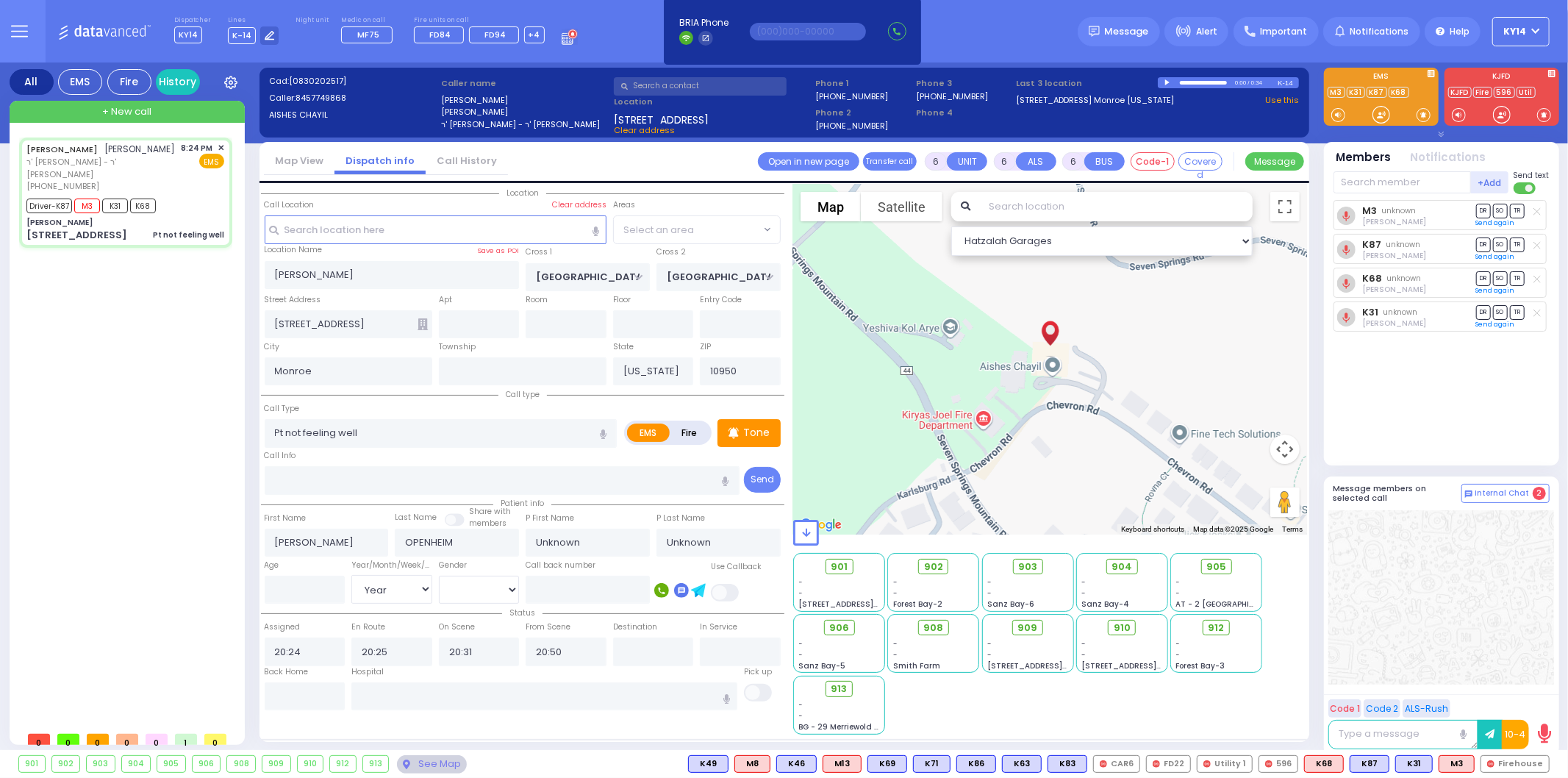
select select "Hatzalah Garages"
select select
radio input "true"
select select "Year"
select select "Hatzalah Garages"
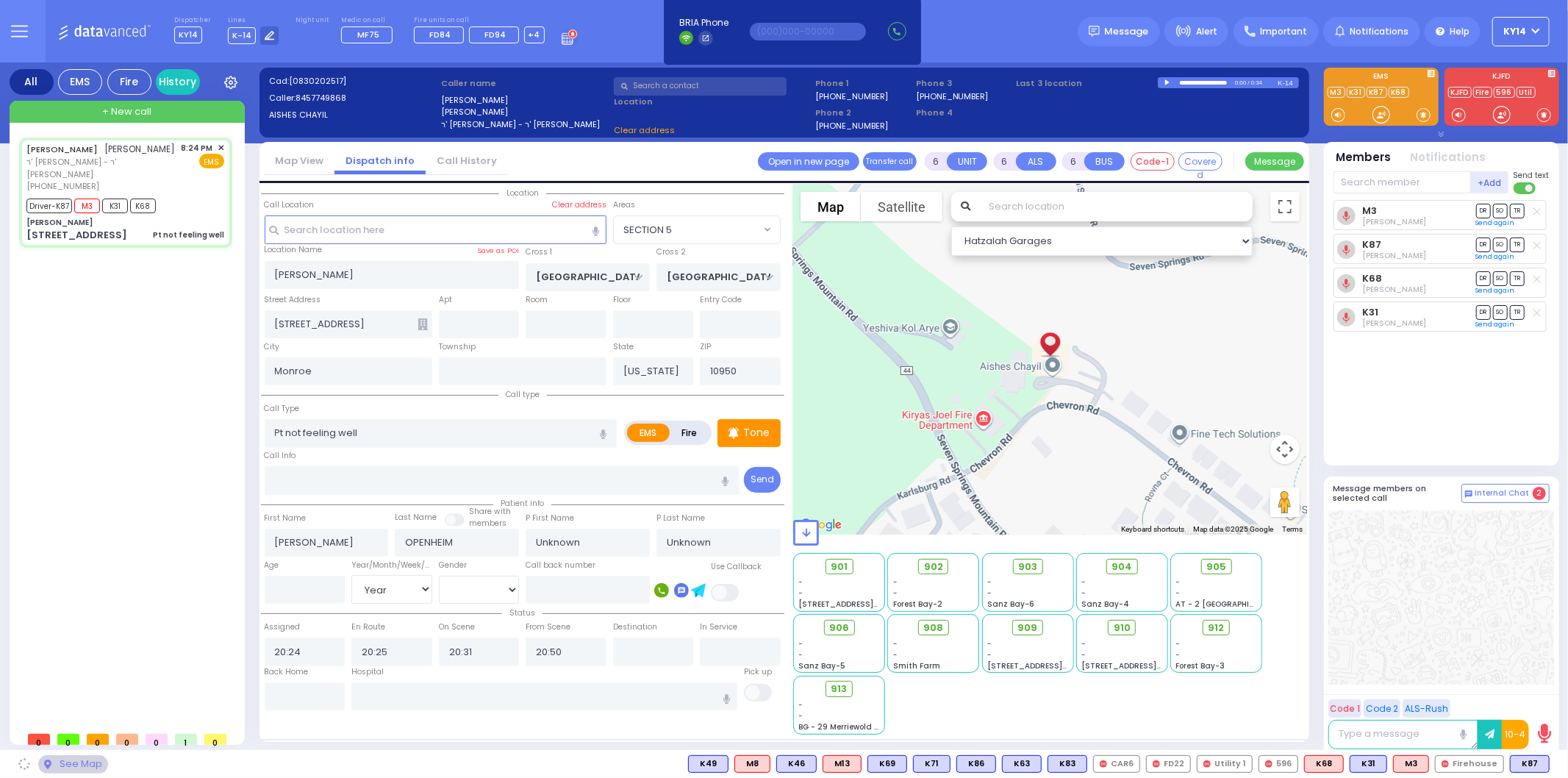
select select "SECTION 5"
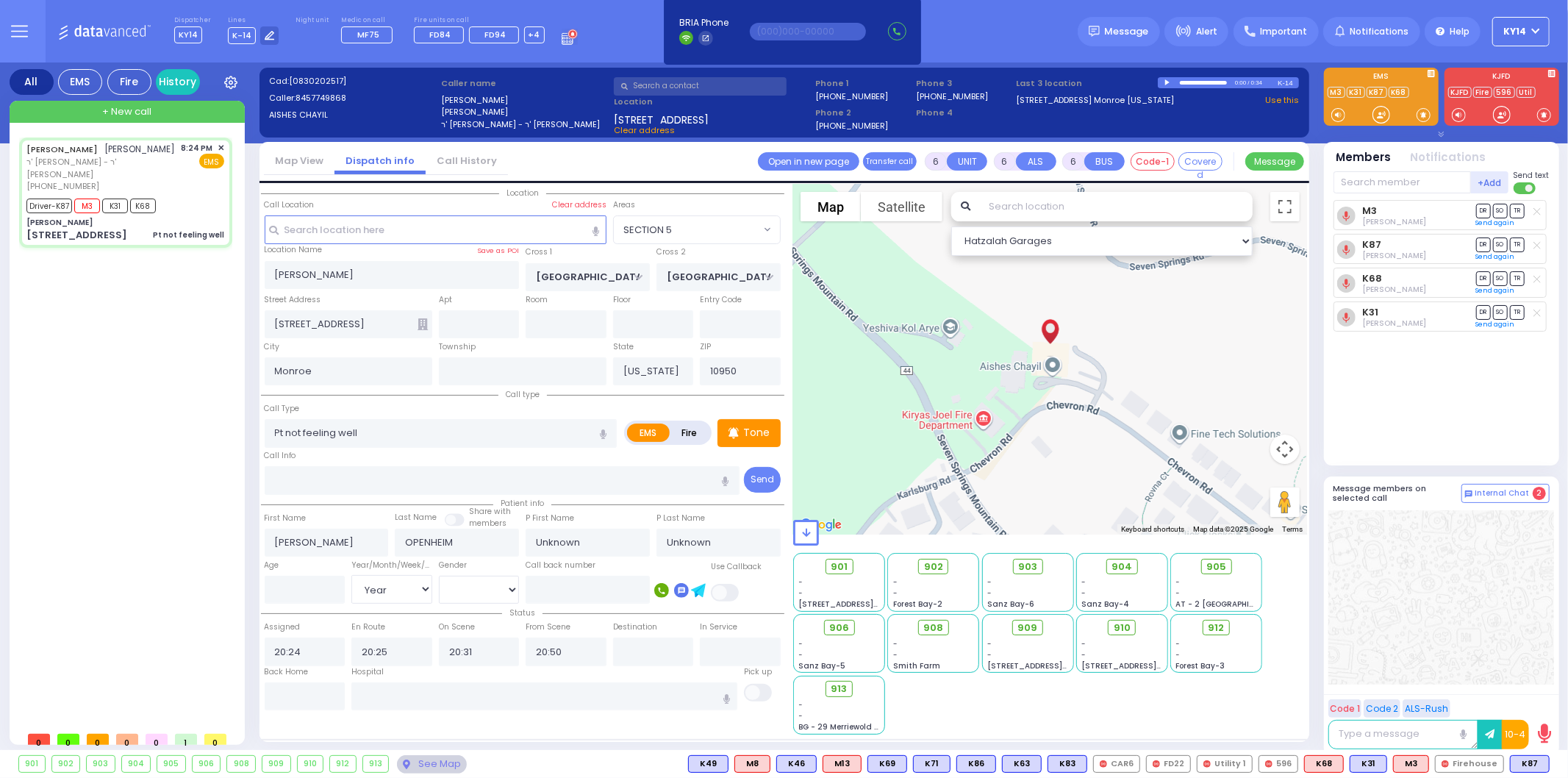
select select
radio input "true"
select select "Year"
select select "Hatzalah Garages"
